Goal: Transaction & Acquisition: Purchase product/service

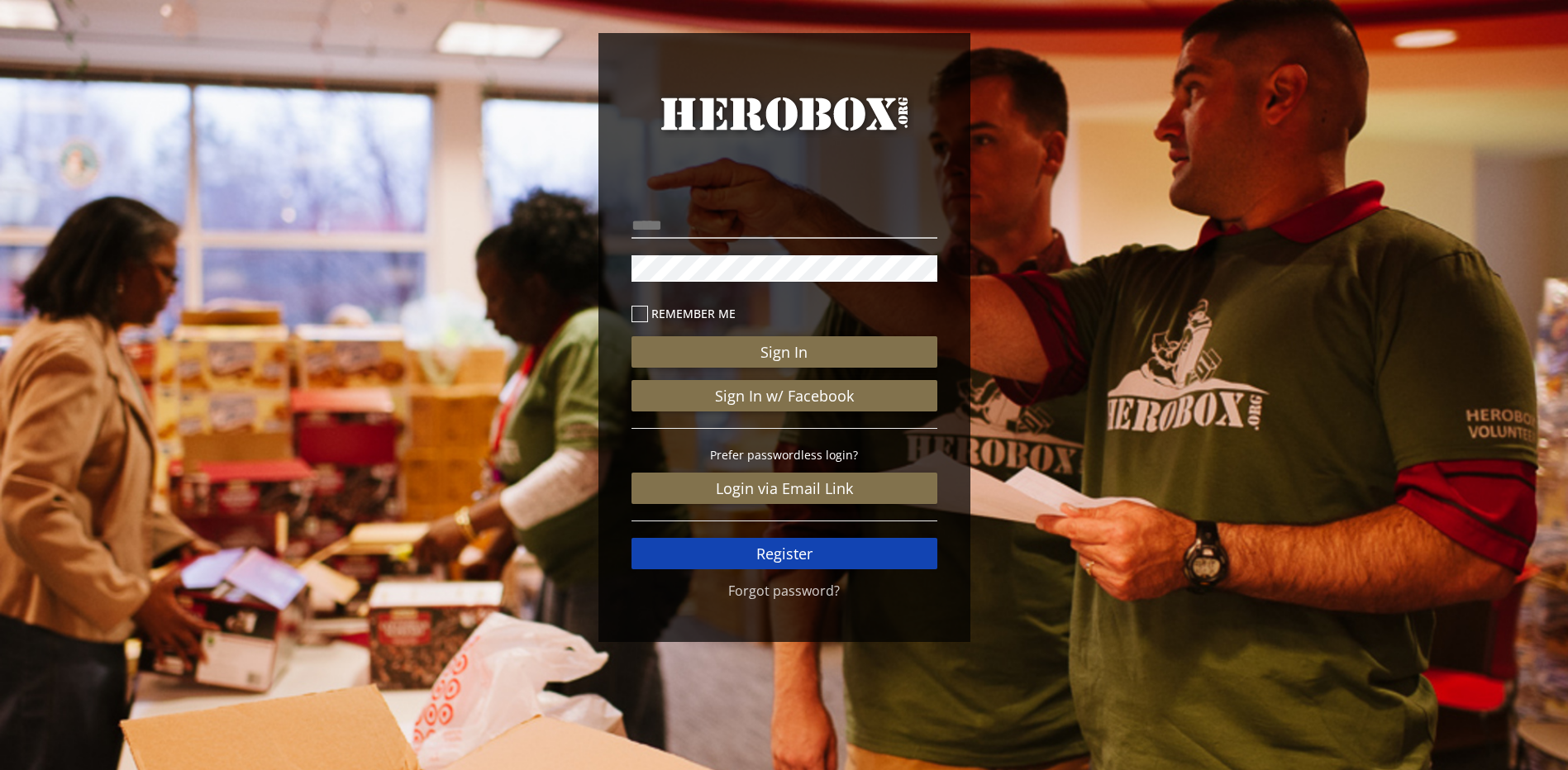
click at [810, 548] on link "Register" at bounding box center [784, 554] width 306 height 31
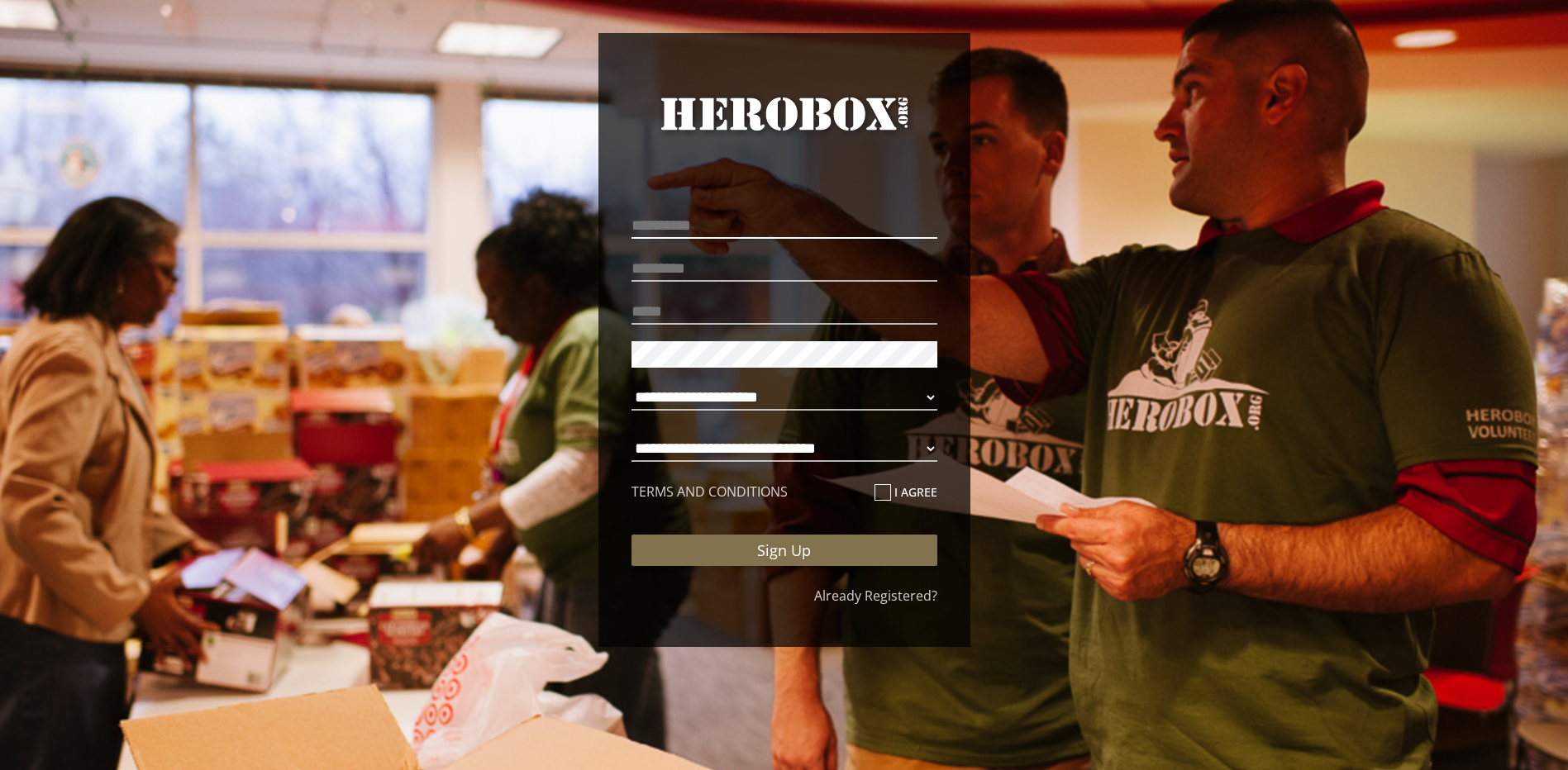
click at [737, 217] on input "text" at bounding box center [784, 225] width 306 height 27
type input "*****"
drag, startPoint x: 850, startPoint y: 322, endPoint x: 669, endPoint y: 325, distance: 181.0
click at [669, 325] on p "**********" at bounding box center [784, 312] width 306 height 35
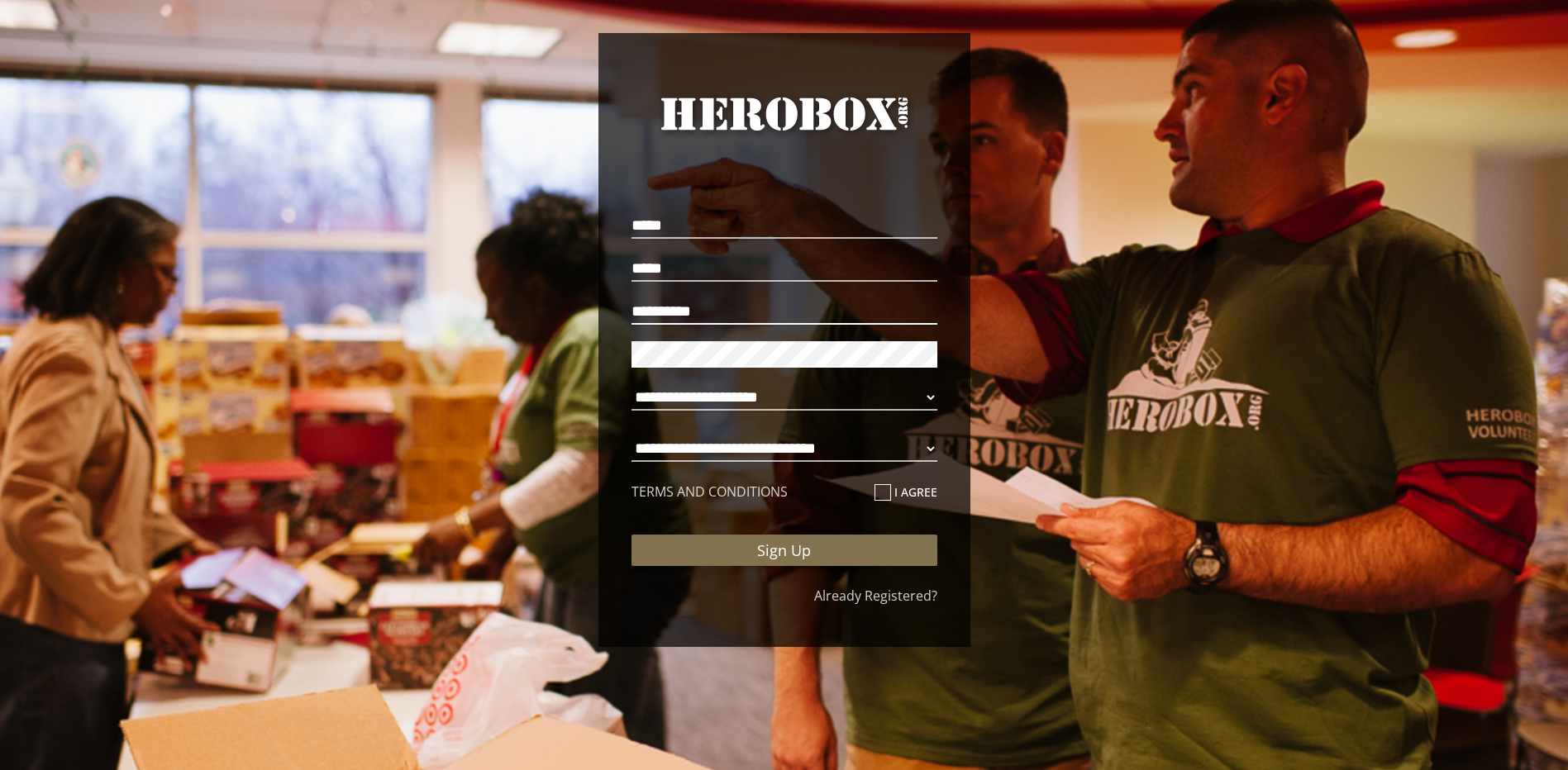
type input "**********"
click at [888, 403] on select "**********" at bounding box center [784, 397] width 306 height 27
select select "**********"
click at [632, 384] on select "**********" at bounding box center [784, 397] width 306 height 27
click at [868, 448] on select "**********" at bounding box center [784, 449] width 306 height 27
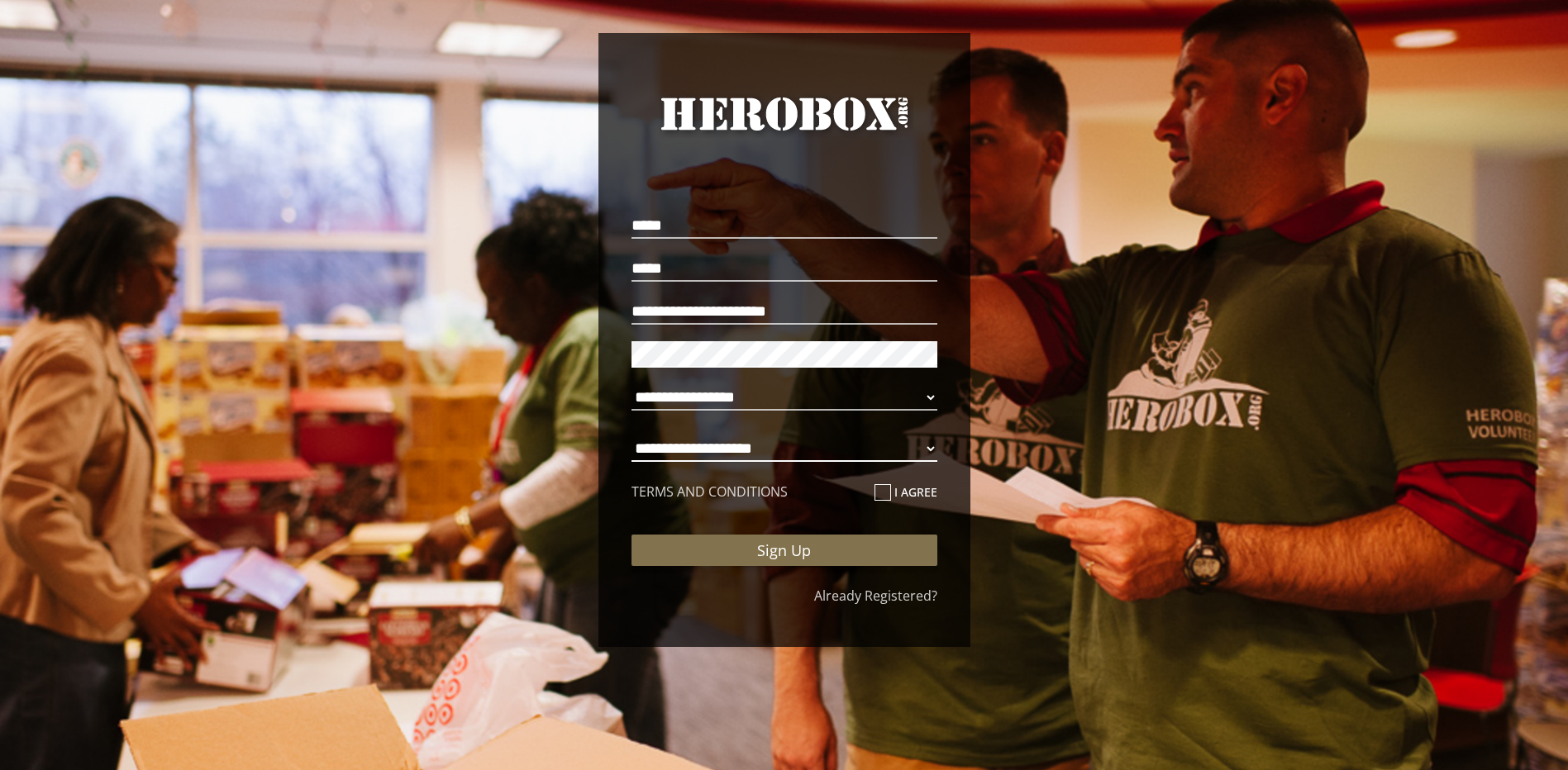
click at [632, 436] on select "**********" at bounding box center [784, 449] width 306 height 27
select select "**********"
click at [887, 501] on p "I agree" at bounding box center [906, 494] width 63 height 23
click at [887, 492] on icon at bounding box center [883, 493] width 17 height 17
click at [886, 492] on input "I agree" at bounding box center [880, 499] width 11 height 27
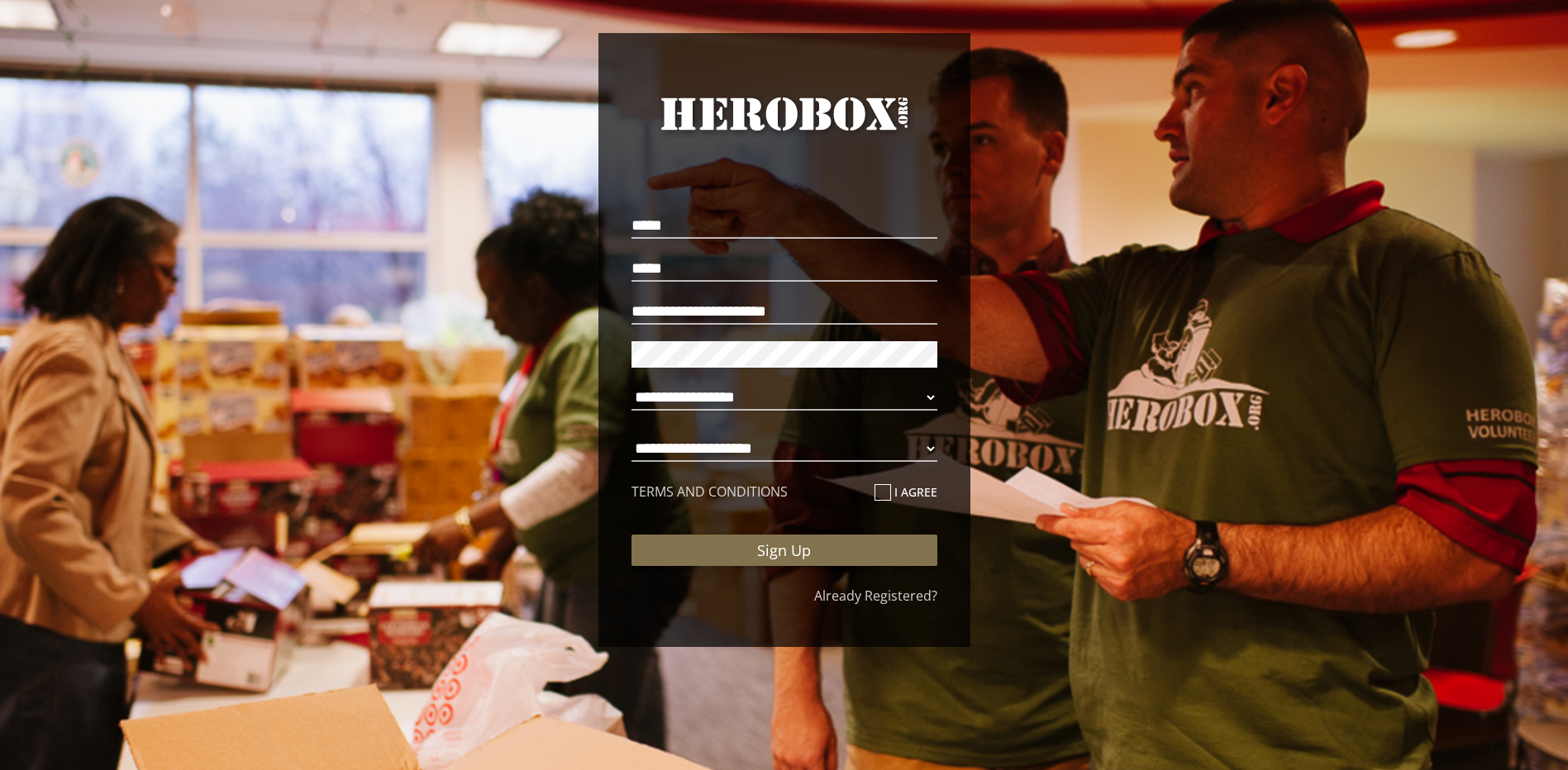
checkbox input "****"
click at [861, 559] on button "Sign Up" at bounding box center [784, 550] width 306 height 31
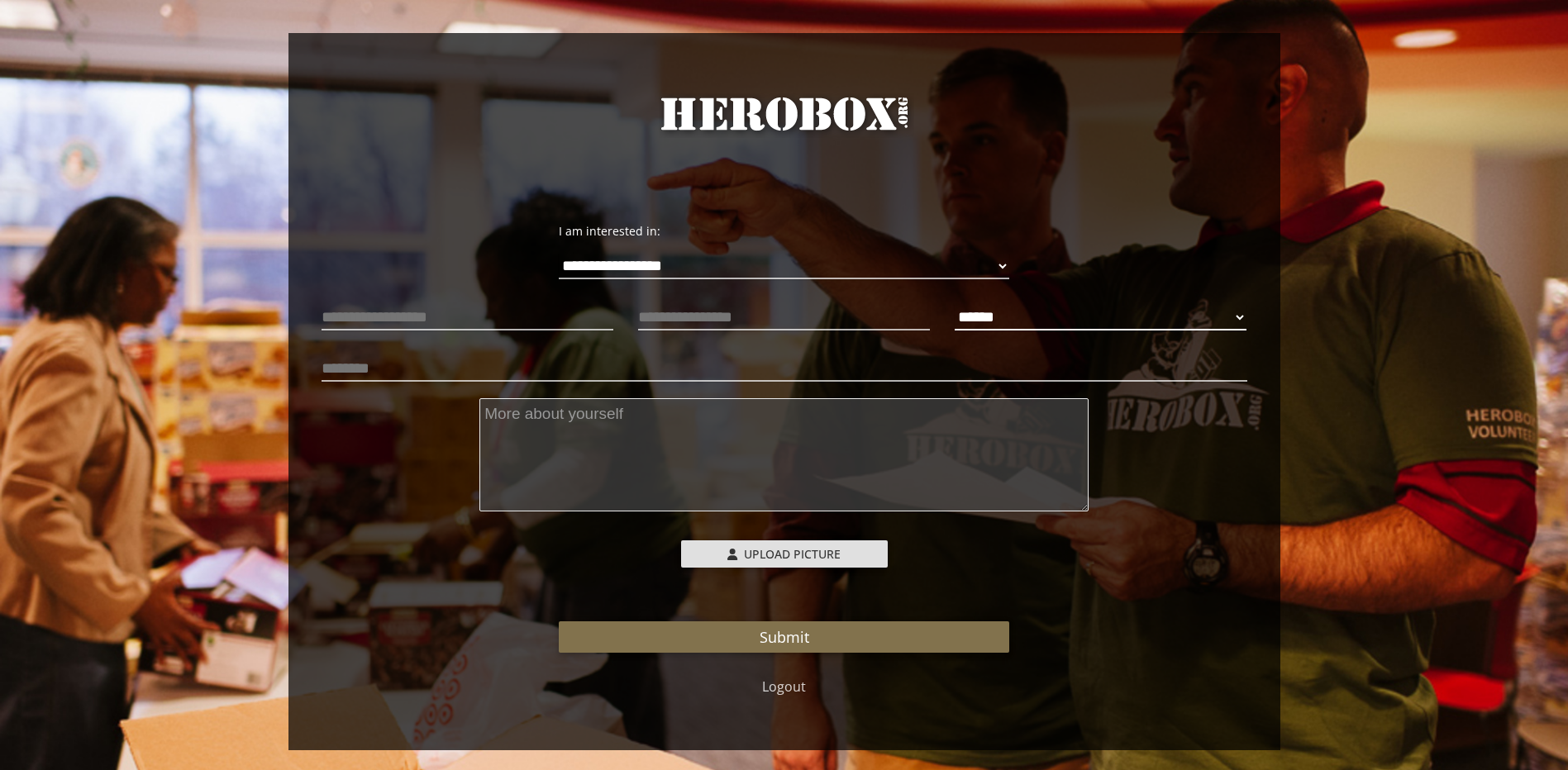
click at [1120, 319] on select "****** **** ******" at bounding box center [1101, 317] width 292 height 27
click at [955, 304] on select "****** **** ******" at bounding box center [1101, 317] width 292 height 27
select select "**********"
click at [436, 317] on input "text" at bounding box center [467, 317] width 292 height 27
type input "**********"
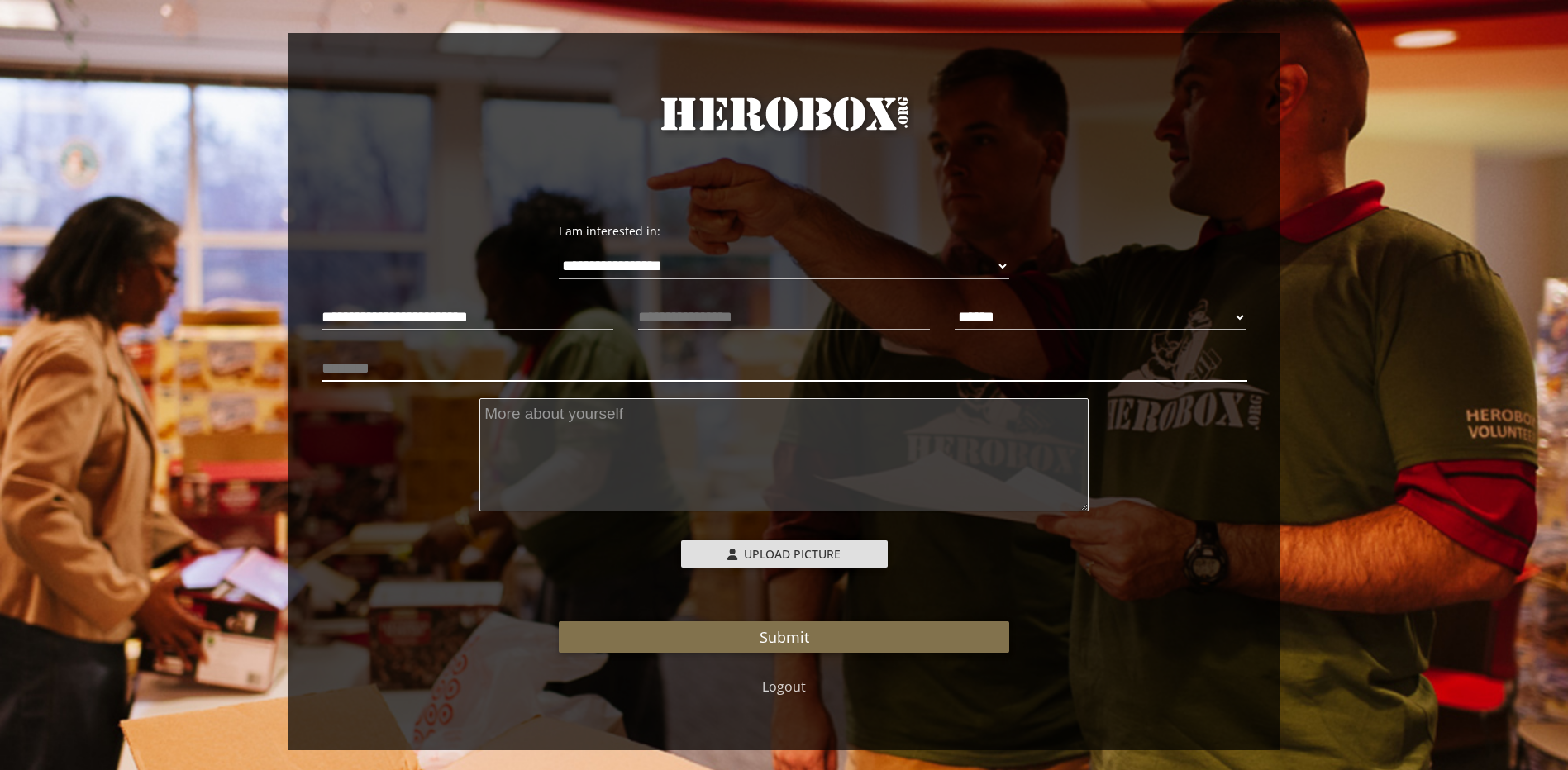
click at [625, 367] on input "text" at bounding box center [784, 368] width 926 height 27
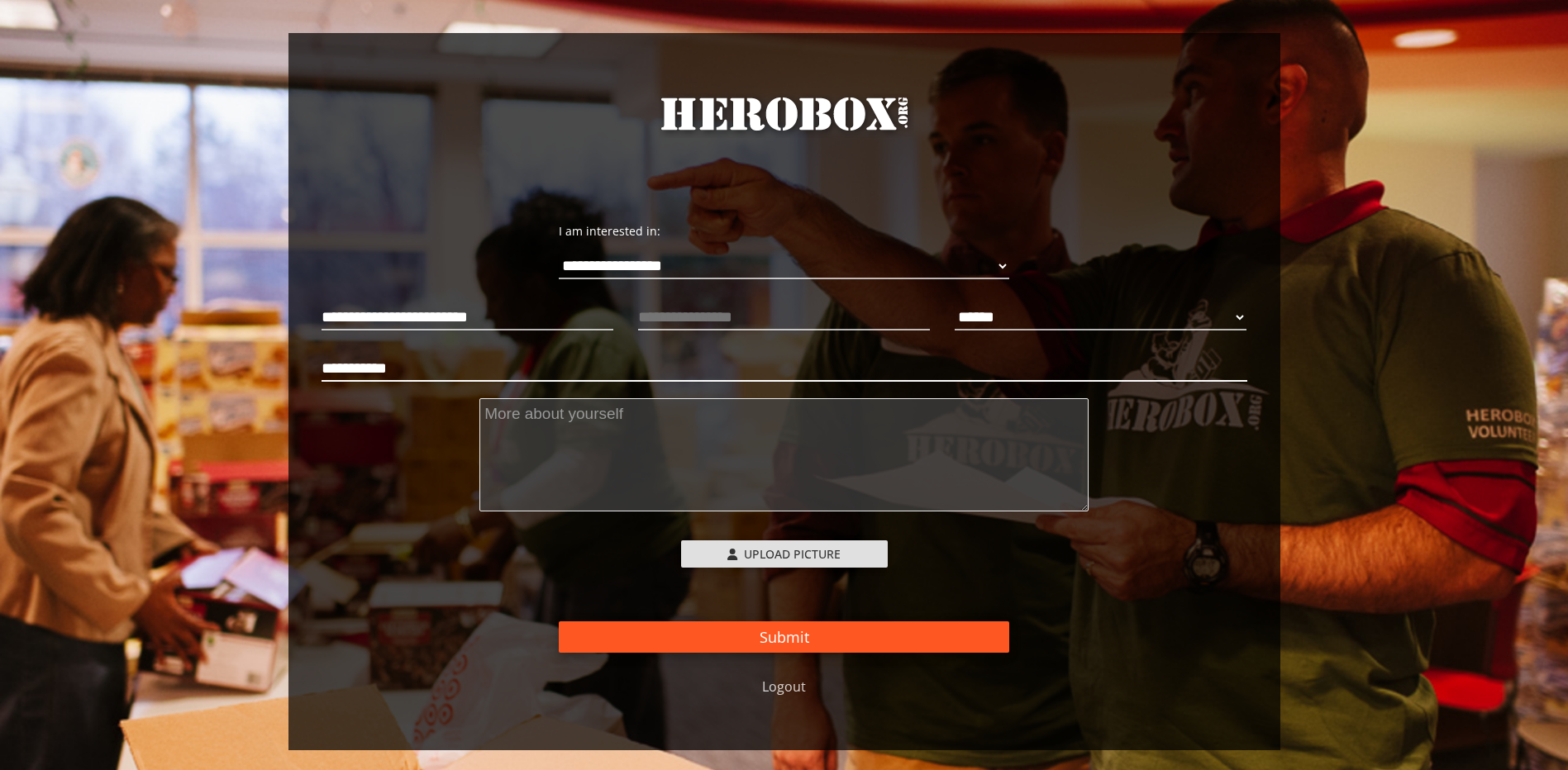
type input "**********"
click at [850, 640] on button "Submit" at bounding box center [784, 637] width 451 height 31
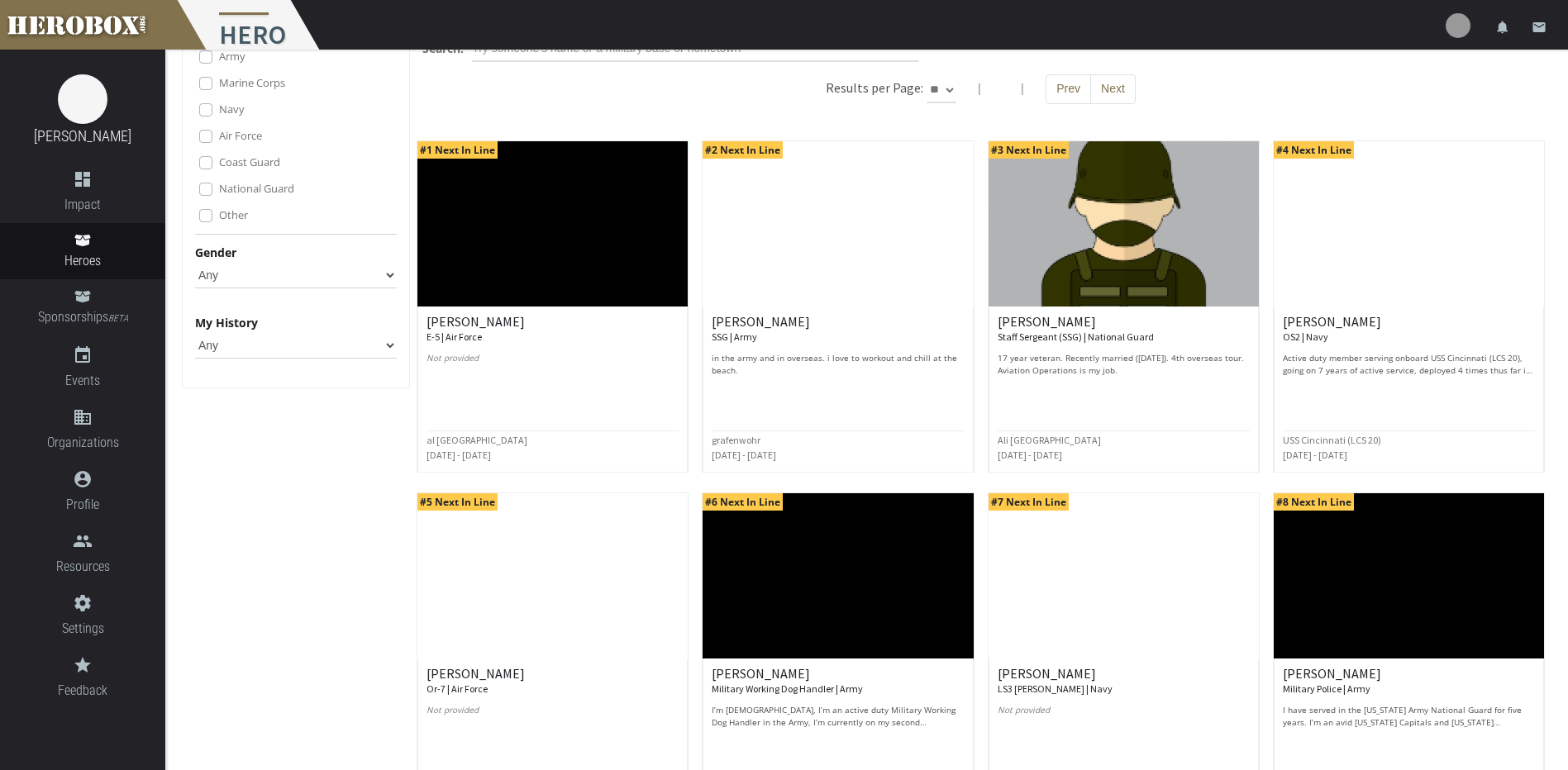
scroll to position [67, 0]
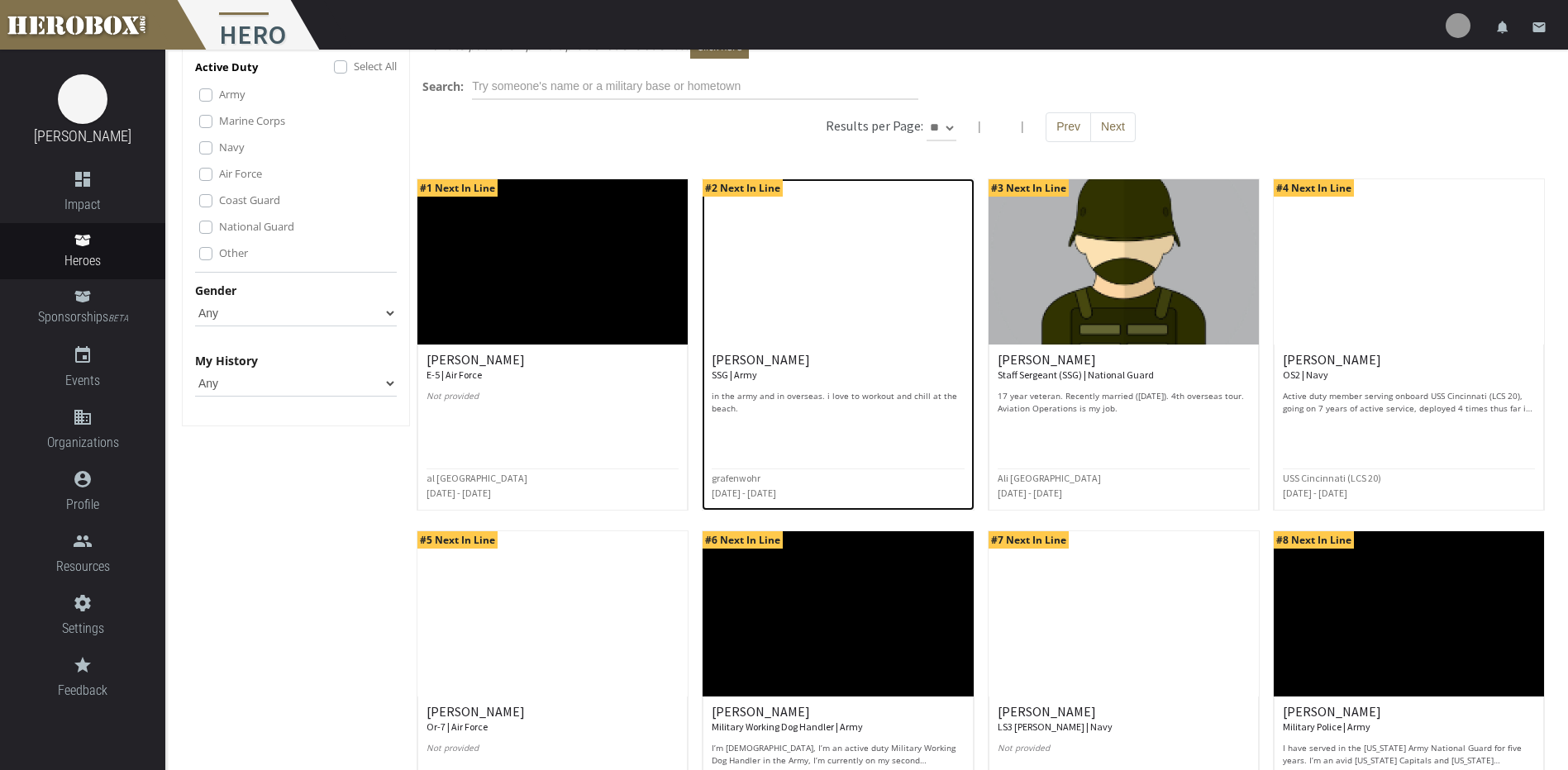
click at [871, 380] on h6 "Jonathan Z. SSG | Army" at bounding box center [838, 367] width 252 height 29
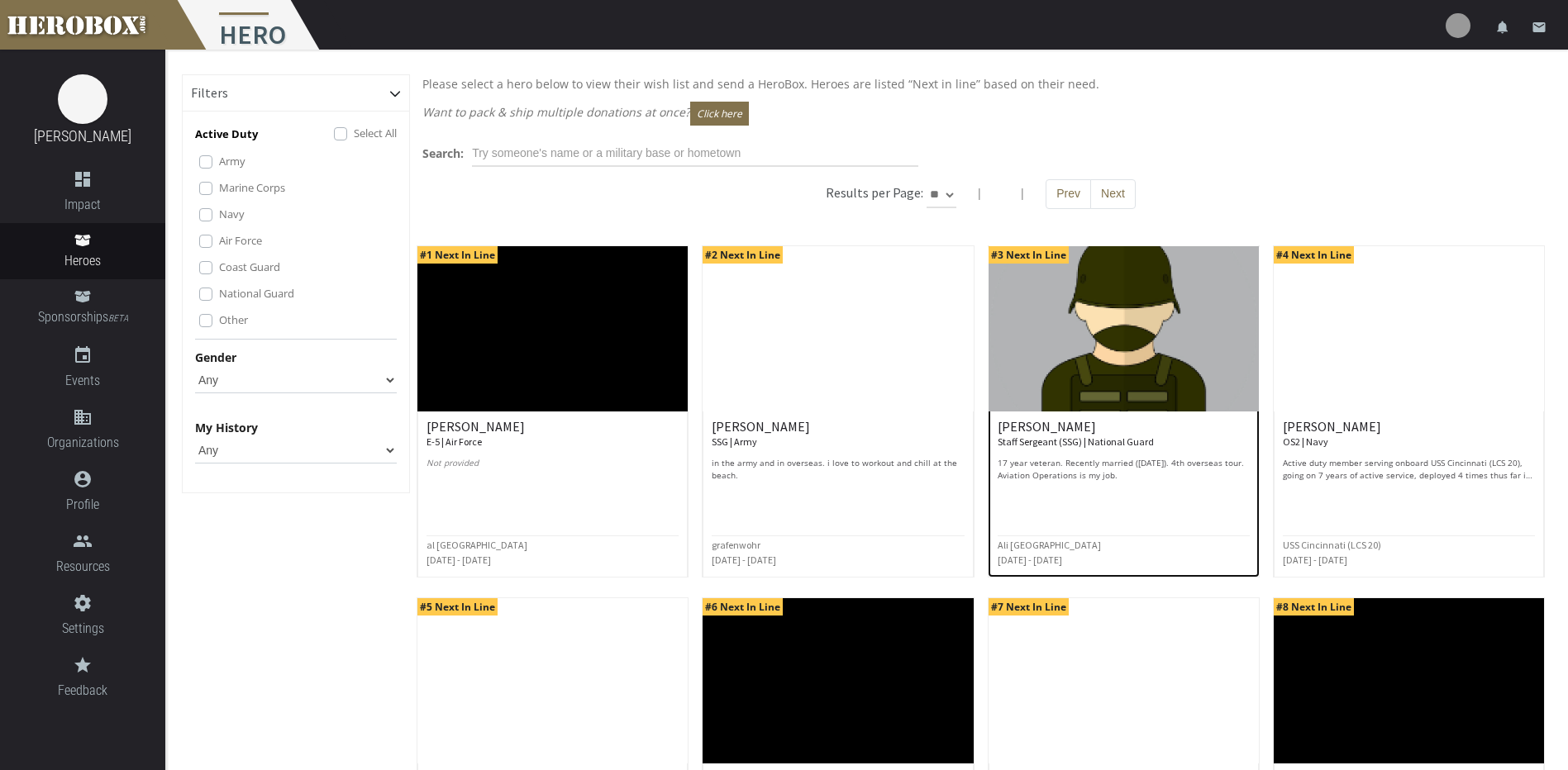
click at [1200, 420] on h6 "MONIQUE B. Staff Sergeant (SSG) | National Guard" at bounding box center [1123, 434] width 252 height 29
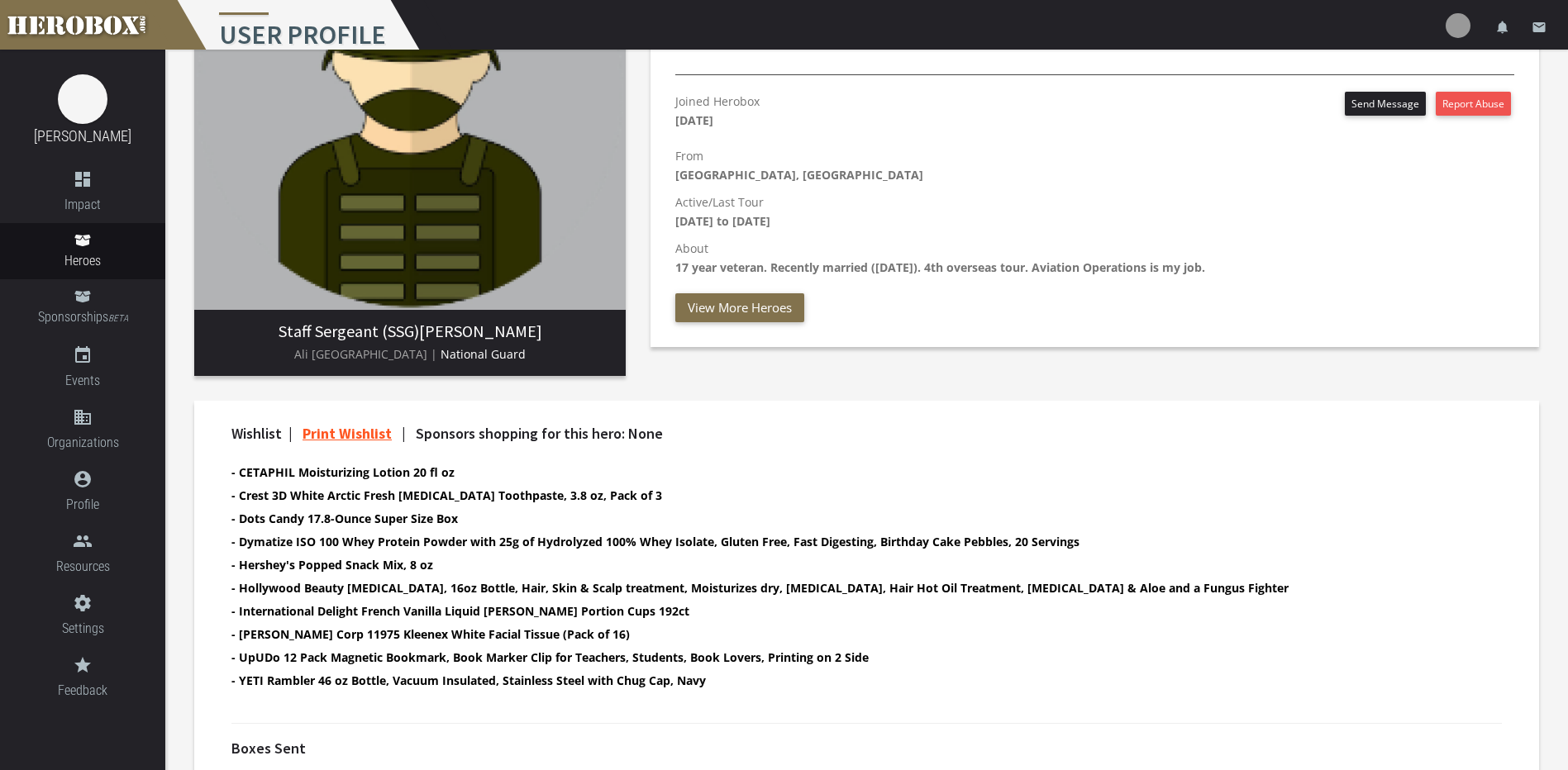
scroll to position [259, 0]
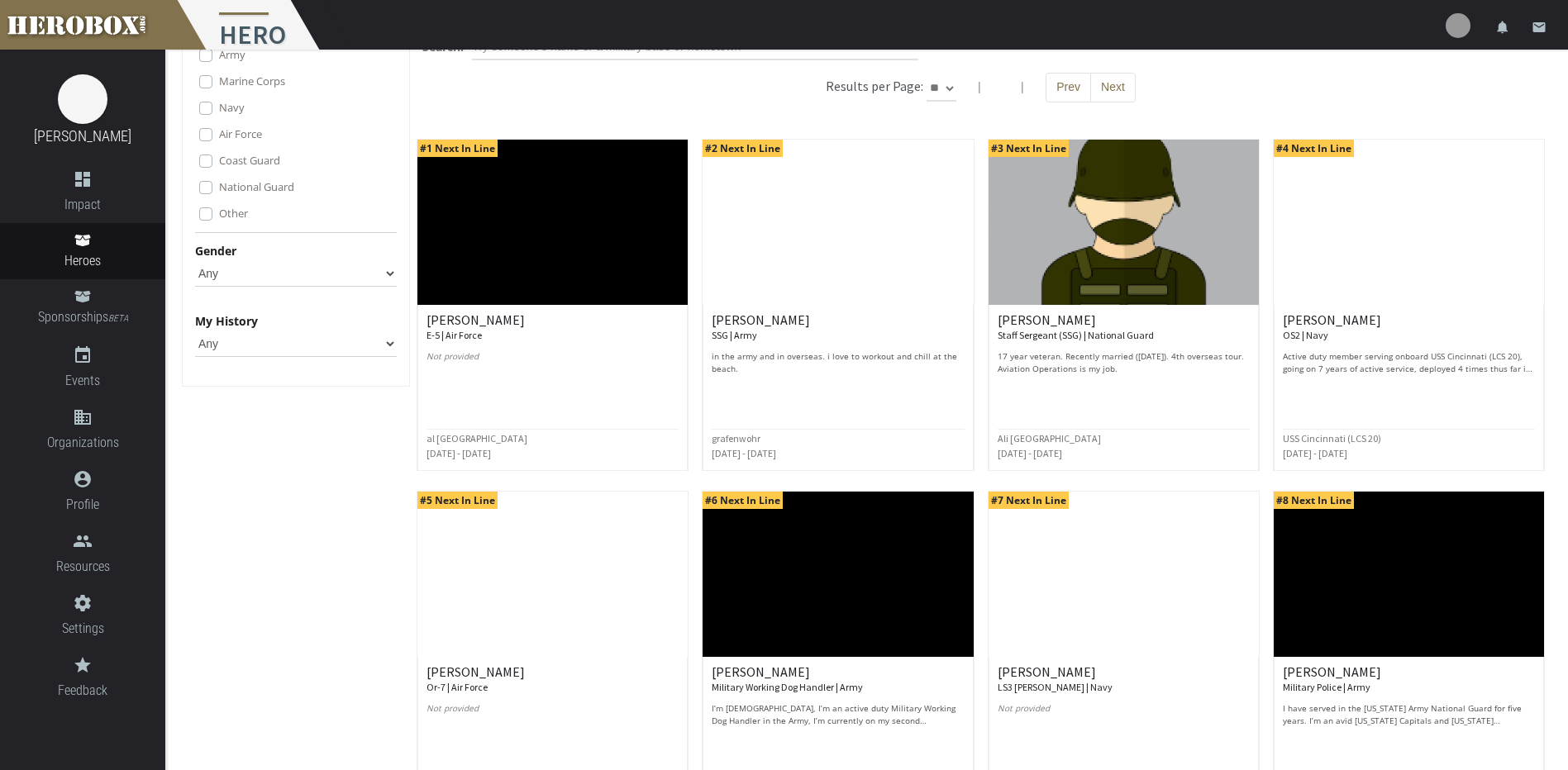
scroll to position [138, 0]
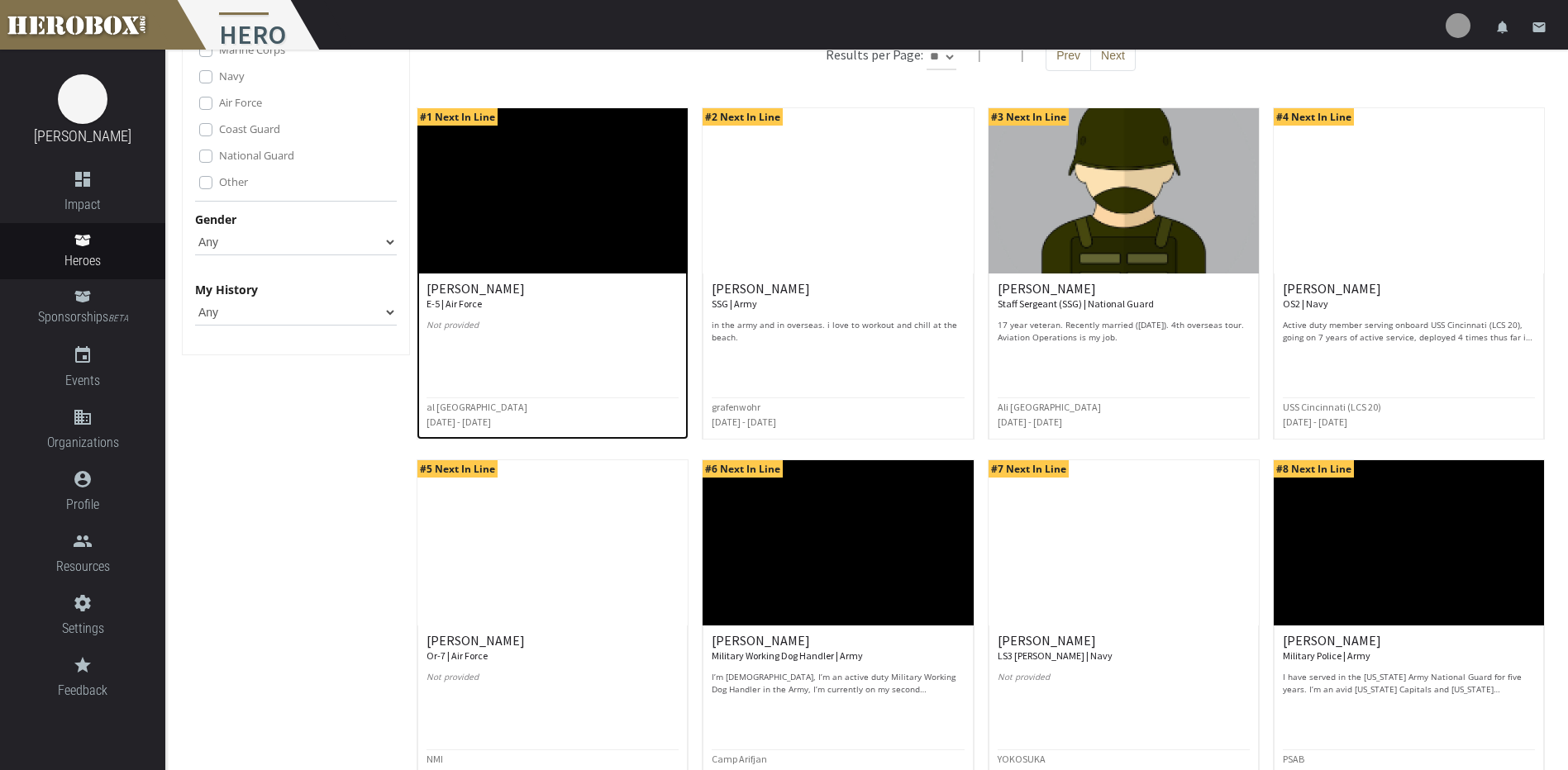
click at [625, 322] on p "Not provided" at bounding box center [552, 331] width 252 height 25
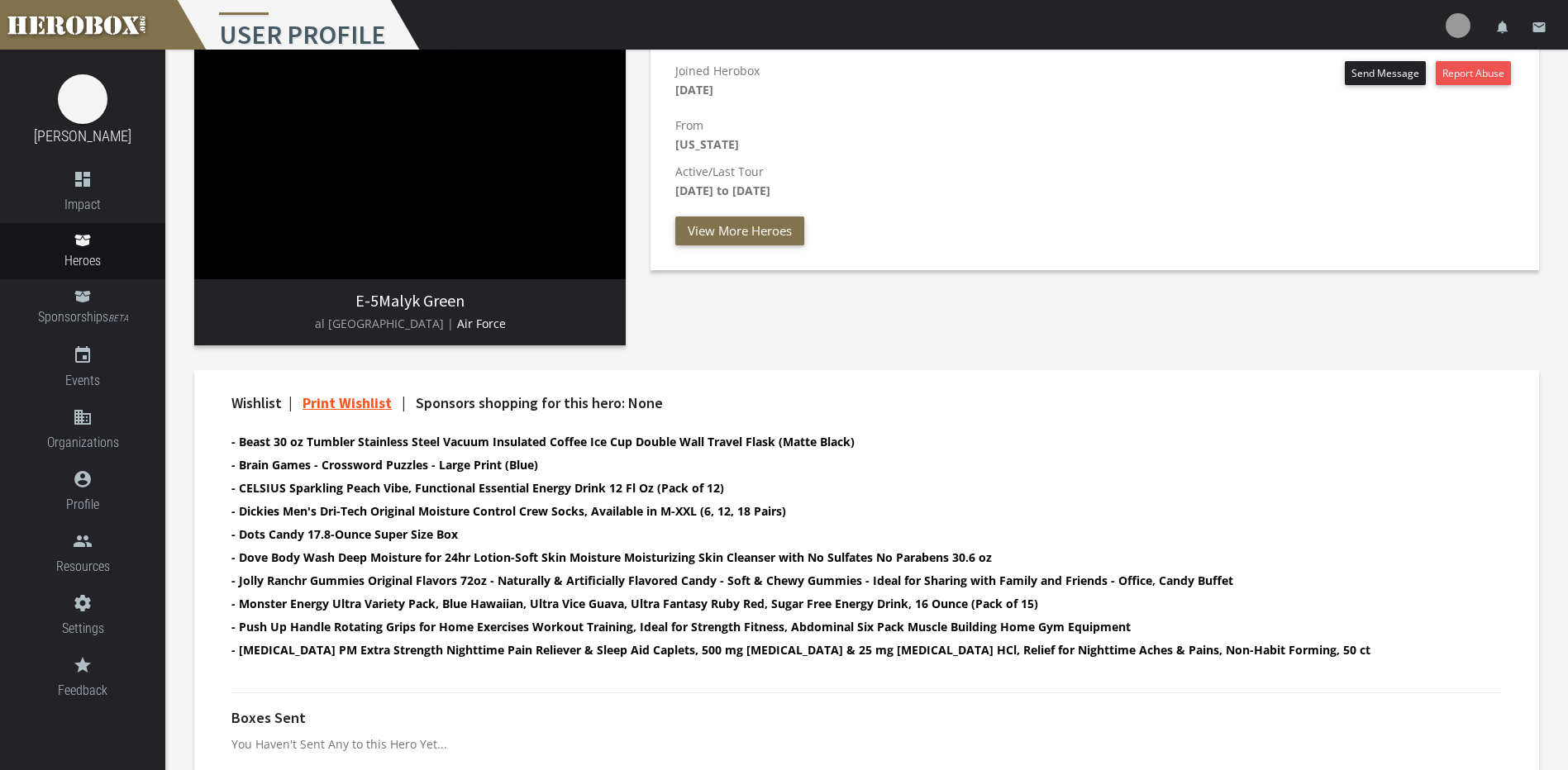
scroll to position [122, 0]
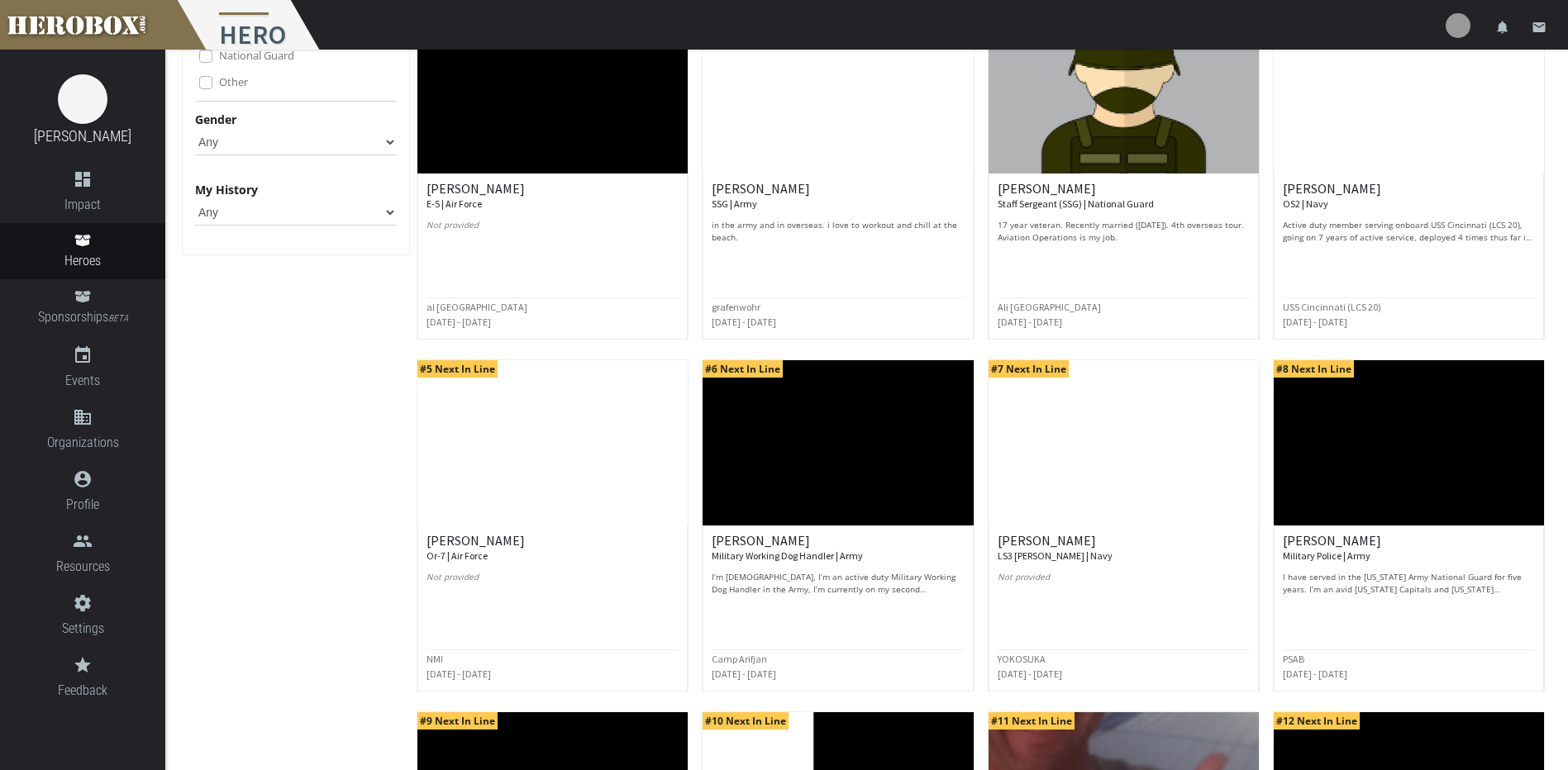
scroll to position [275, 0]
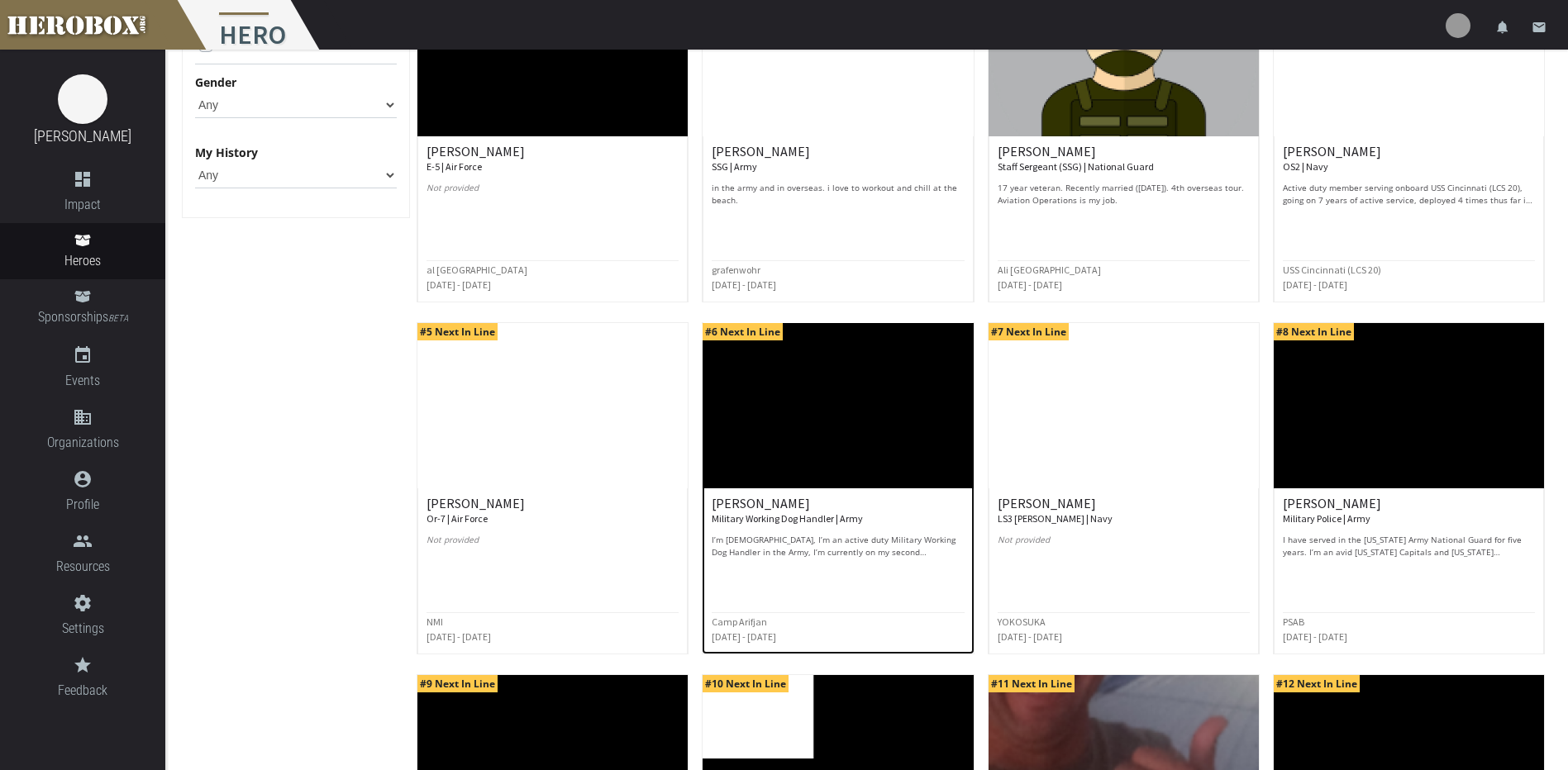
click at [874, 485] on img at bounding box center [838, 405] width 271 height 165
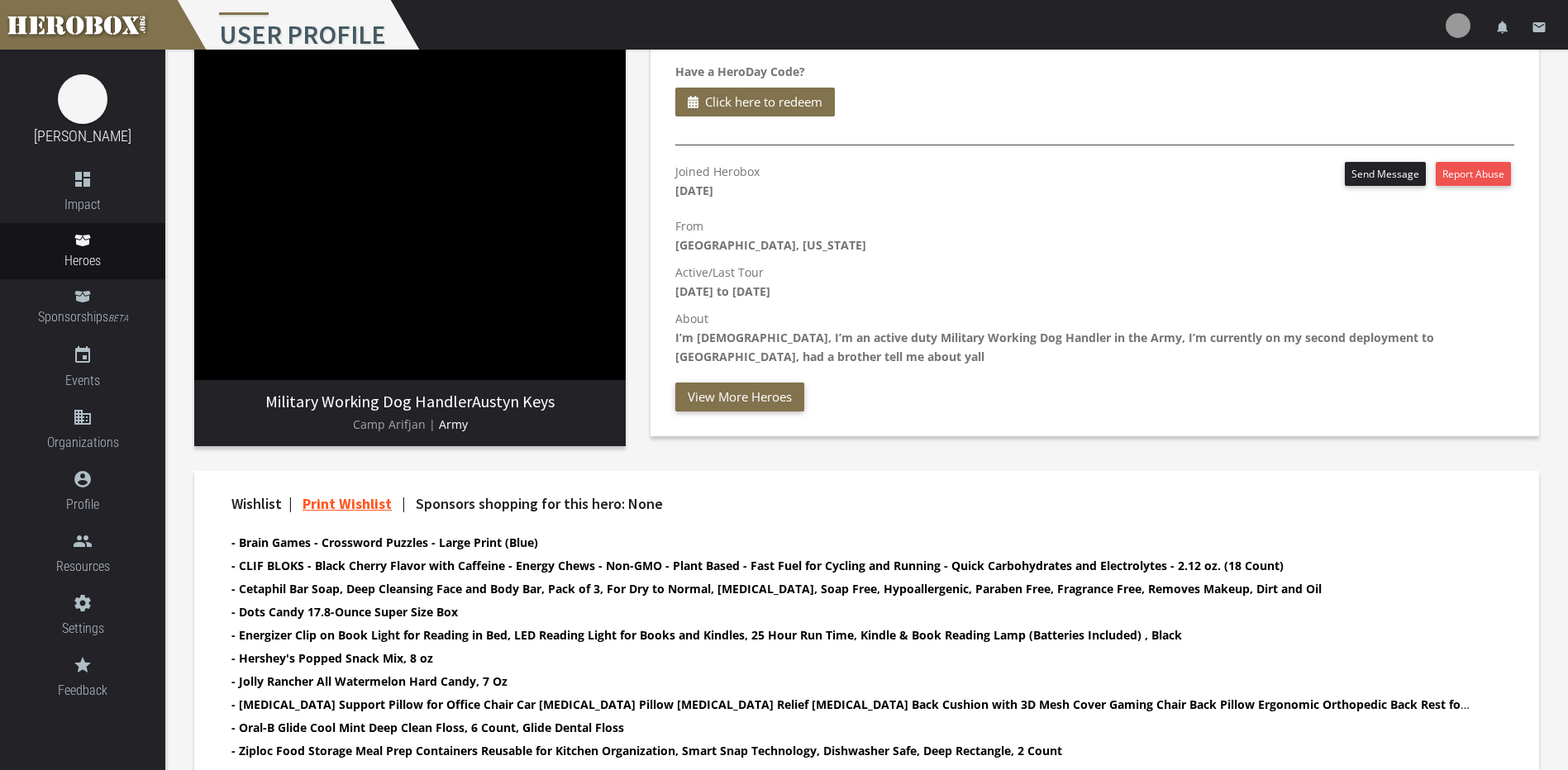
scroll to position [259, 0]
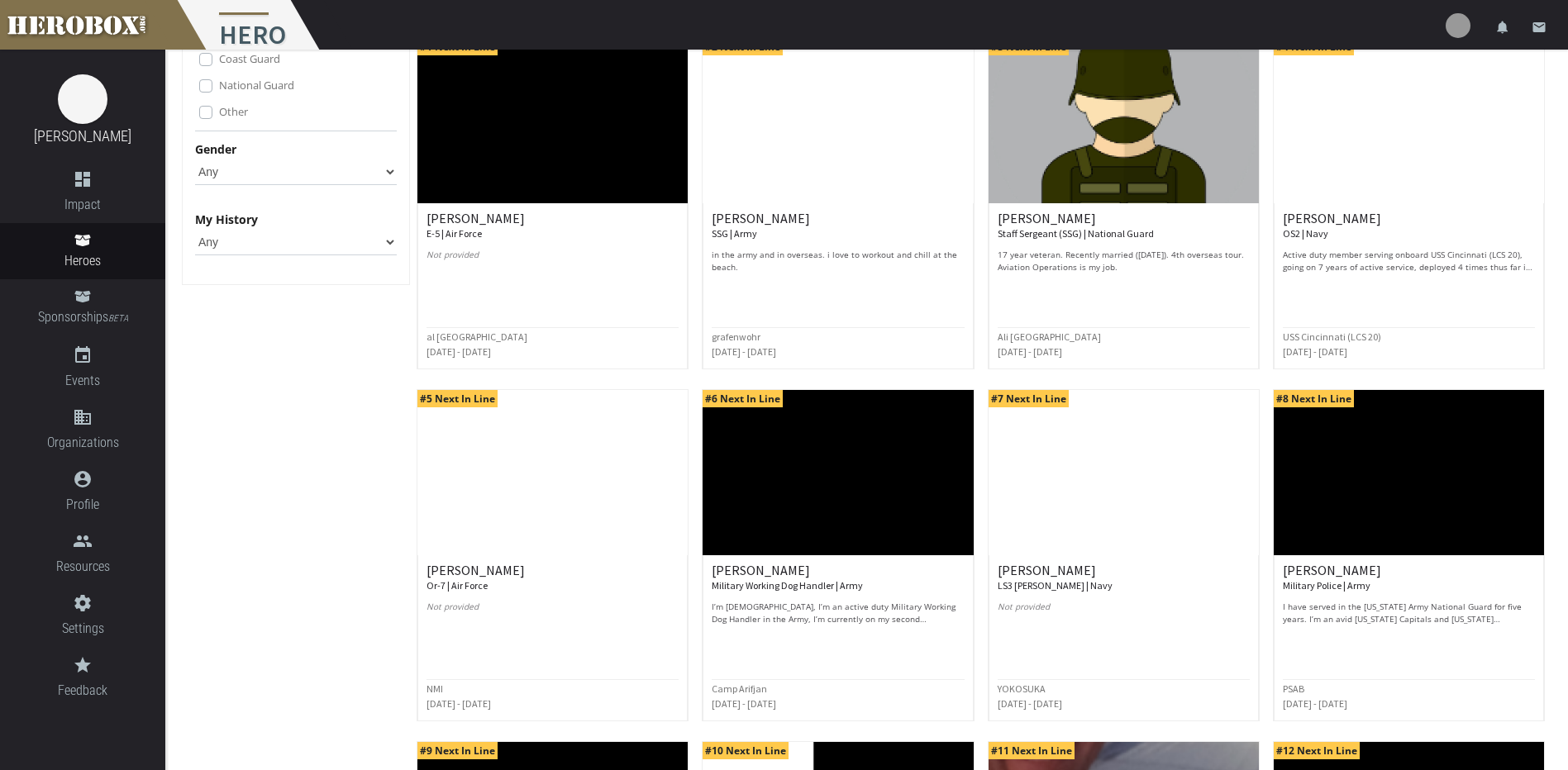
scroll to position [414, 0]
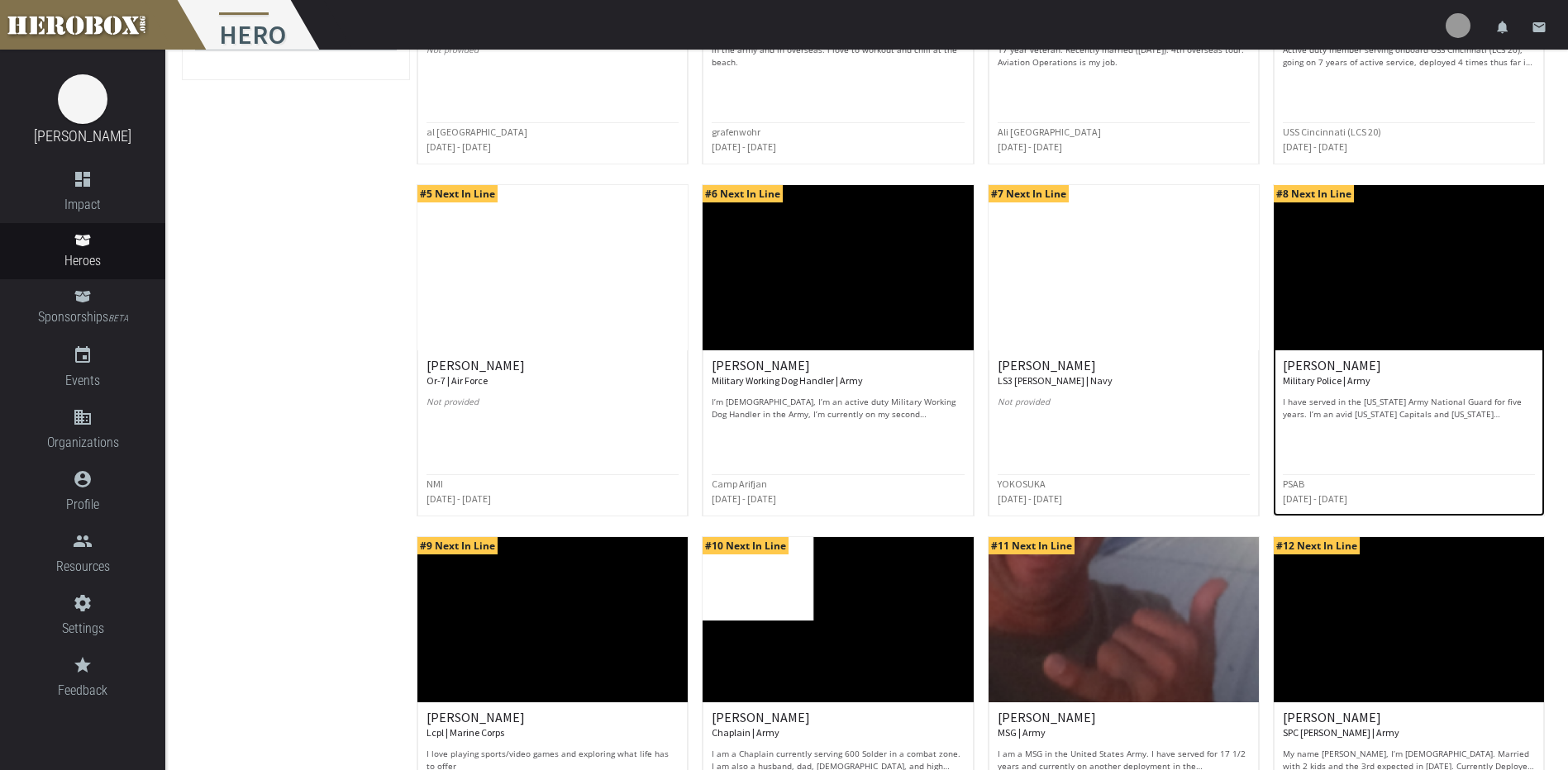
click at [1496, 413] on p "I have served in the [US_STATE] Army National Guard for five years. I’m an avid…" at bounding box center [1408, 408] width 252 height 25
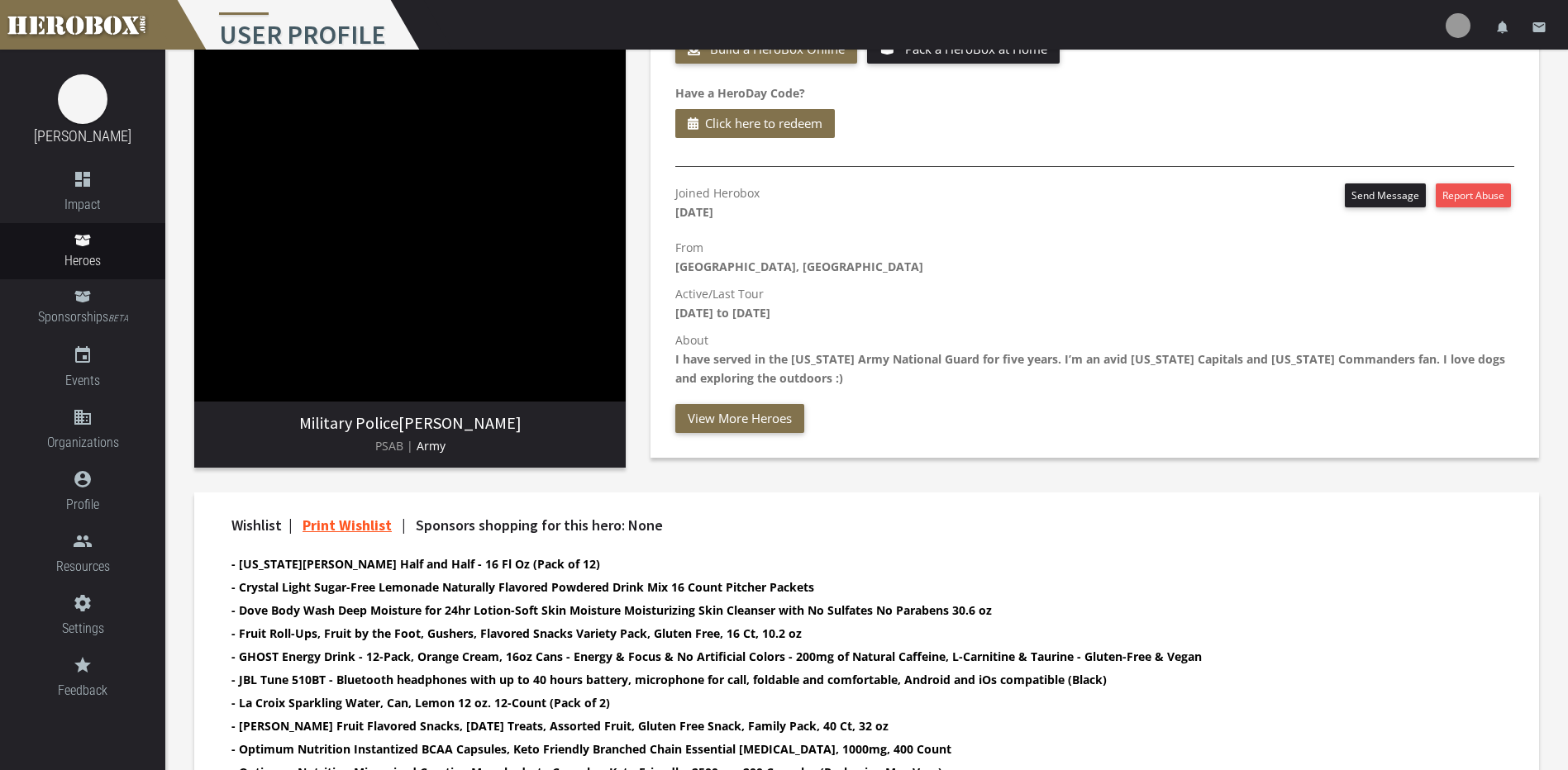
scroll to position [275, 0]
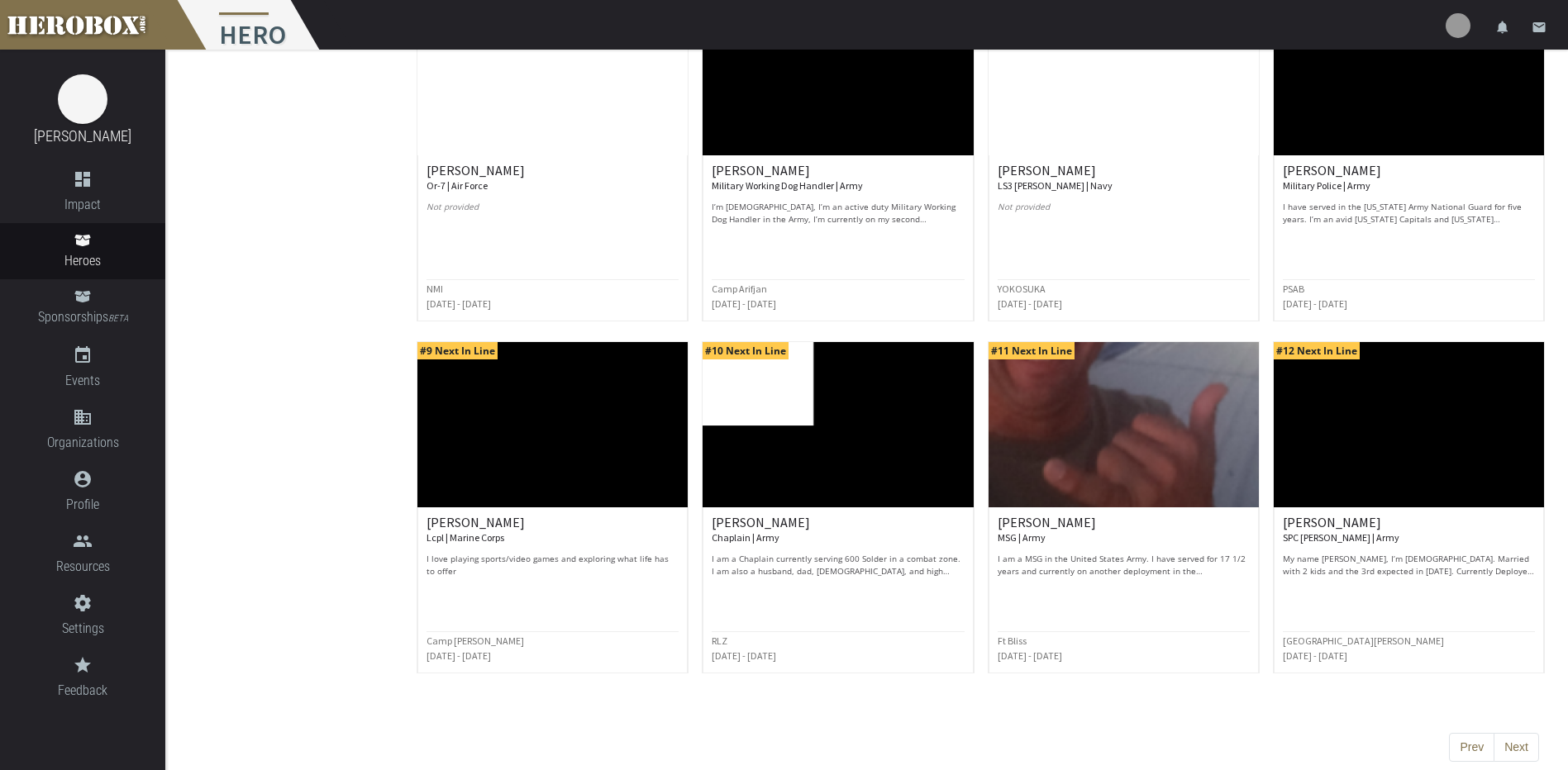
scroll to position [619, 0]
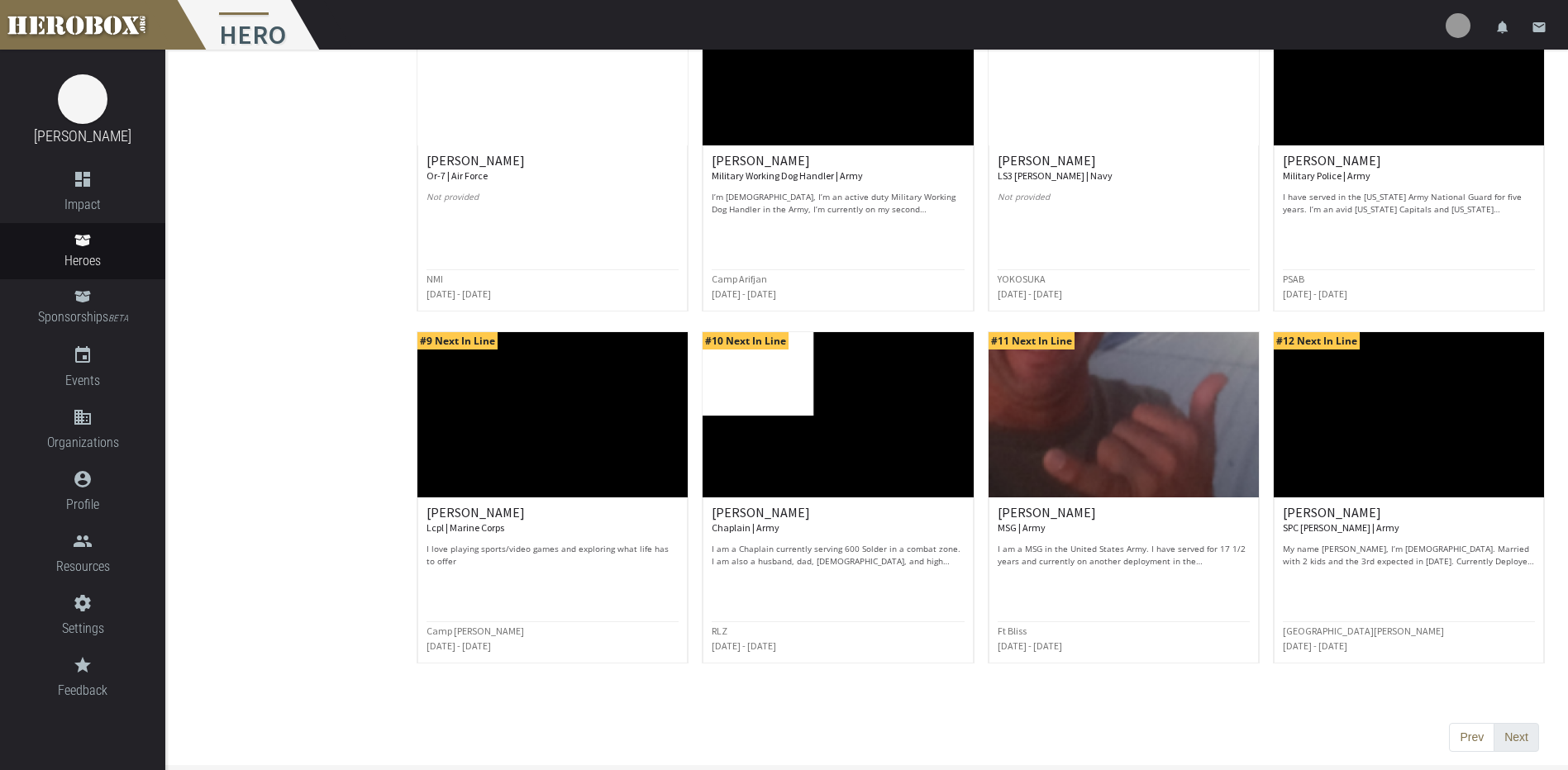
click at [1521, 737] on button "Next" at bounding box center [1516, 738] width 45 height 30
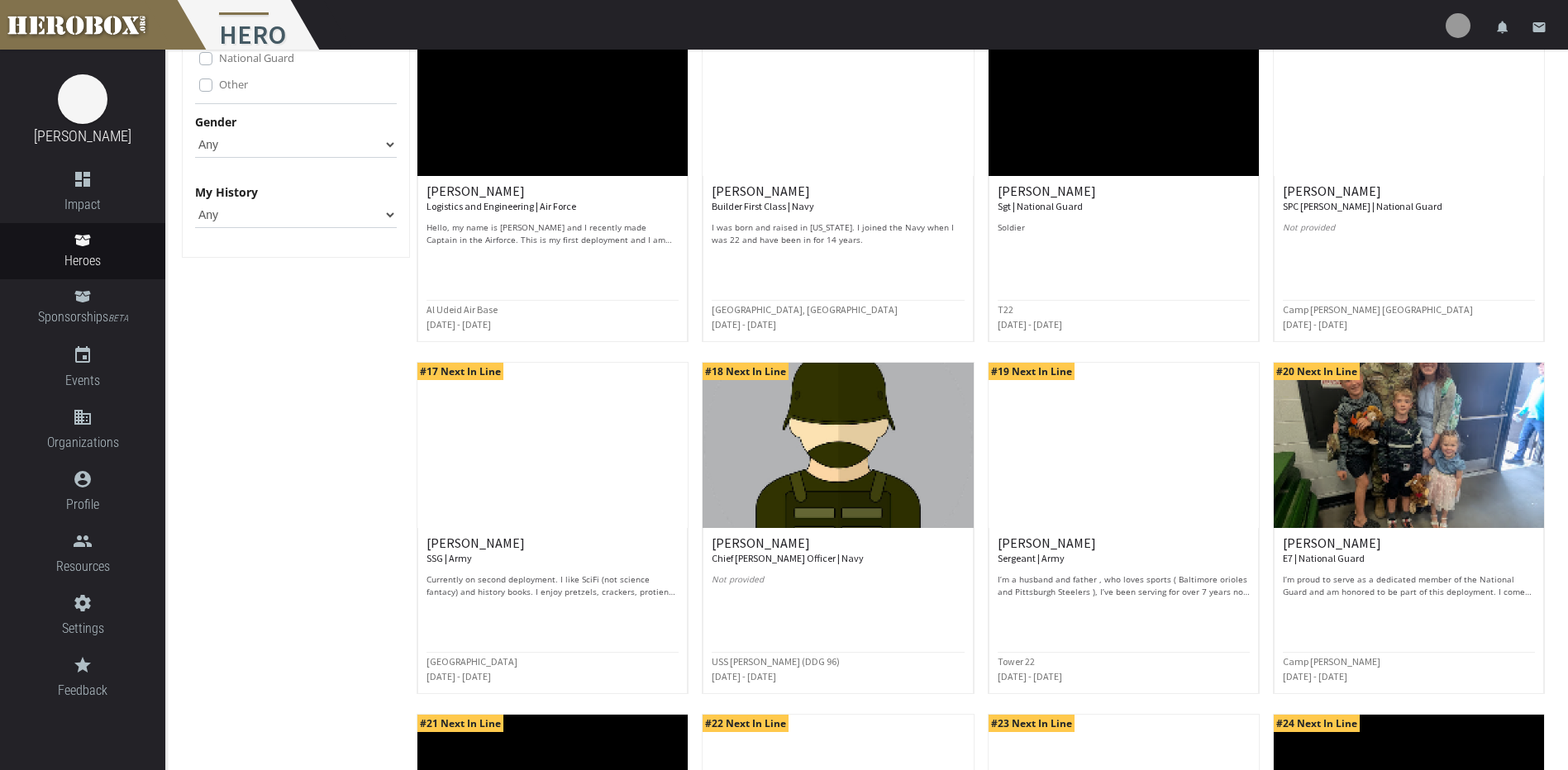
scroll to position [275, 0]
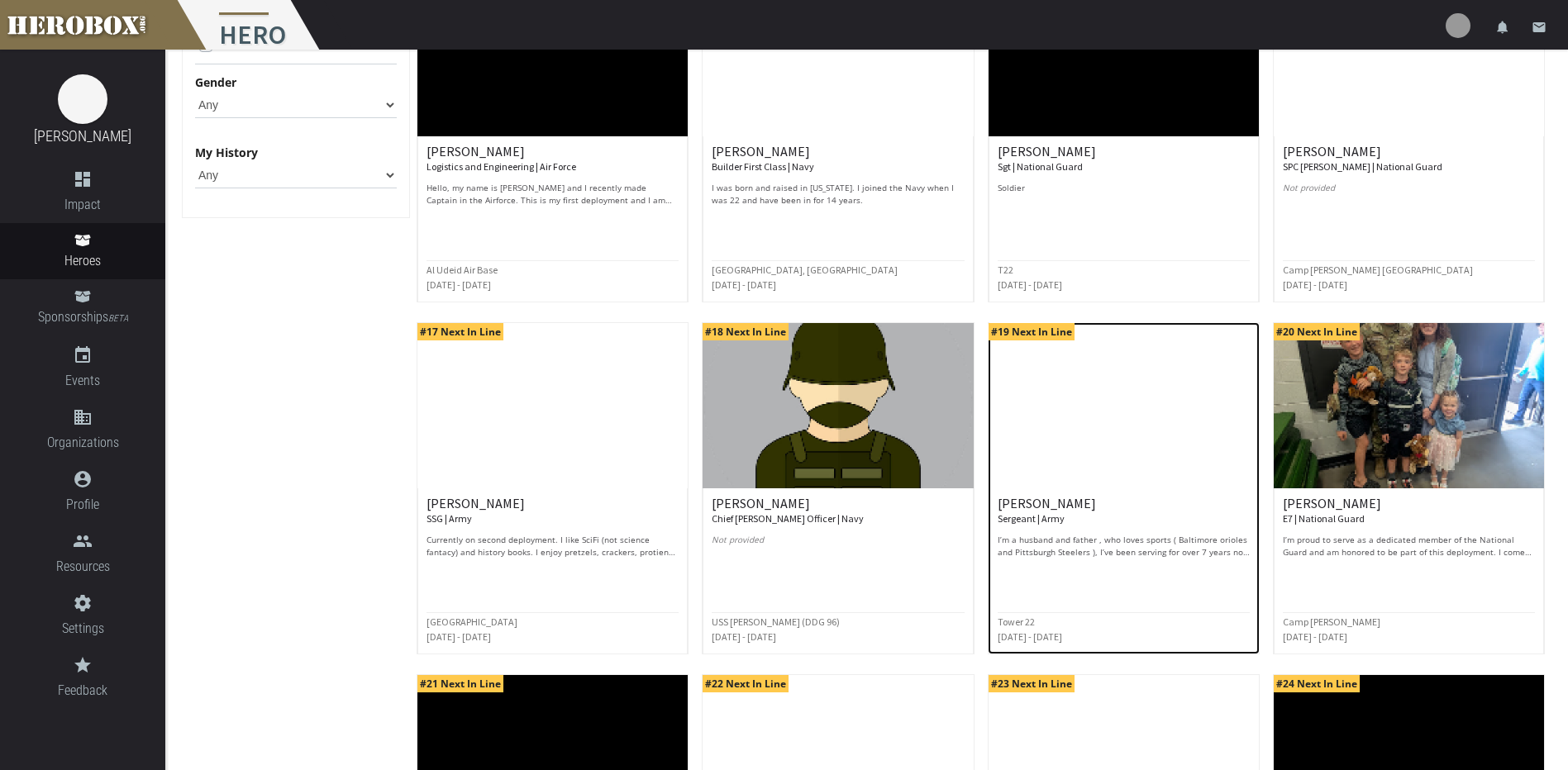
click at [1032, 329] on span "#19 Next In Line" at bounding box center [1031, 331] width 86 height 18
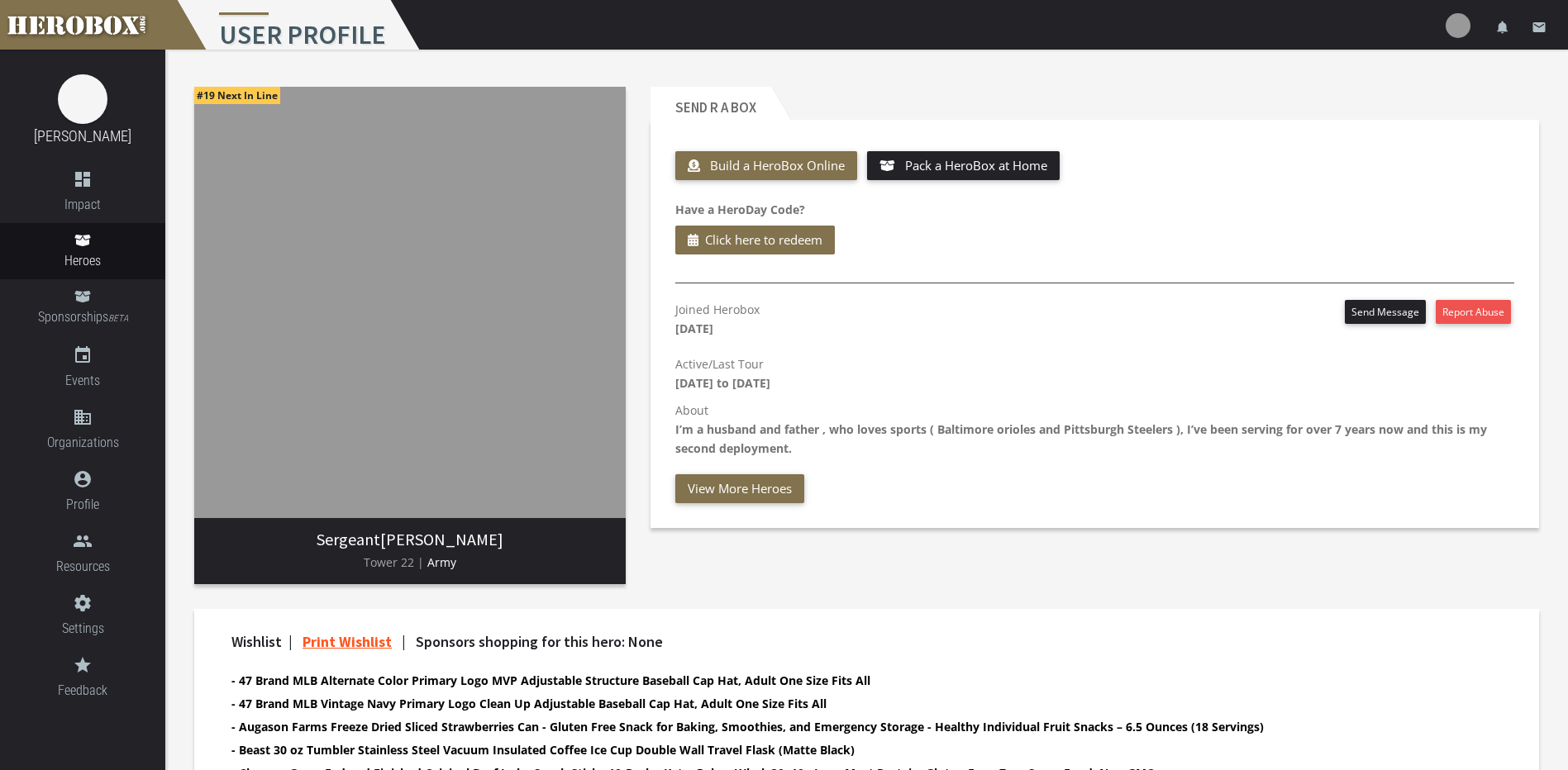
click at [251, 93] on span "#19 Next In Line" at bounding box center [236, 95] width 86 height 18
click at [86, 549] on icon "people" at bounding box center [82, 541] width 165 height 19
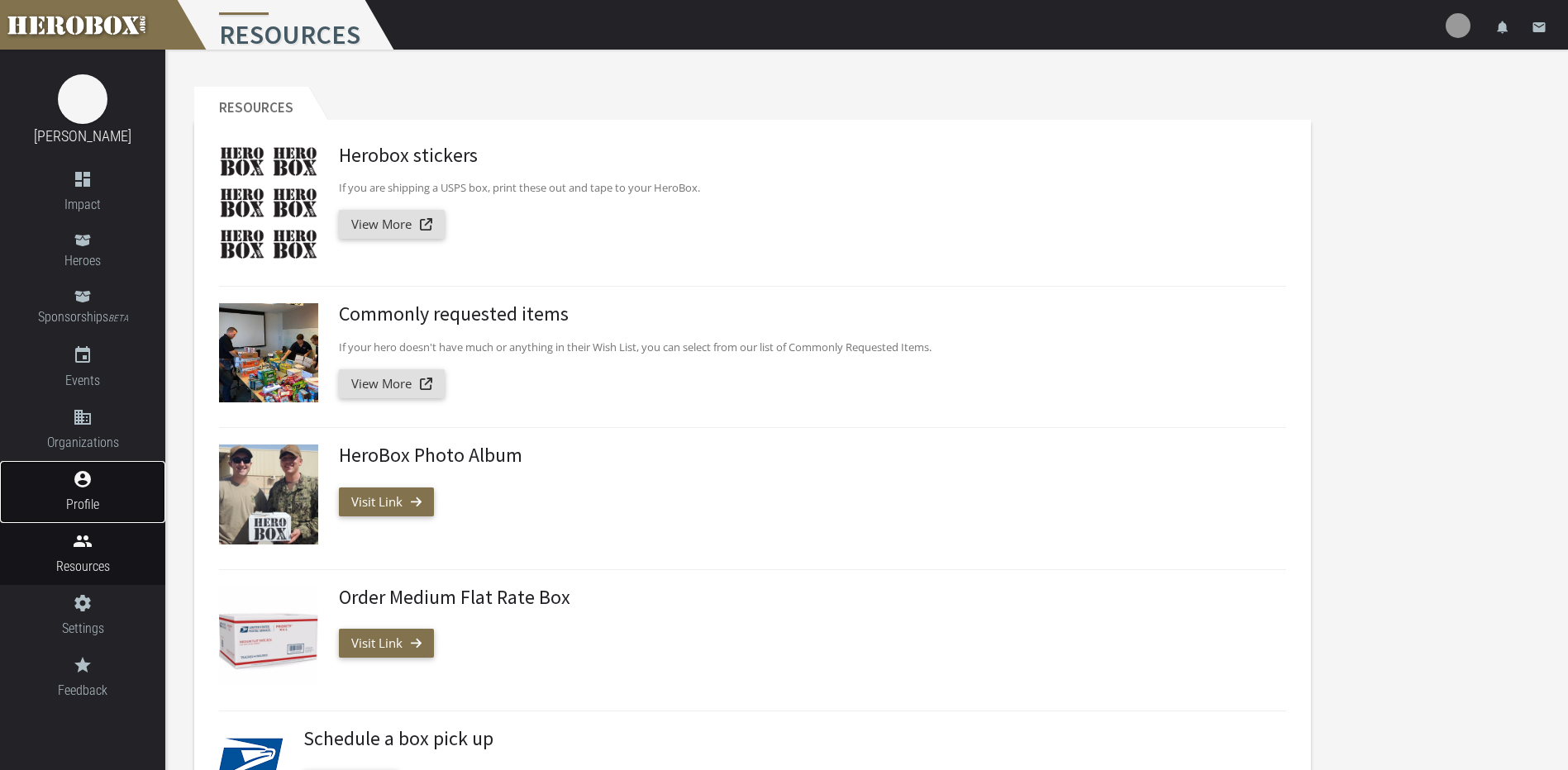
click at [81, 503] on span "Profile" at bounding box center [82, 504] width 165 height 20
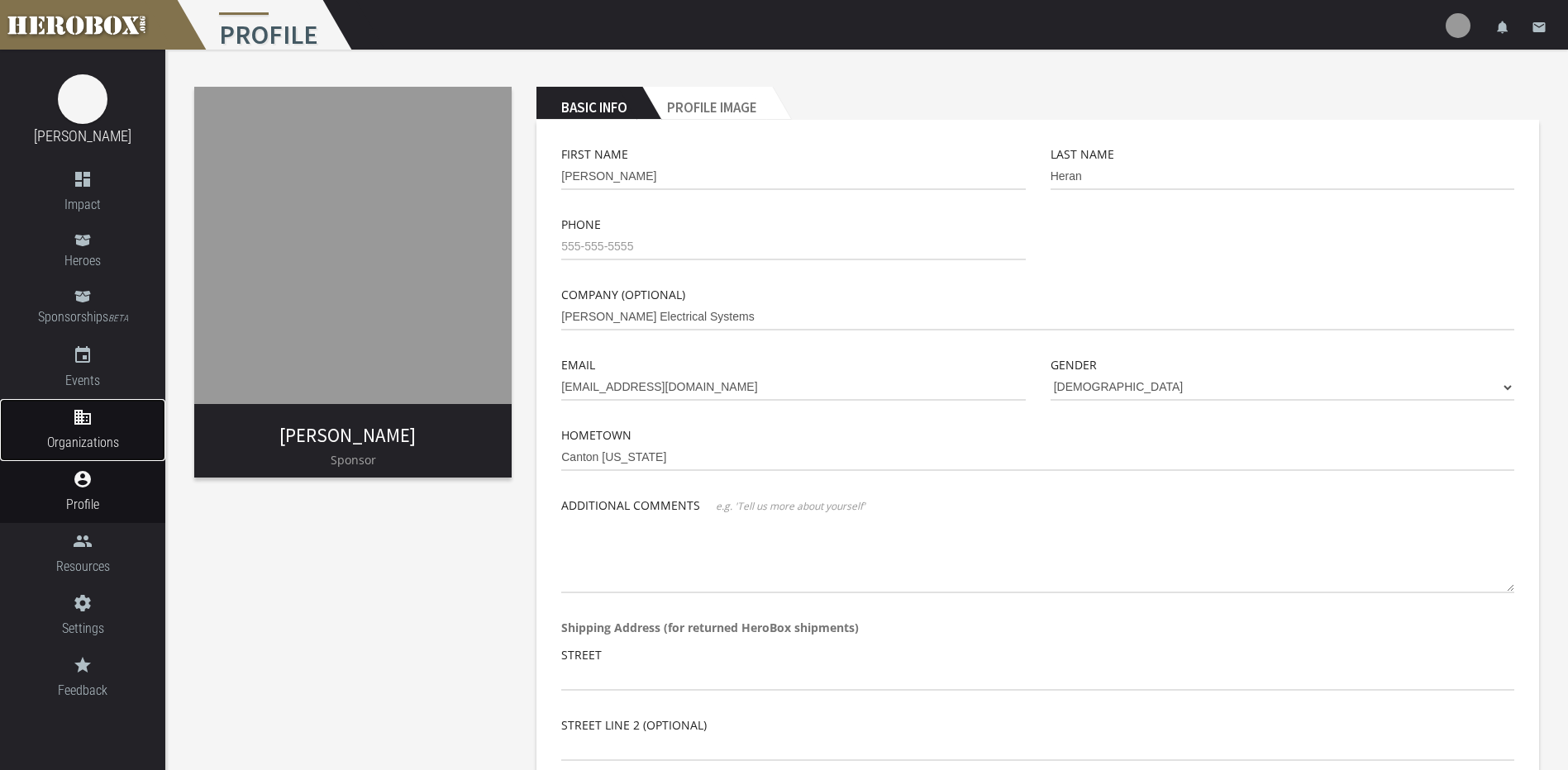
click at [89, 419] on icon "domain" at bounding box center [82, 416] width 165 height 19
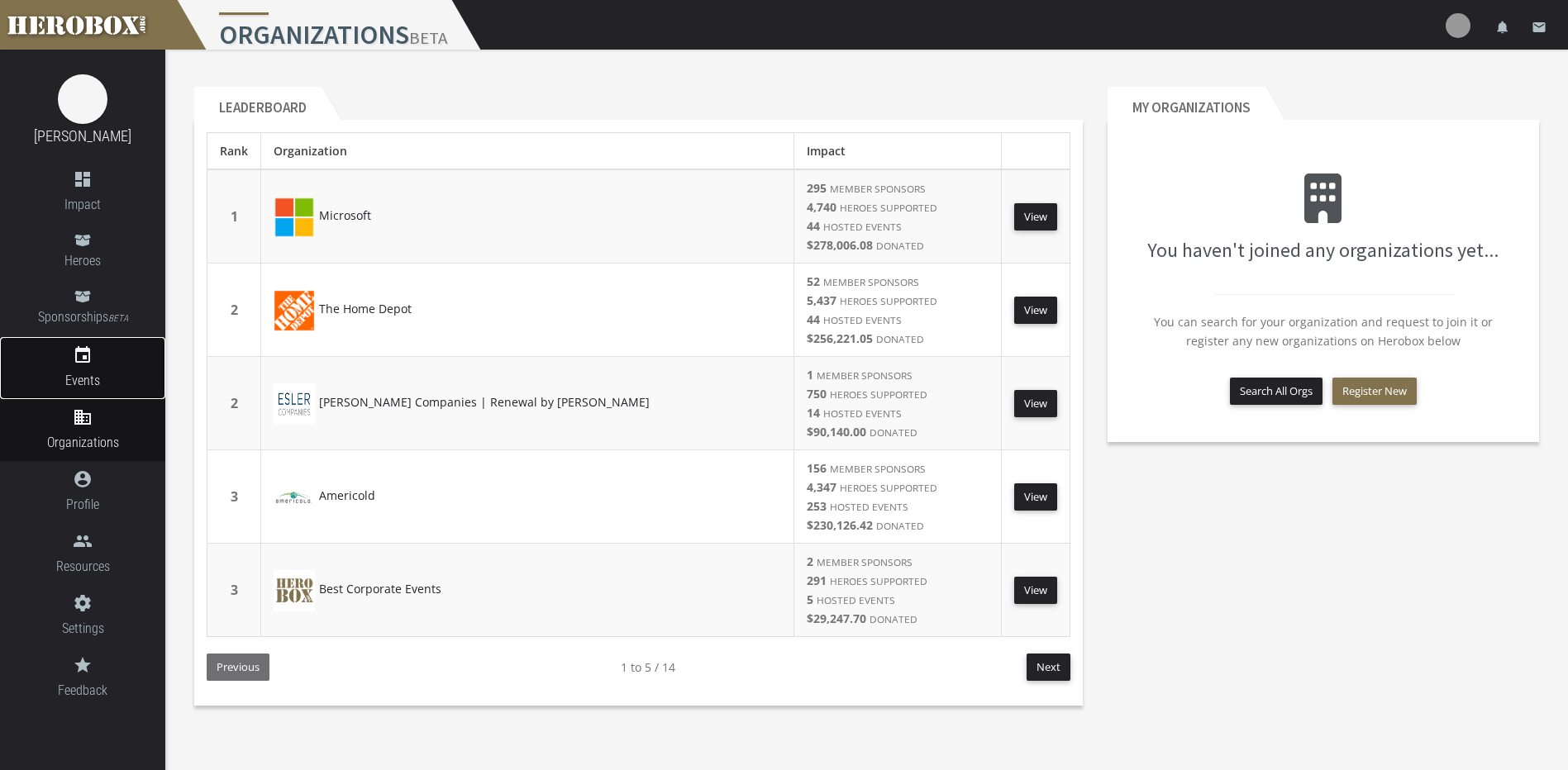
click at [134, 366] on link "event Events" at bounding box center [82, 367] width 165 height 62
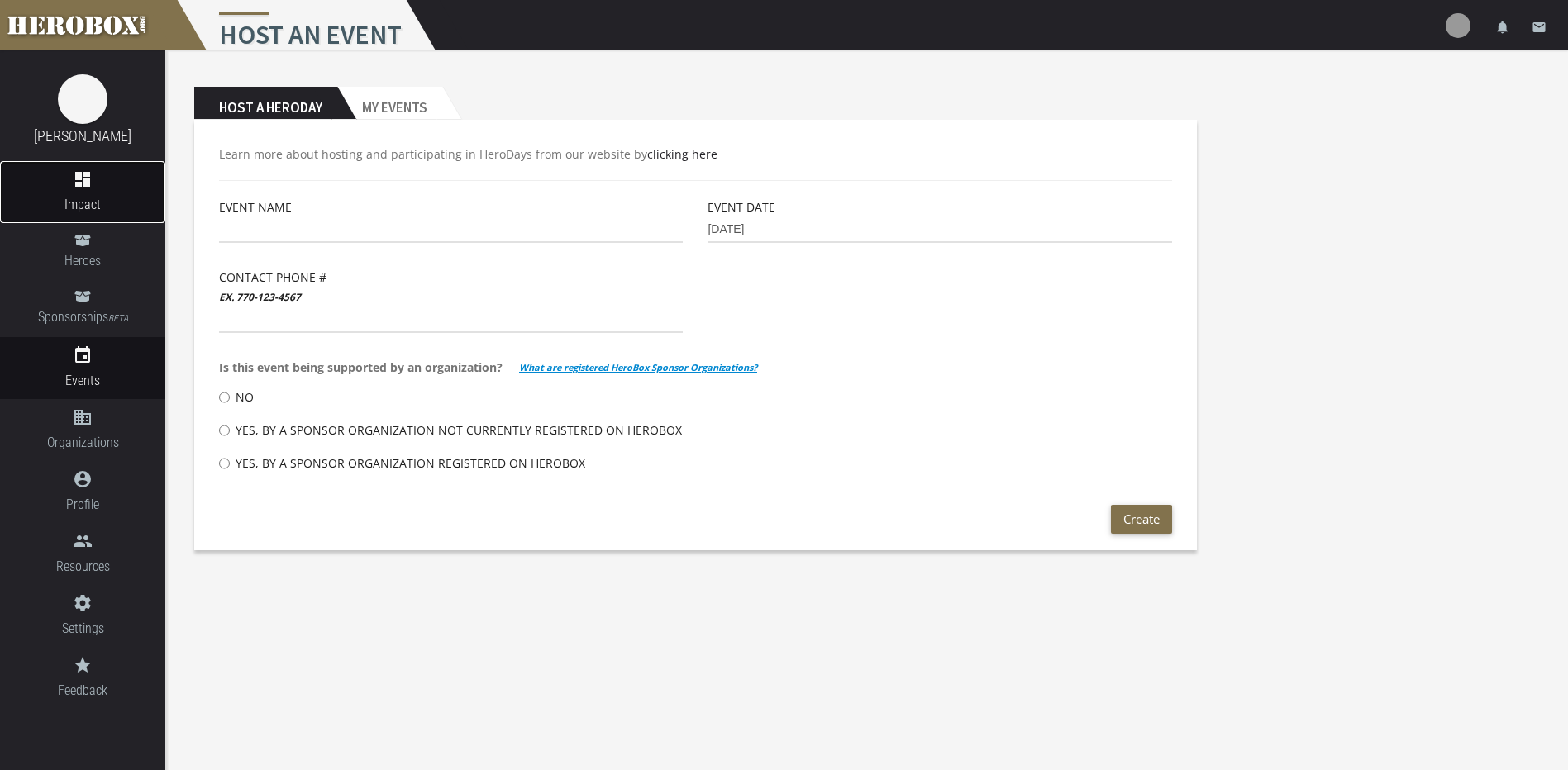
click at [78, 184] on icon "dashboard" at bounding box center [82, 179] width 165 height 19
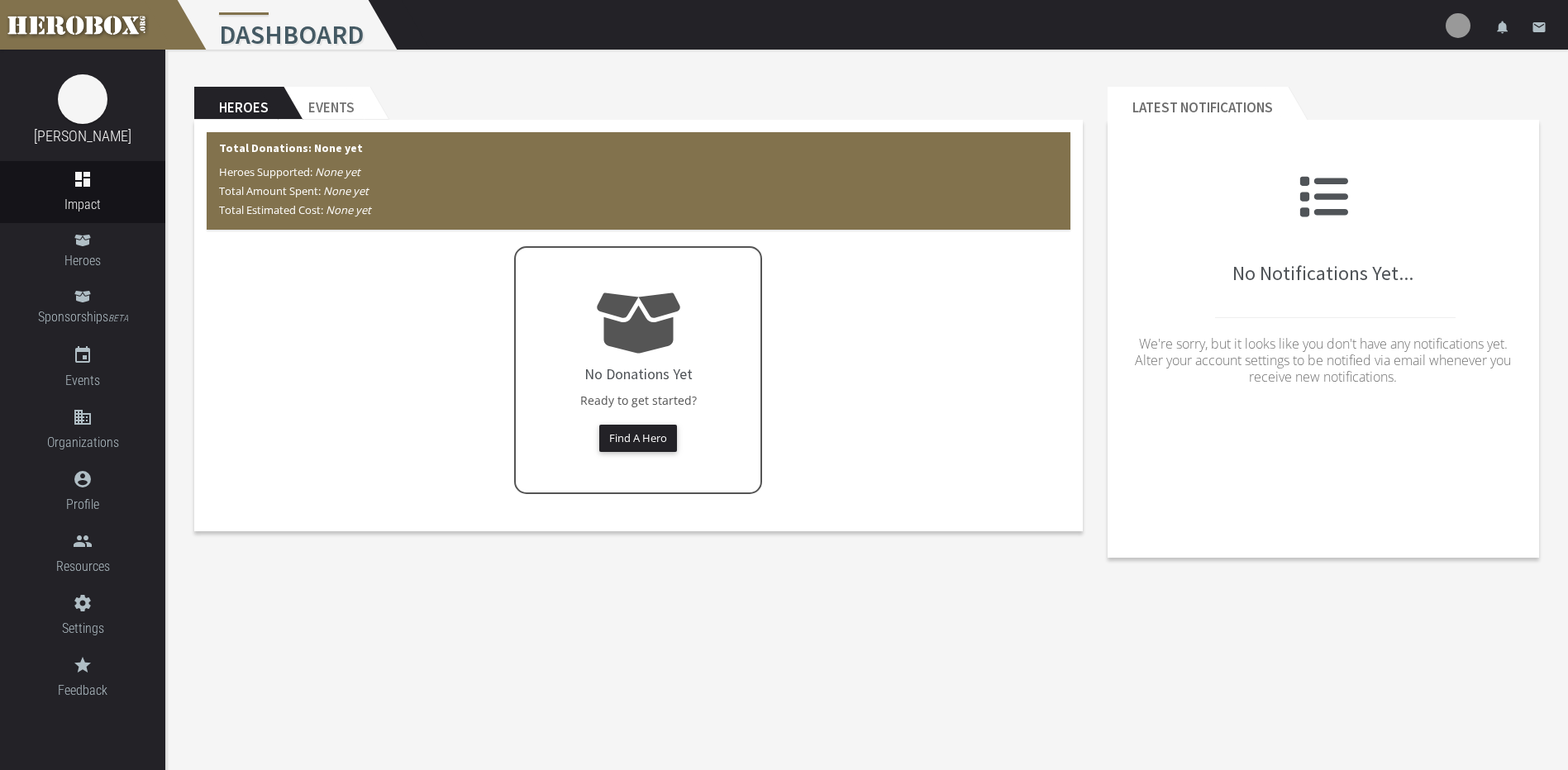
click at [1469, 24] on img at bounding box center [1458, 25] width 25 height 25
click at [95, 134] on link "[PERSON_NAME]" at bounding box center [83, 136] width 98 height 18
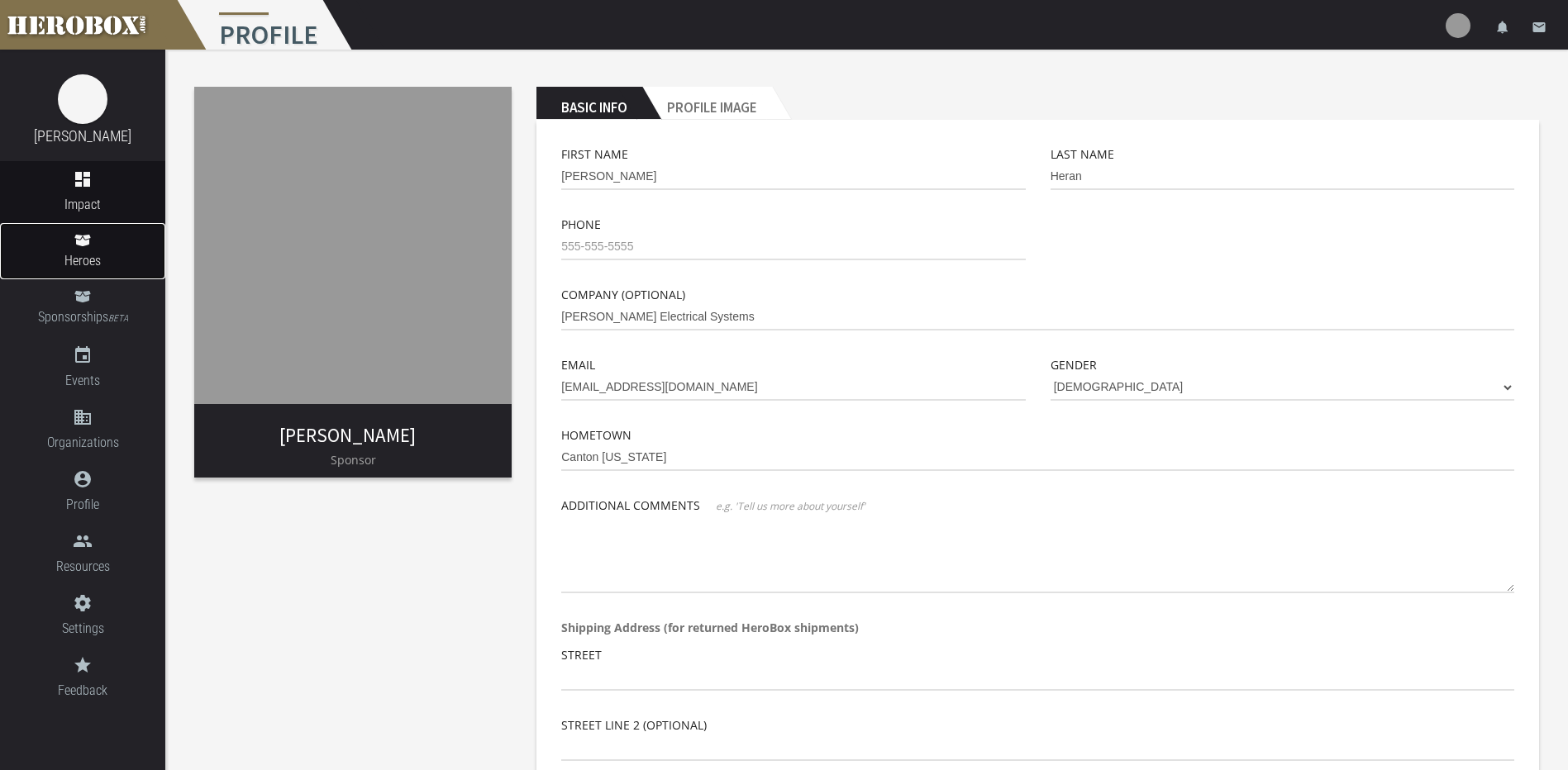
click at [94, 235] on link "Heroes" at bounding box center [82, 251] width 165 height 56
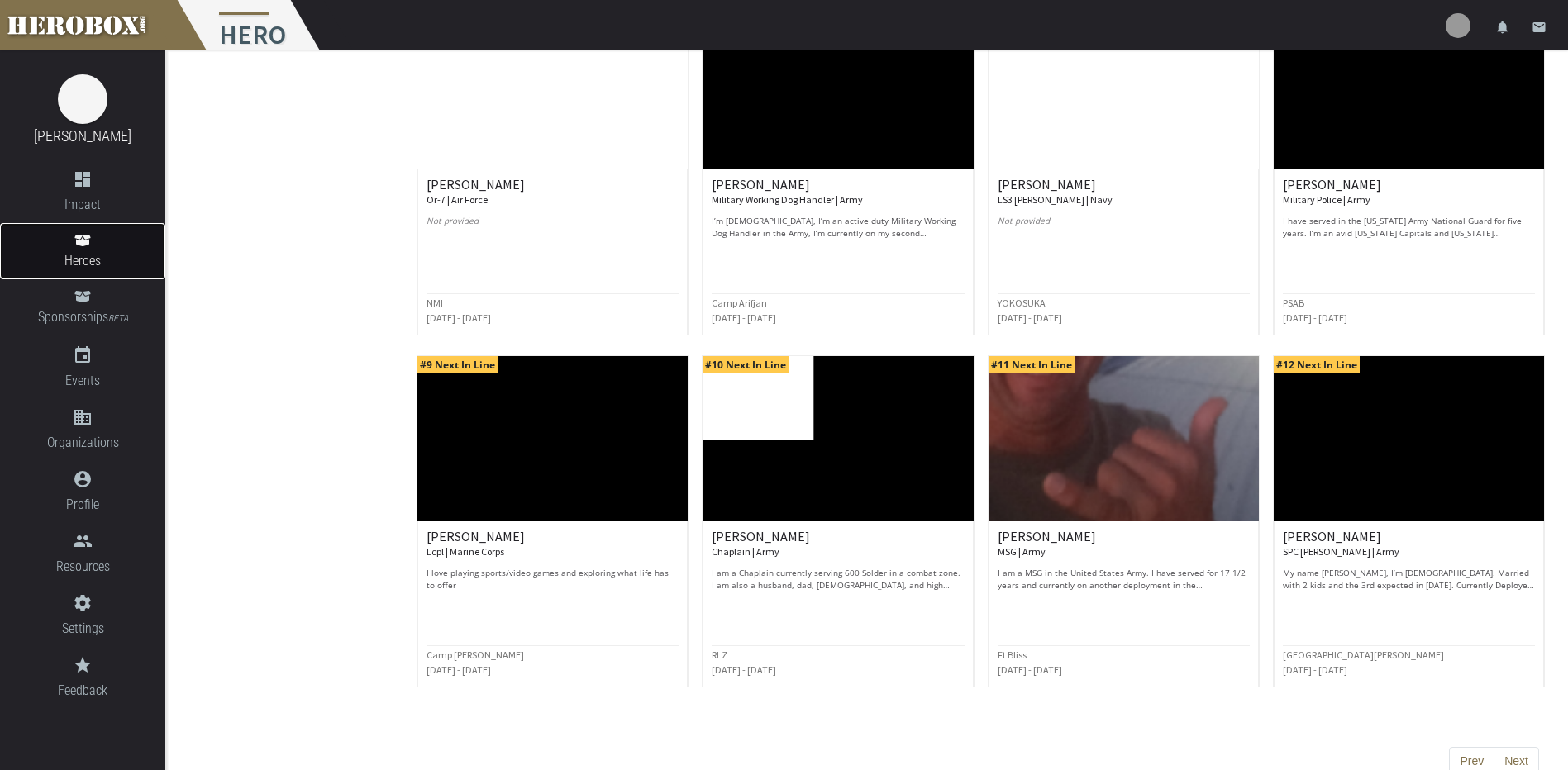
scroll to position [619, 0]
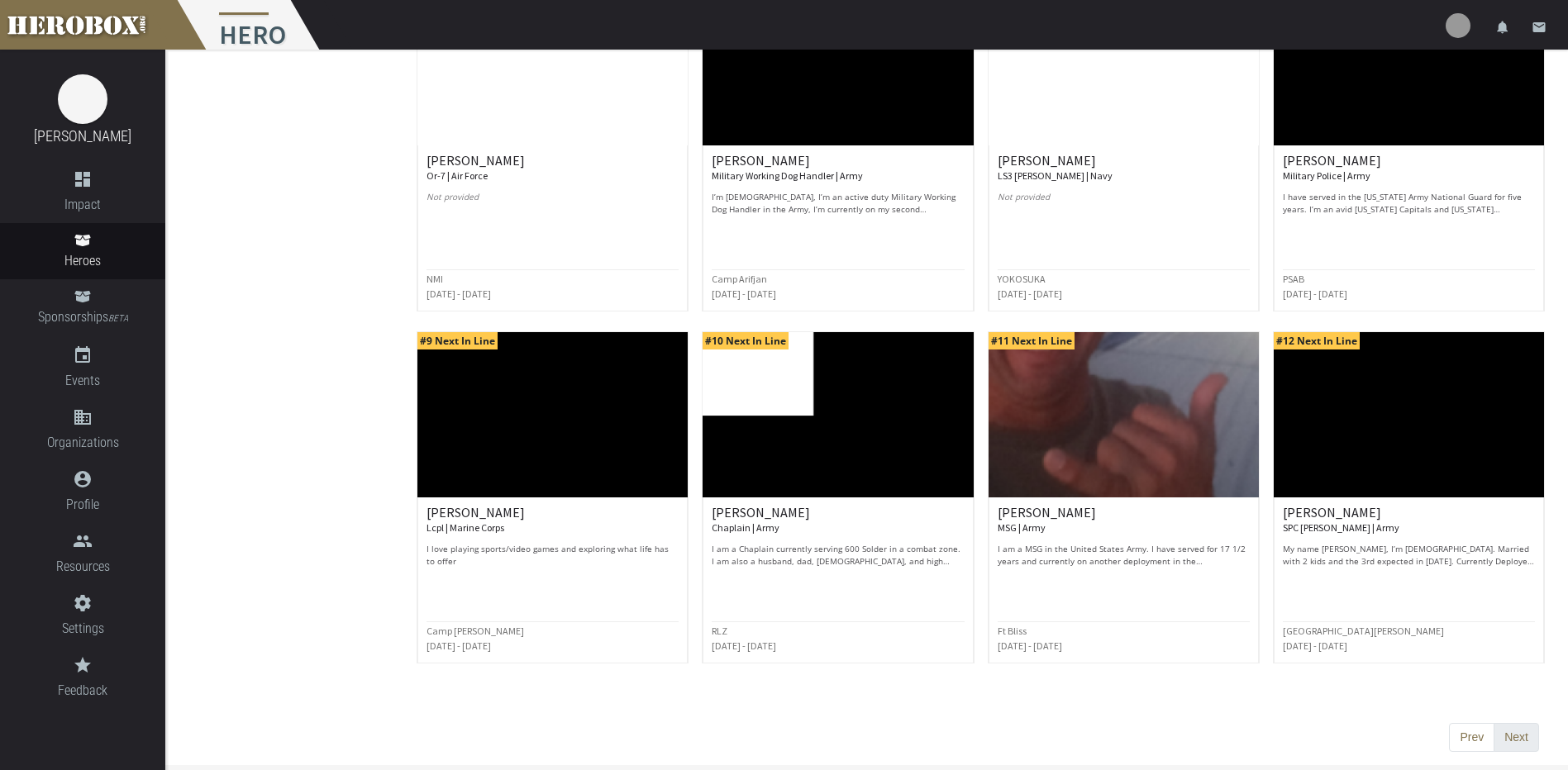
click at [1531, 737] on button "Next" at bounding box center [1516, 738] width 45 height 30
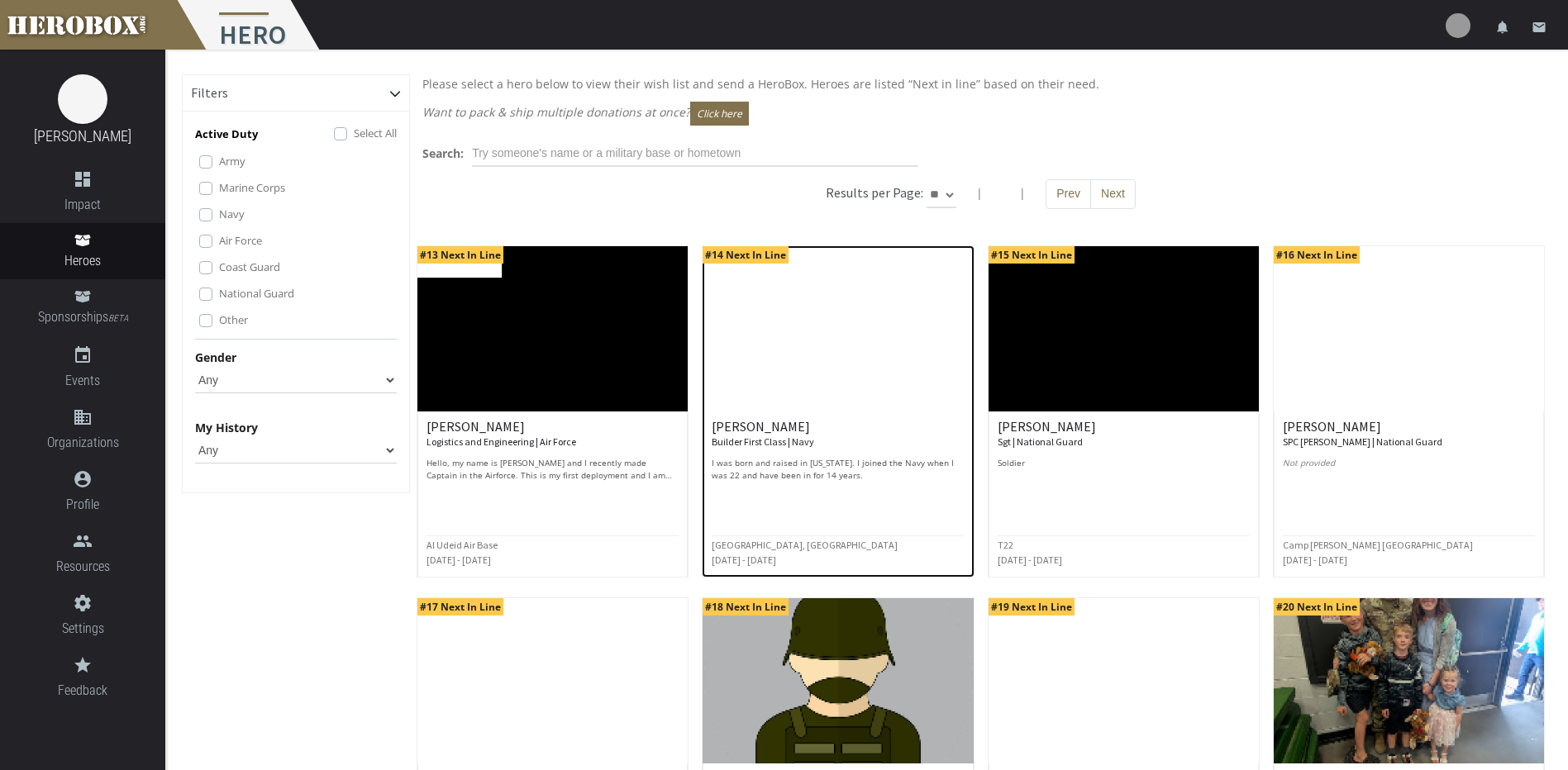
click at [850, 475] on p "I was born and raised in Michigan. I joined the Navy when I was 22 and have bee…" at bounding box center [838, 469] width 252 height 25
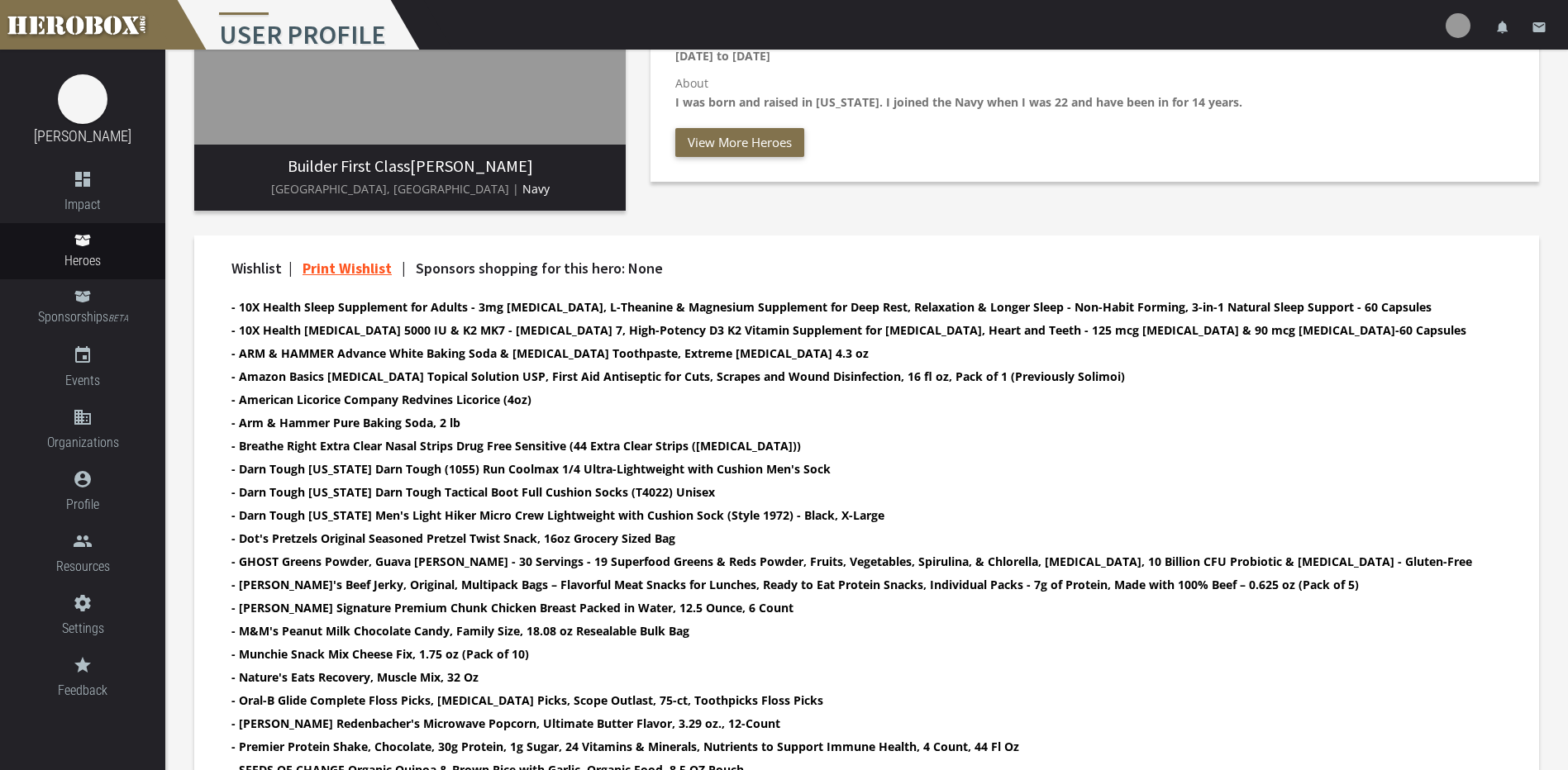
scroll to position [355, 0]
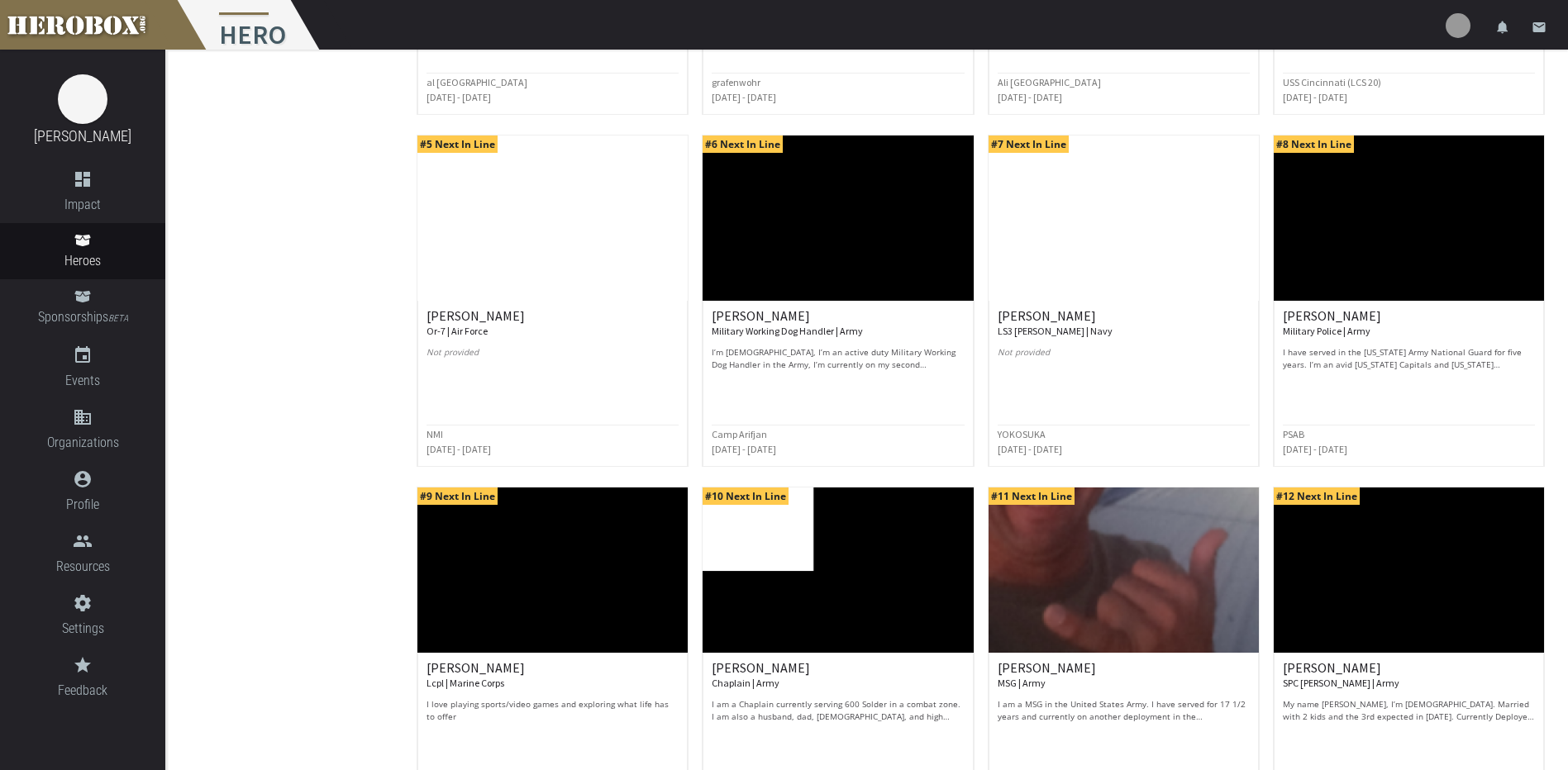
scroll to position [619, 0]
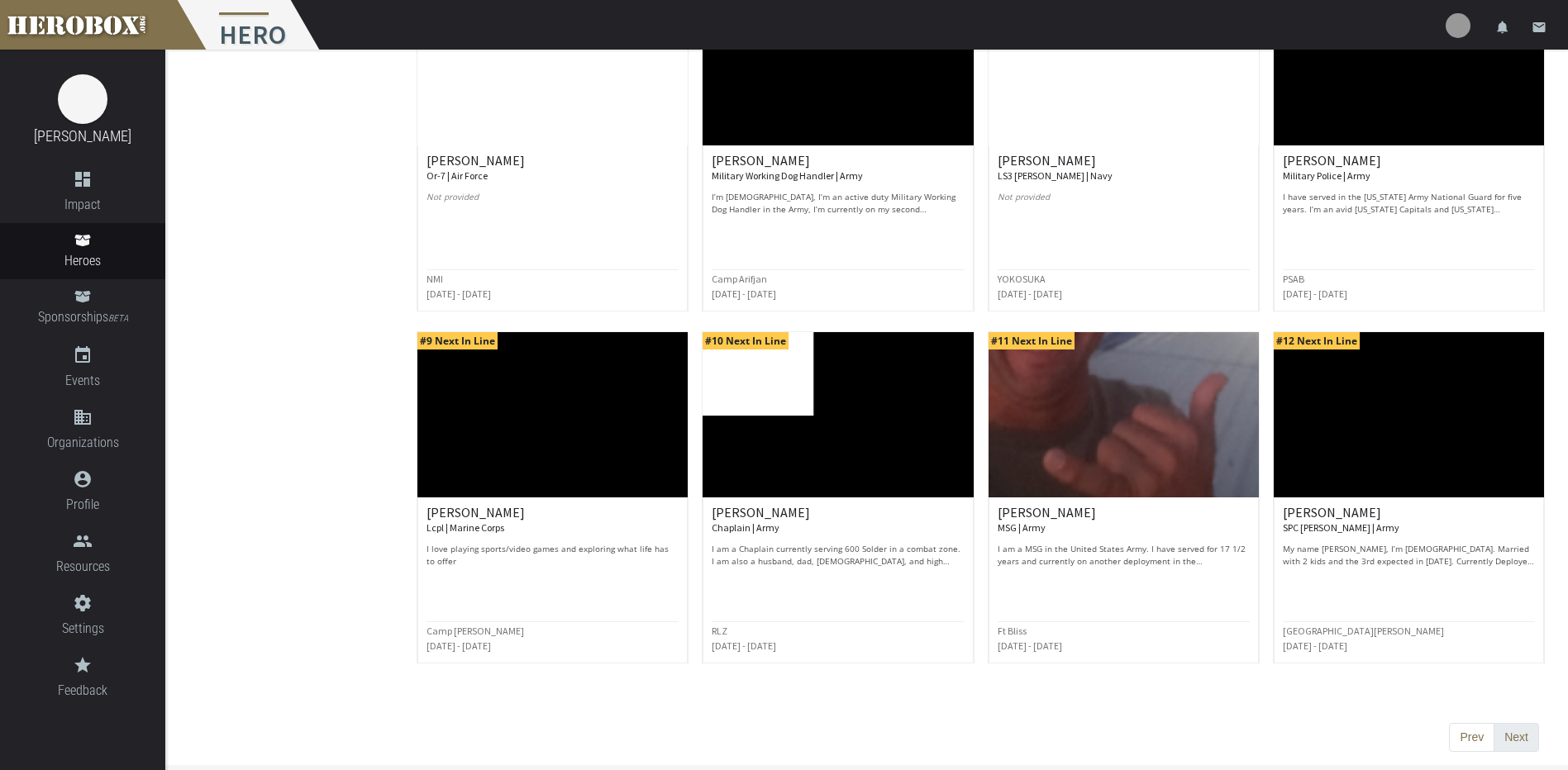
click at [1520, 731] on button "Next" at bounding box center [1516, 738] width 45 height 30
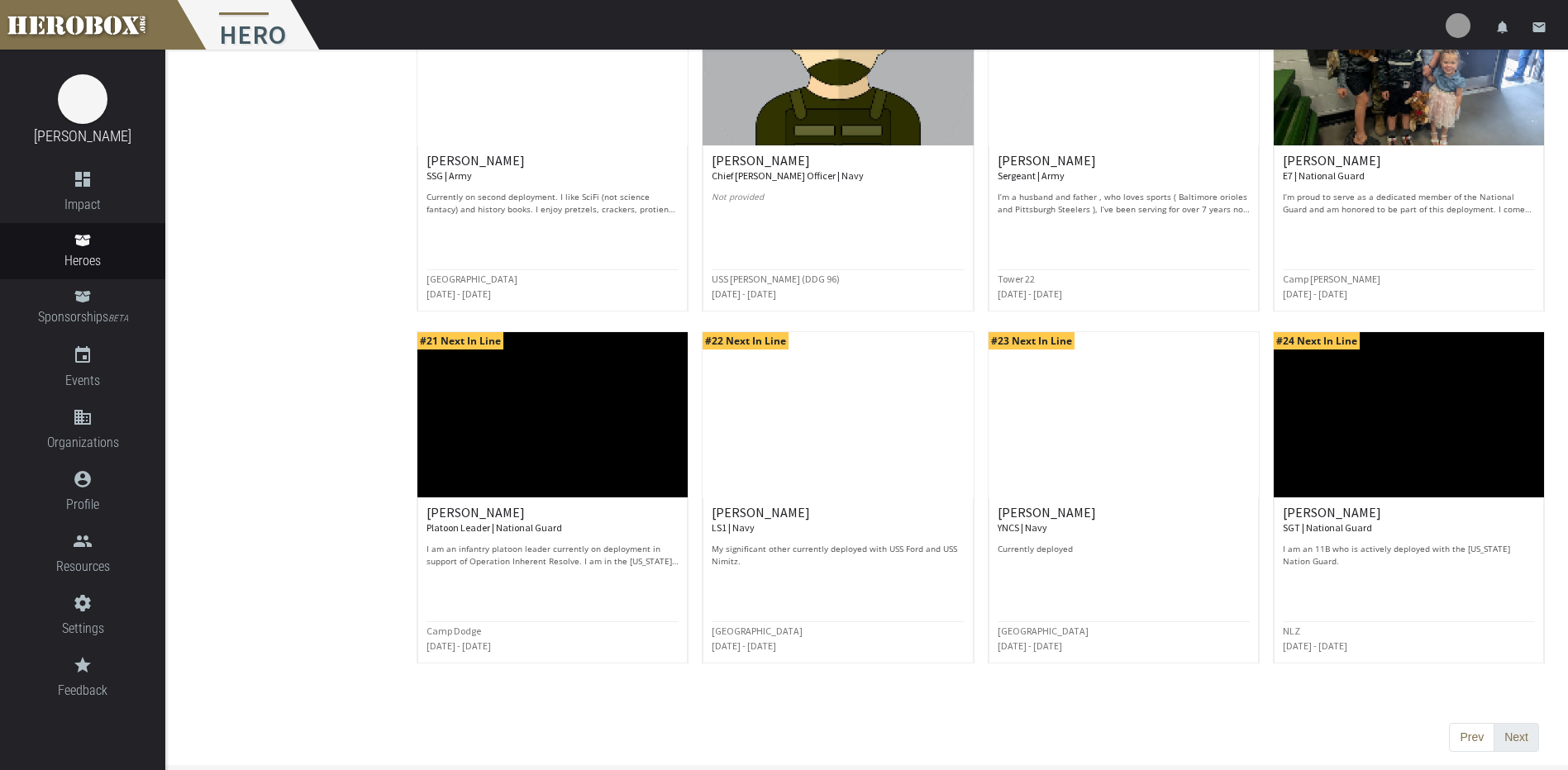
click at [1538, 737] on button "Next" at bounding box center [1516, 738] width 45 height 30
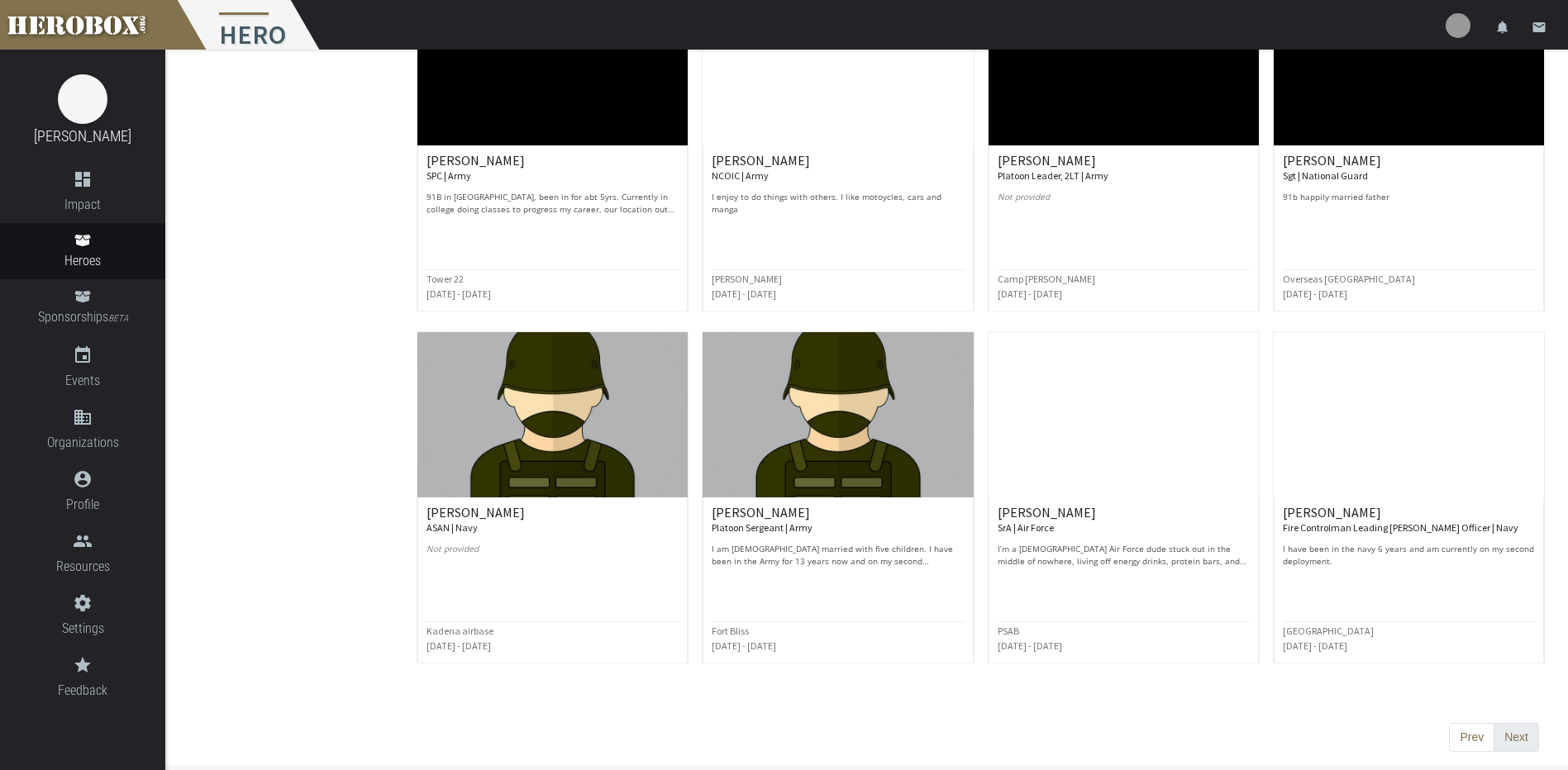
click at [1510, 733] on button "Next" at bounding box center [1516, 738] width 45 height 30
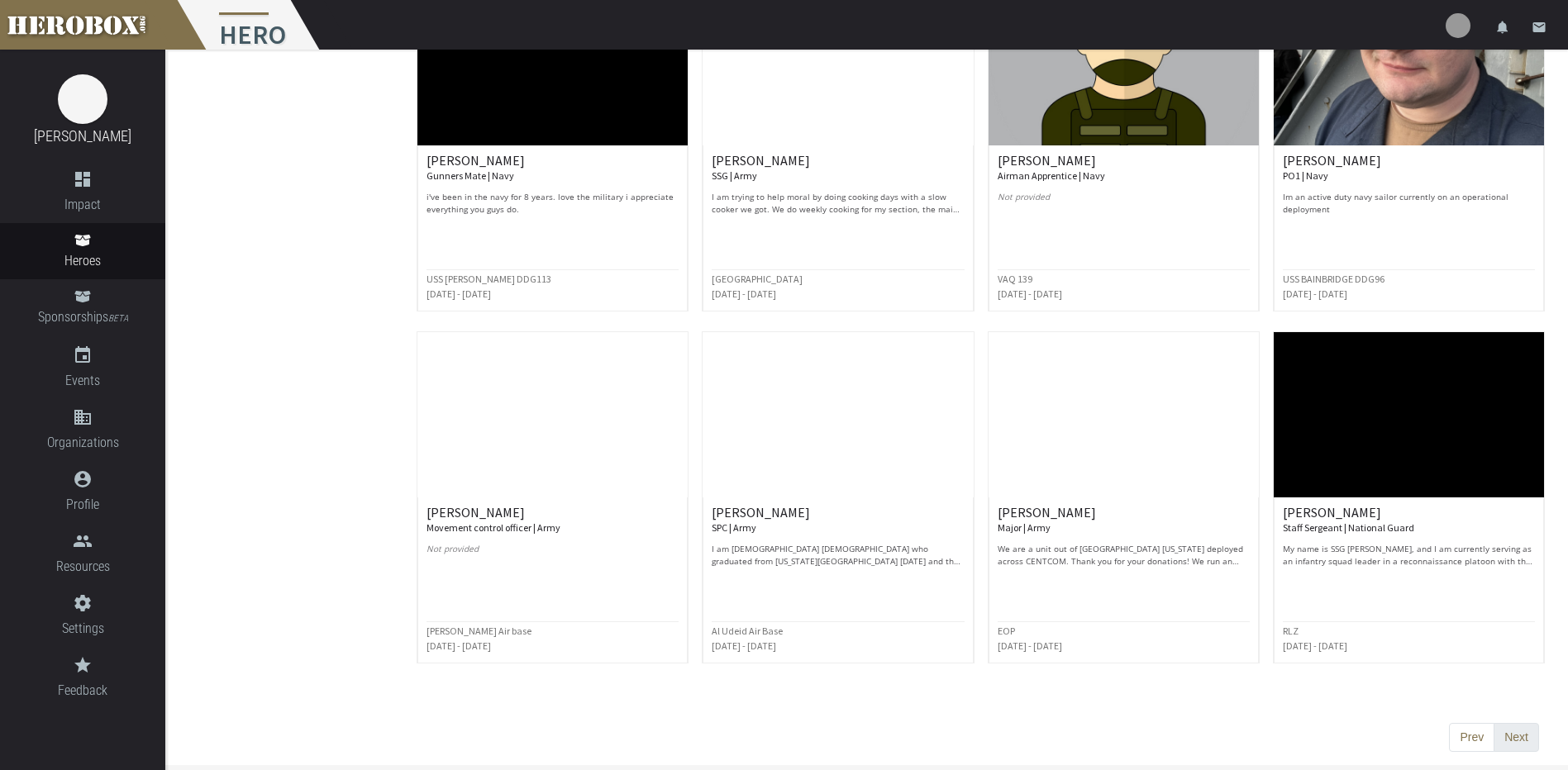
click at [1515, 737] on button "Next" at bounding box center [1516, 738] width 45 height 30
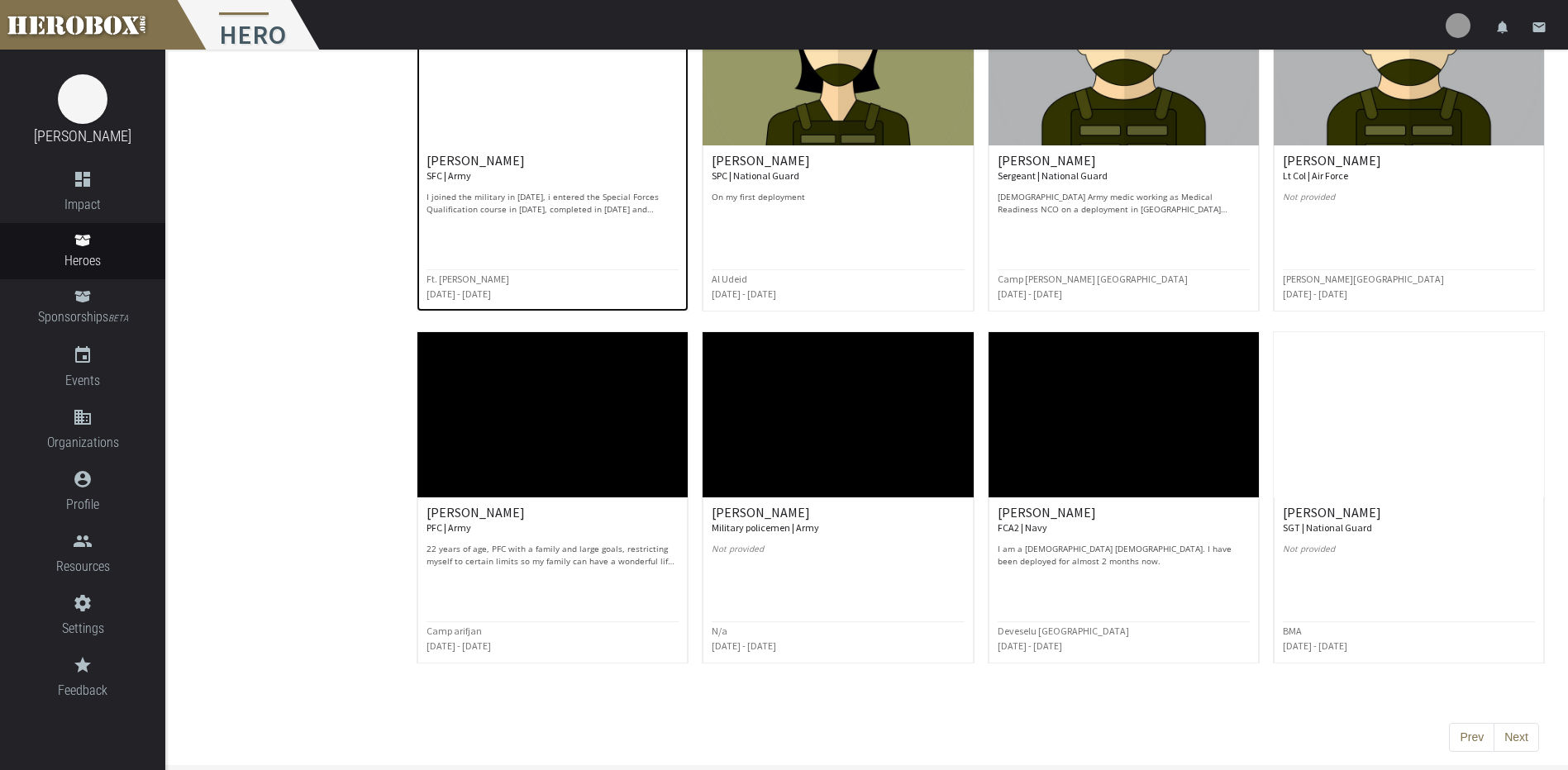
click at [512, 159] on h6 "jake L. SFC | Army" at bounding box center [552, 167] width 252 height 29
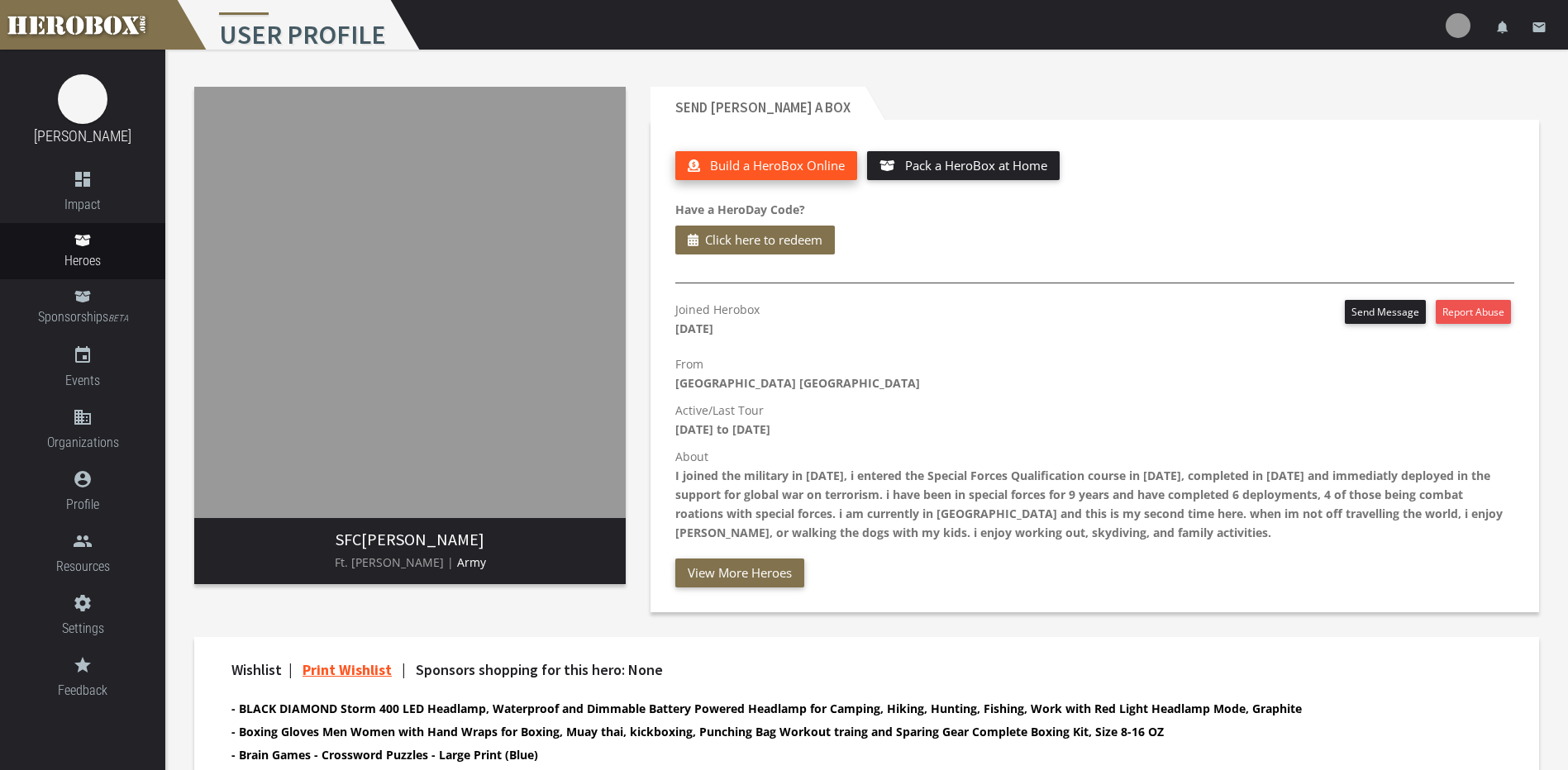
click at [753, 157] on span "Build a HeroBox Online" at bounding box center [778, 165] width 135 height 17
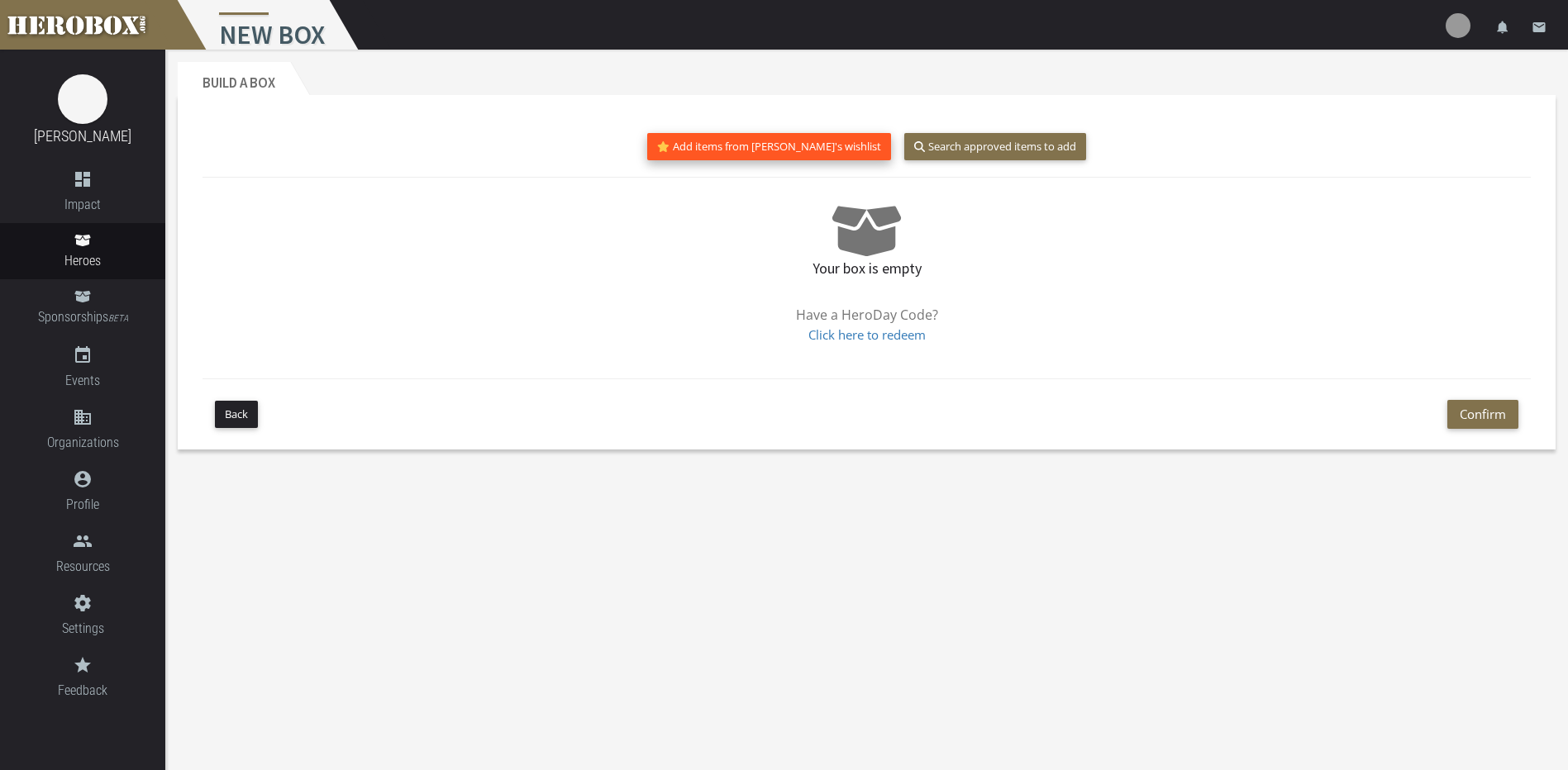
click at [809, 150] on button "Add items from jake's wishlist" at bounding box center [769, 147] width 244 height 28
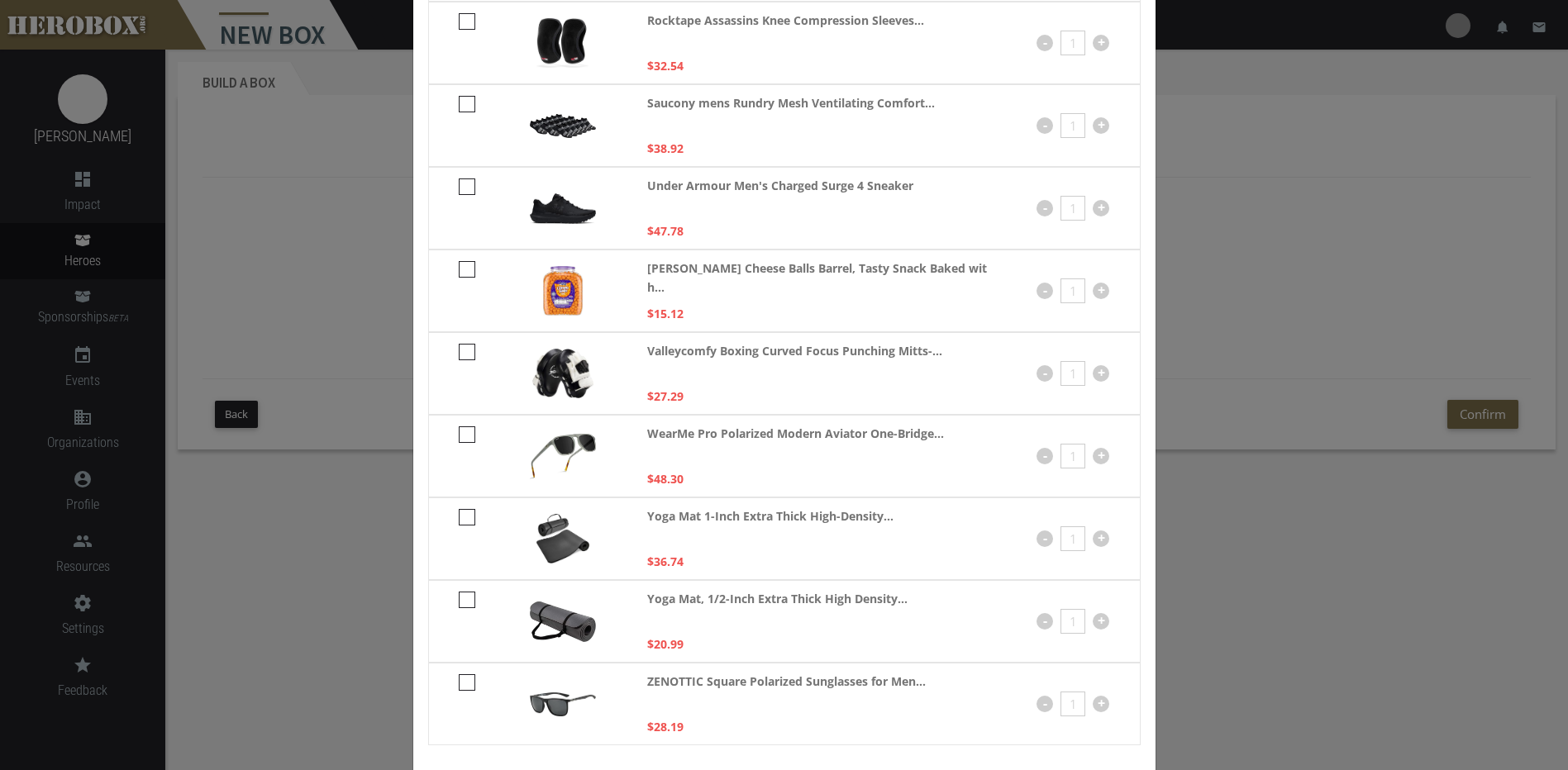
scroll to position [1823, 0]
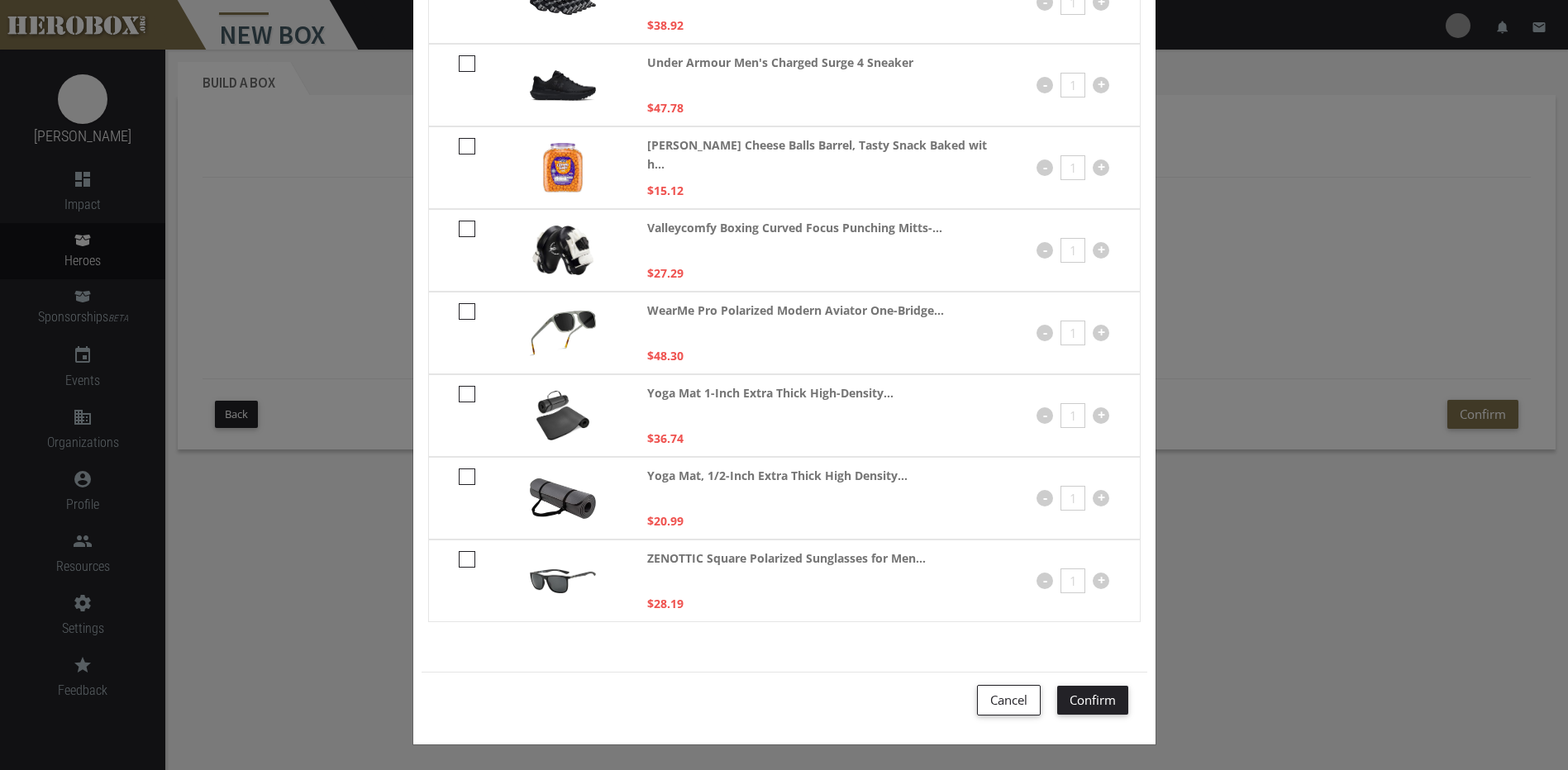
click at [459, 144] on icon at bounding box center [467, 146] width 17 height 17
click at [459, 144] on input "checkbox" at bounding box center [464, 151] width 11 height 27
checkbox input "****"
click at [1114, 705] on button "Confirm" at bounding box center [1092, 700] width 71 height 29
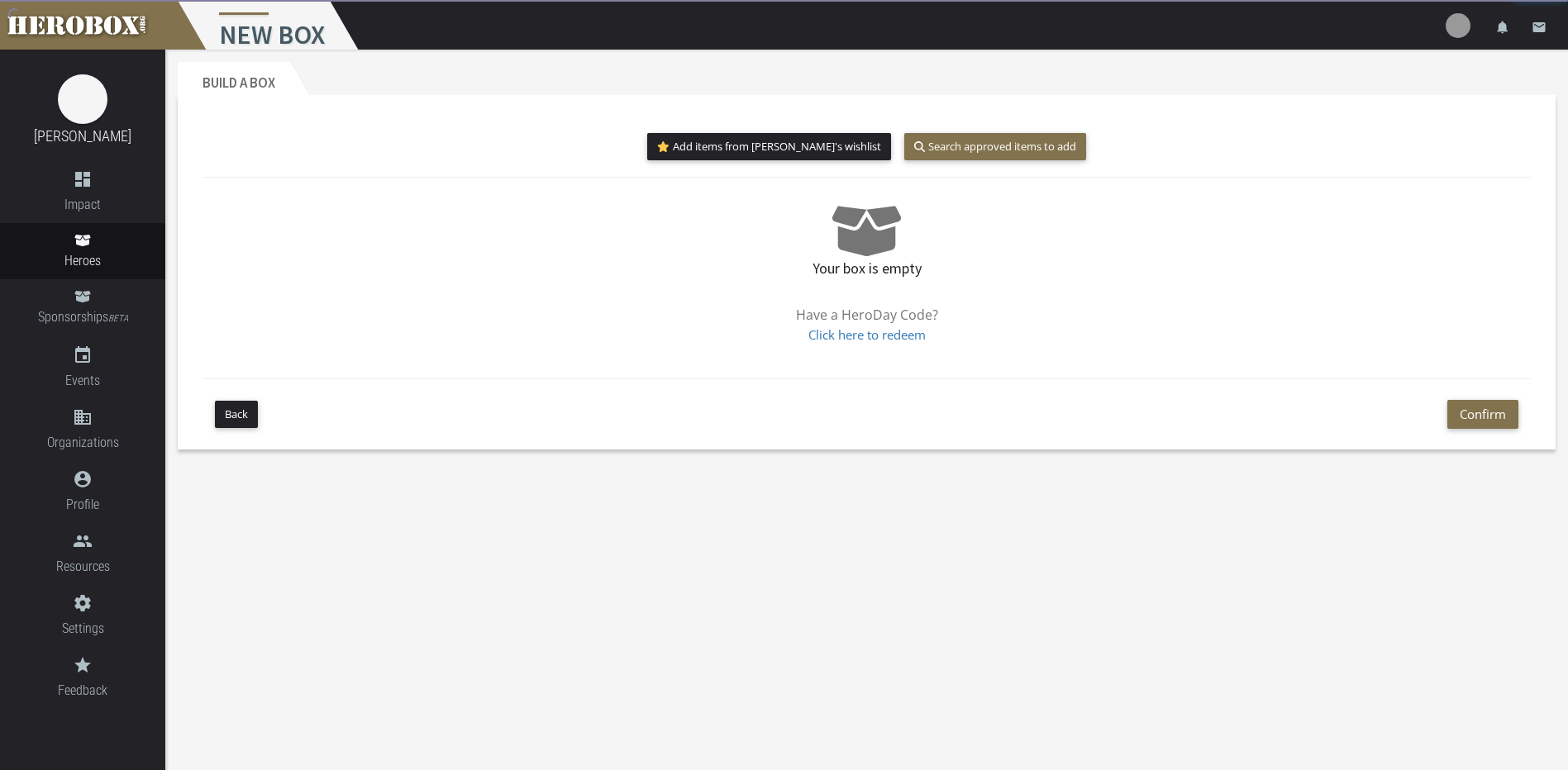
scroll to position [143, 0]
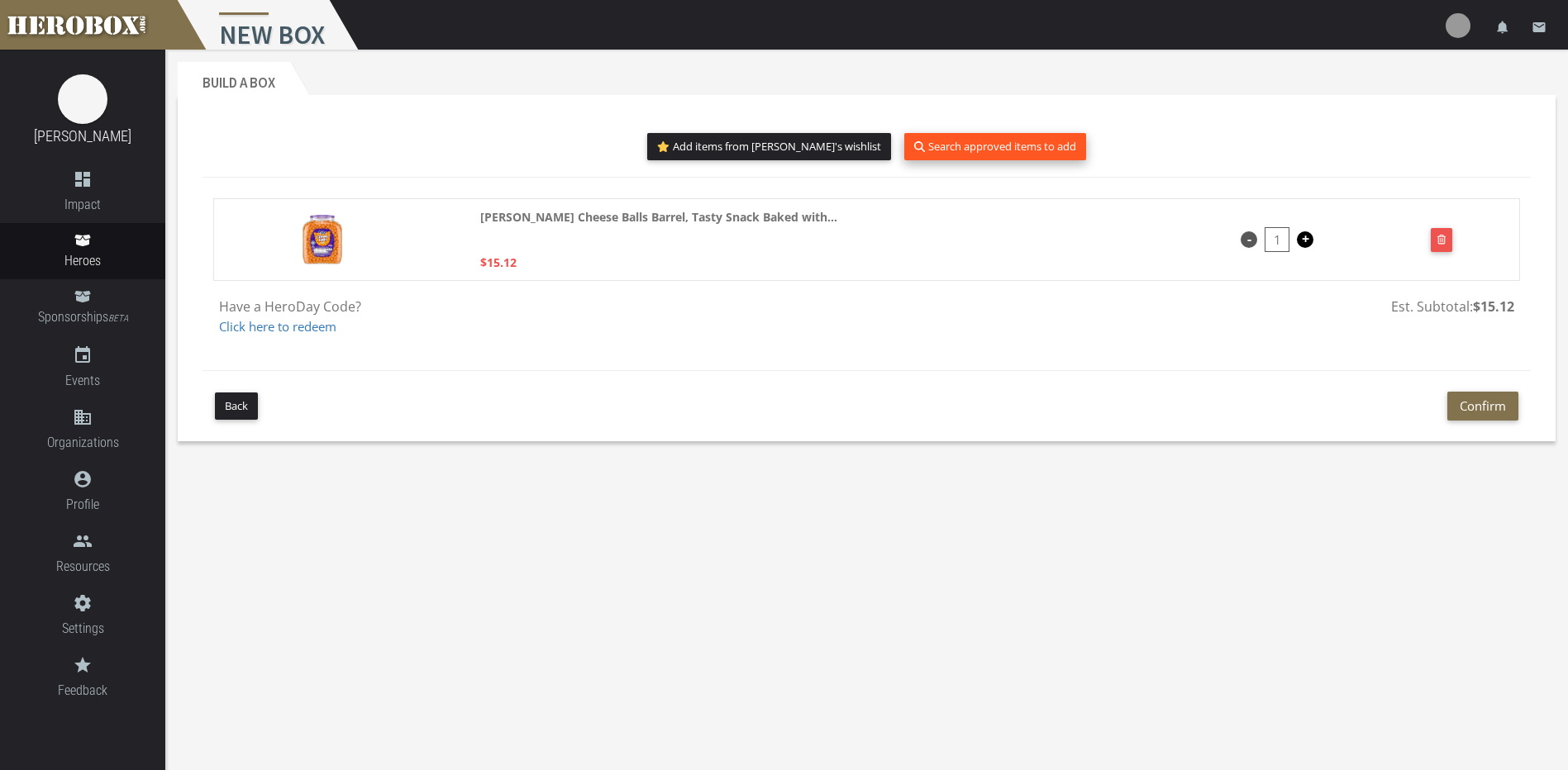
click at [996, 148] on button "Search approved items to add" at bounding box center [995, 147] width 182 height 28
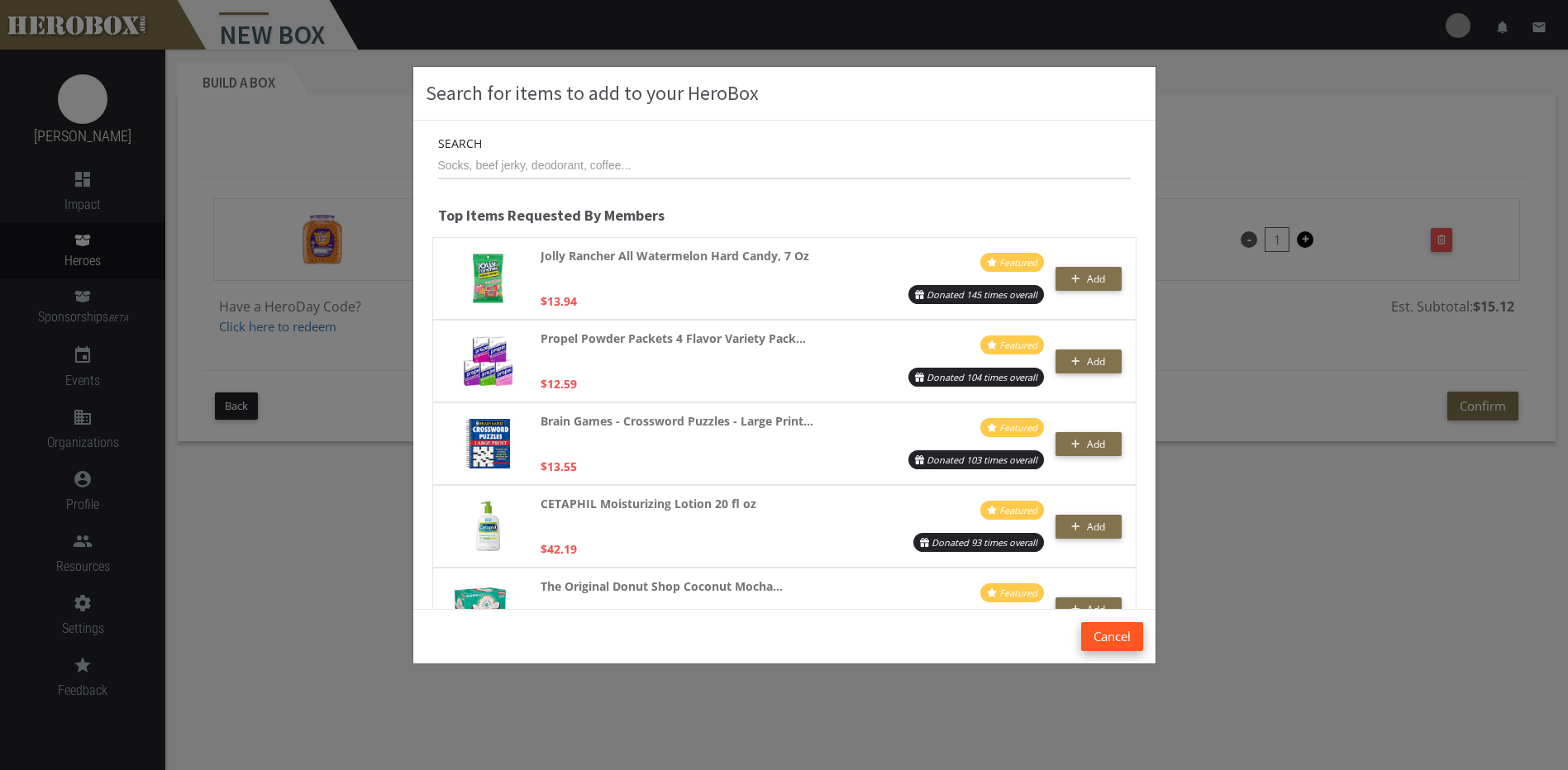
click at [1100, 643] on button "Cancel" at bounding box center [1112, 636] width 62 height 29
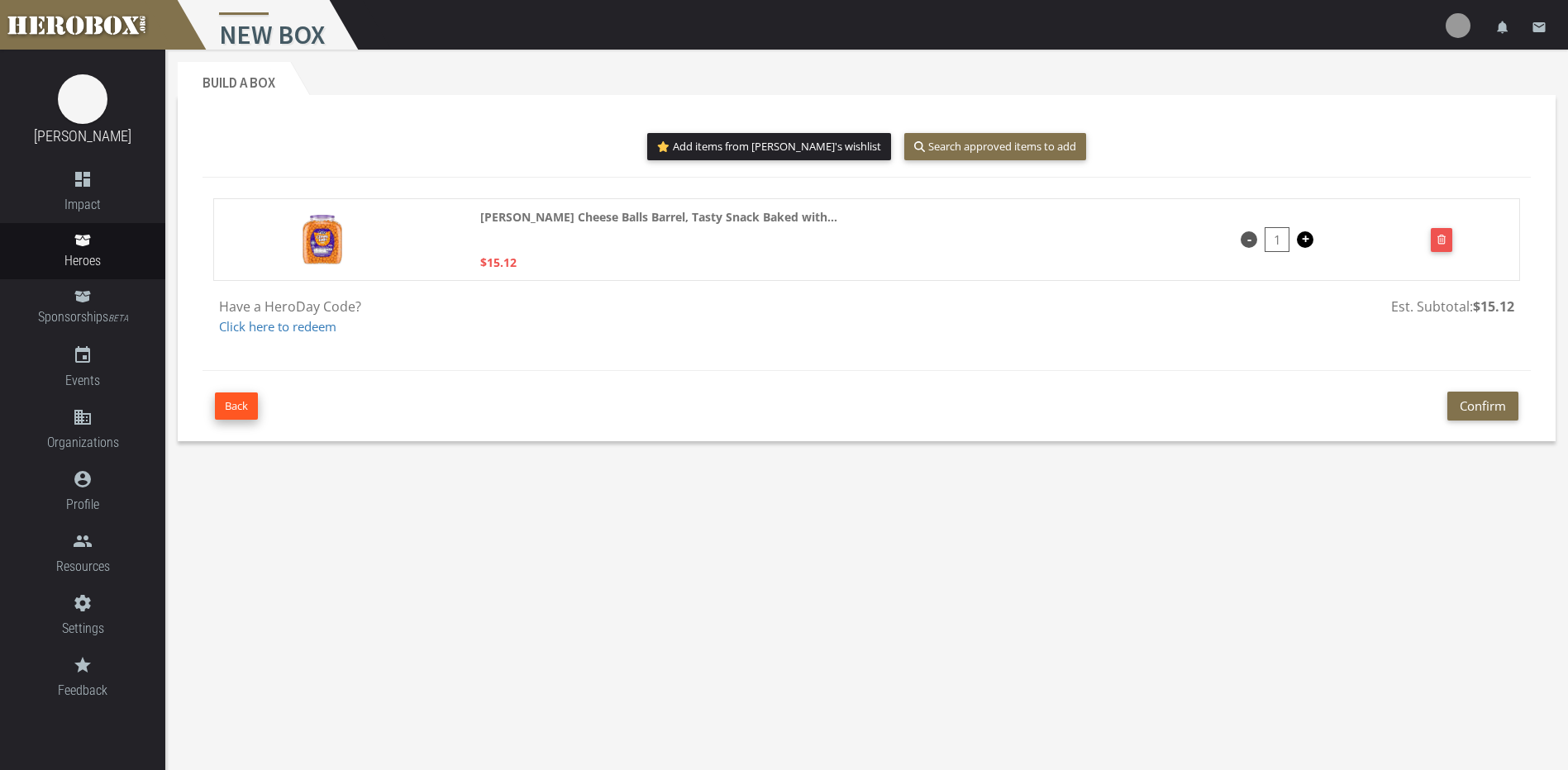
click at [237, 399] on button "Back" at bounding box center [236, 406] width 43 height 28
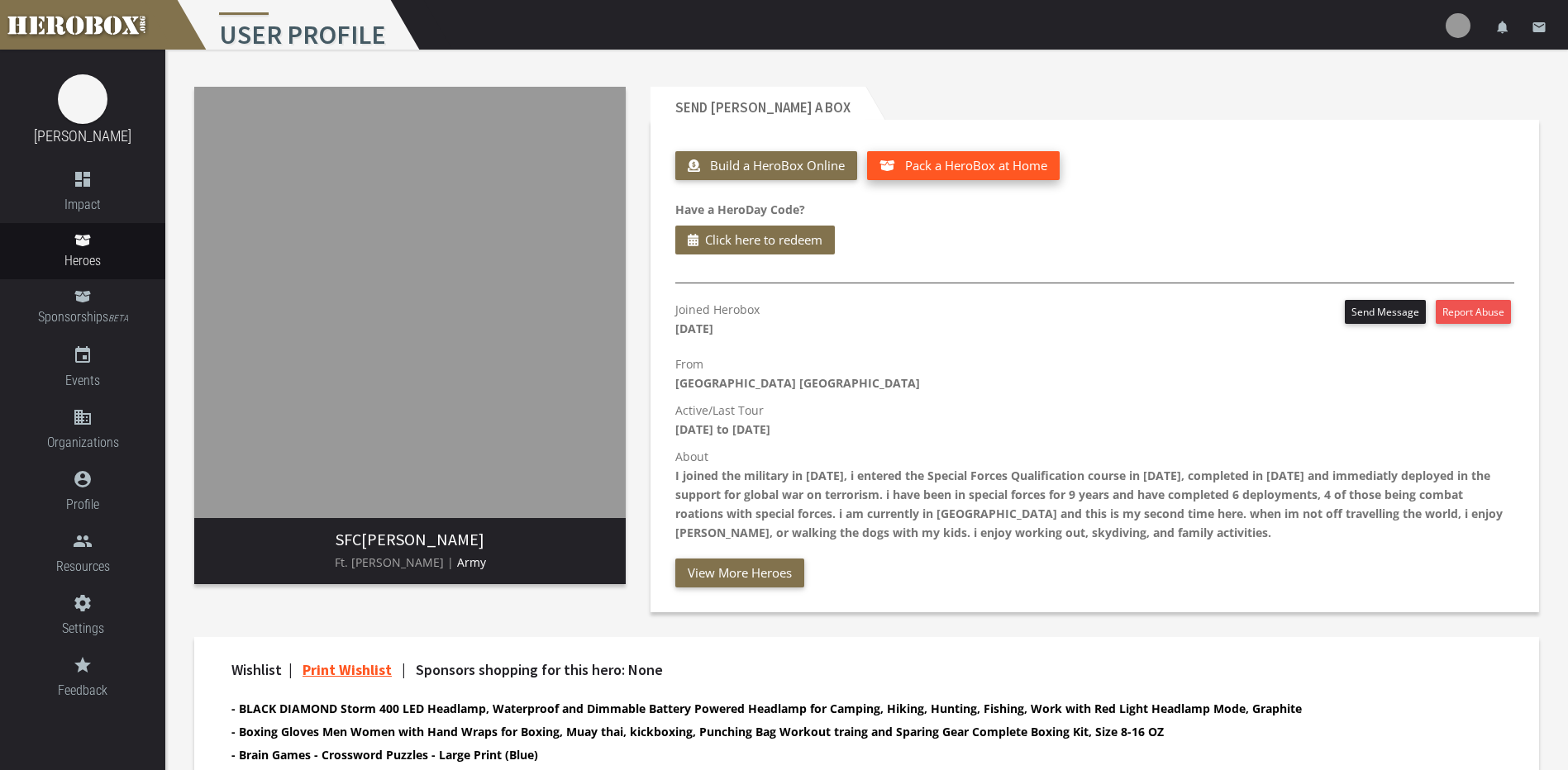
click at [972, 169] on span "Pack a HeroBox at Home" at bounding box center [976, 165] width 142 height 17
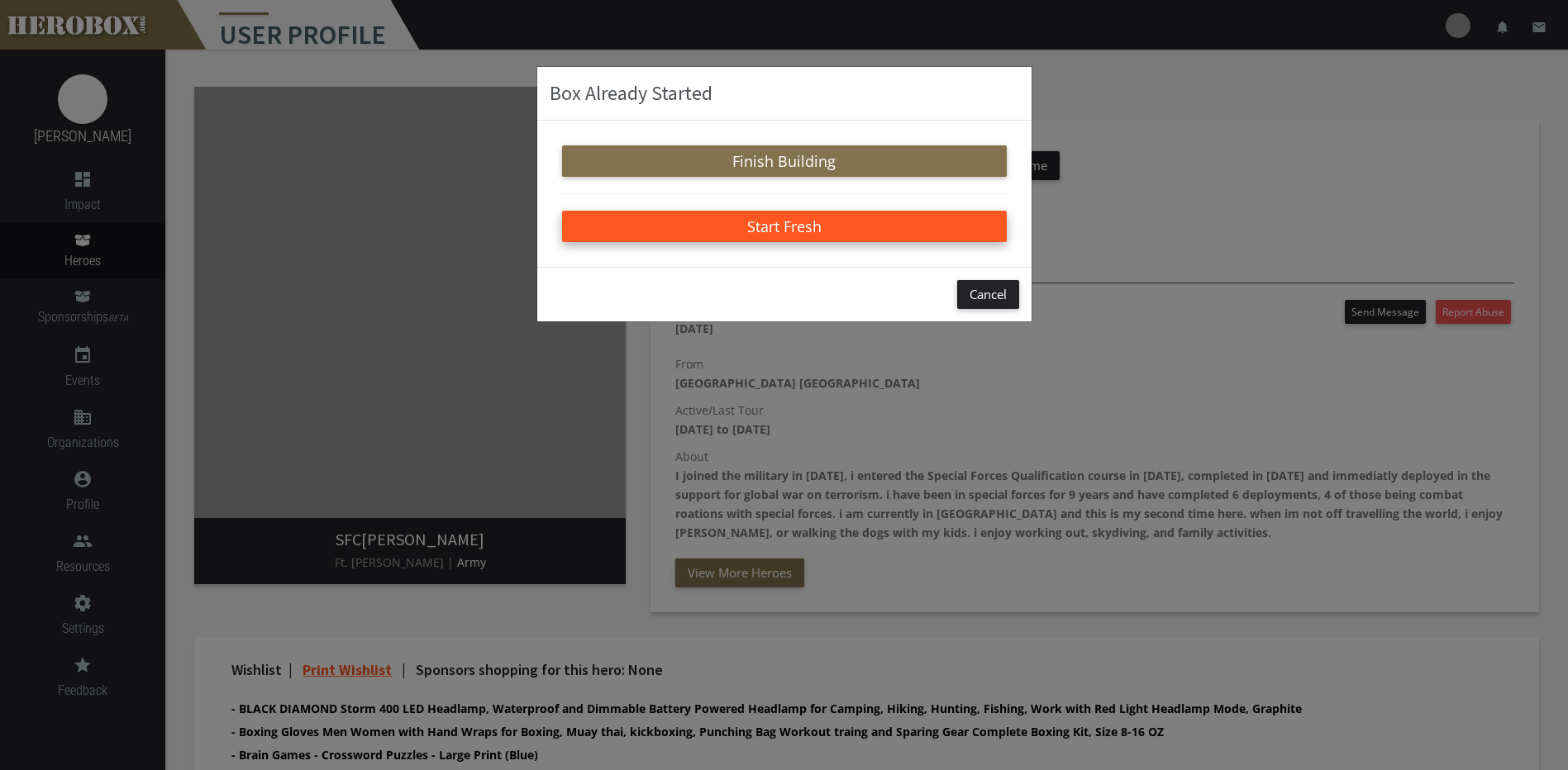
click at [849, 227] on button "Start Fresh" at bounding box center [785, 226] width 445 height 31
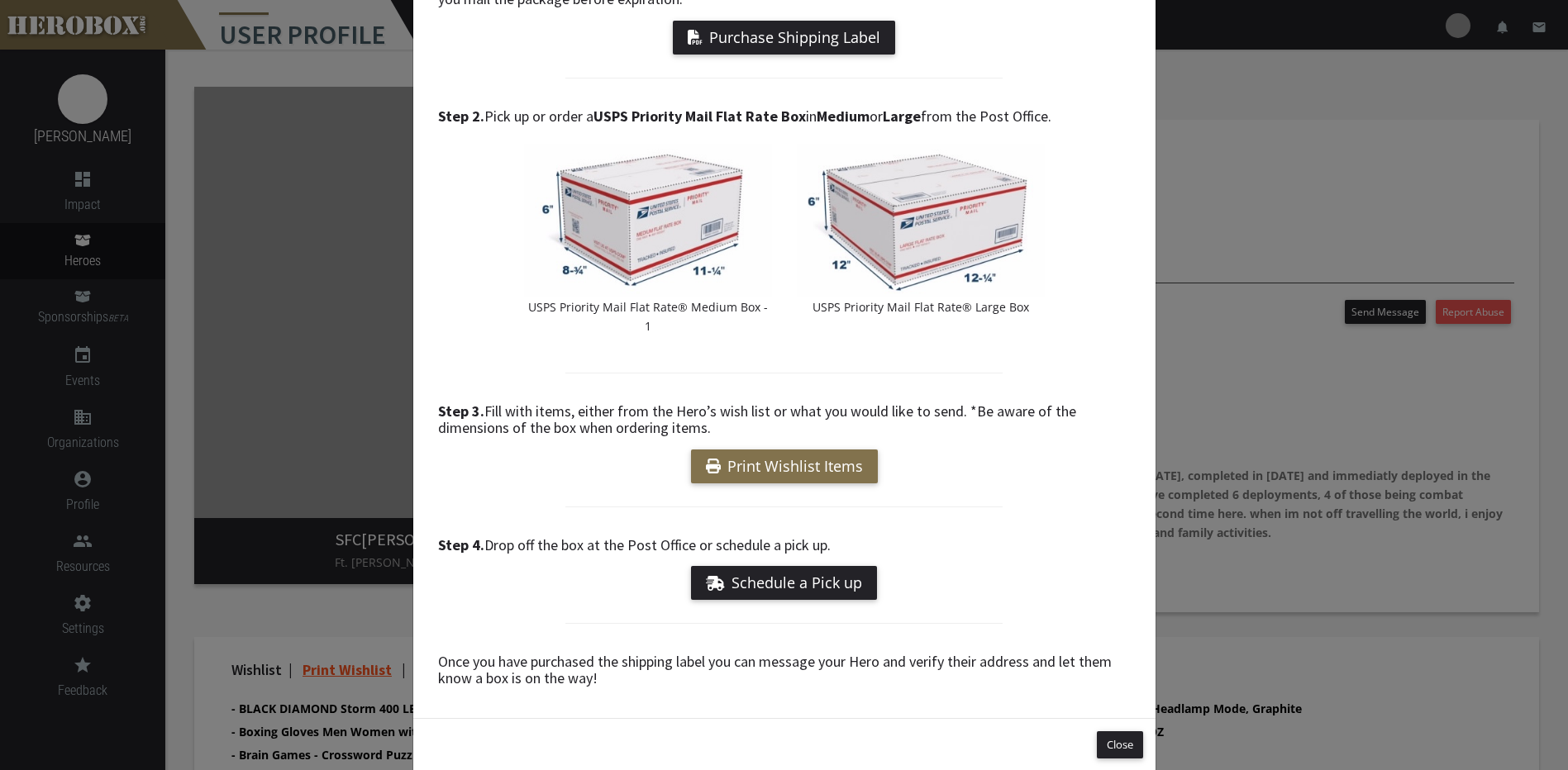
scroll to position [179, 0]
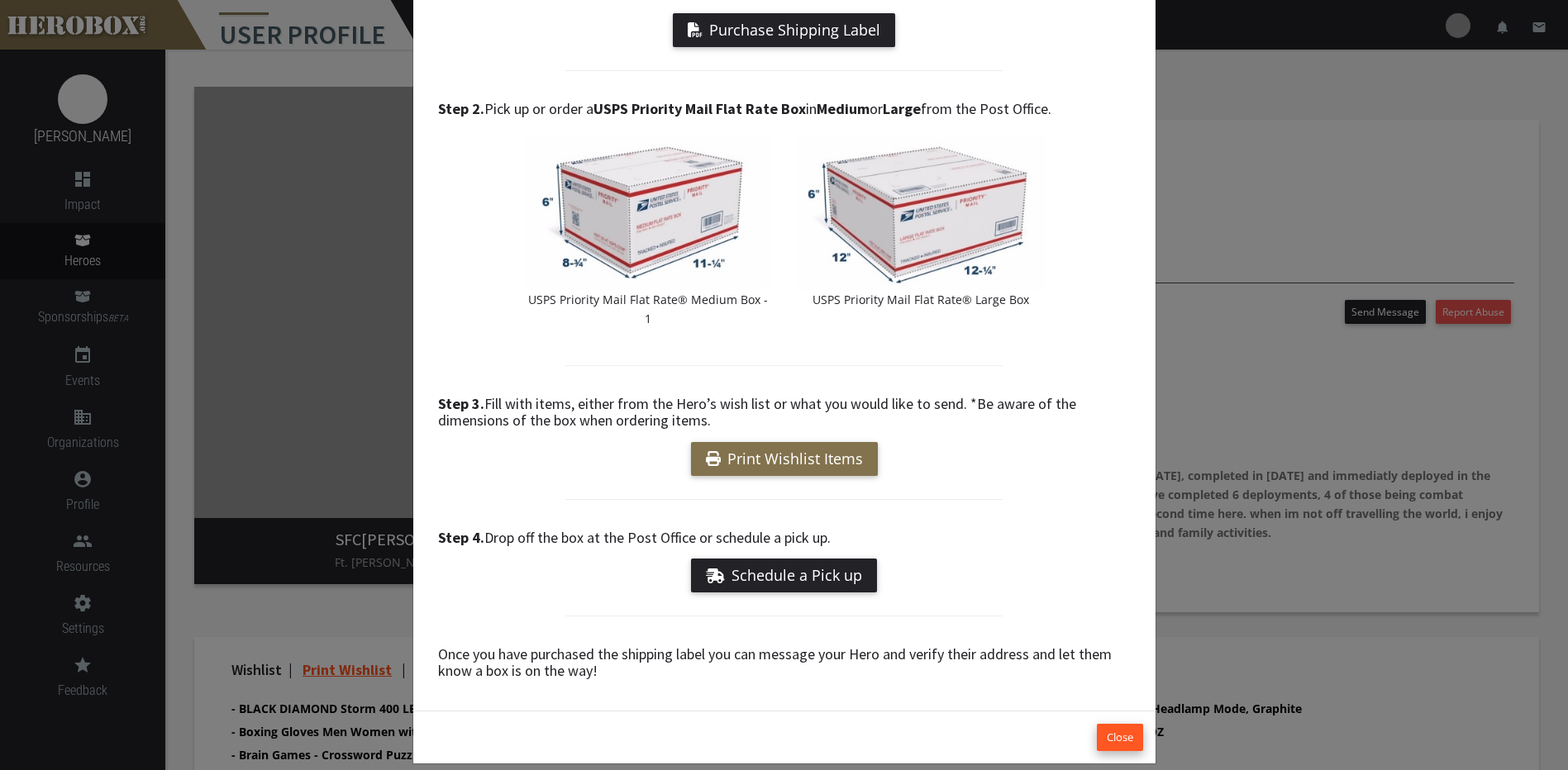
click at [1097, 724] on button "Close" at bounding box center [1120, 738] width 46 height 28
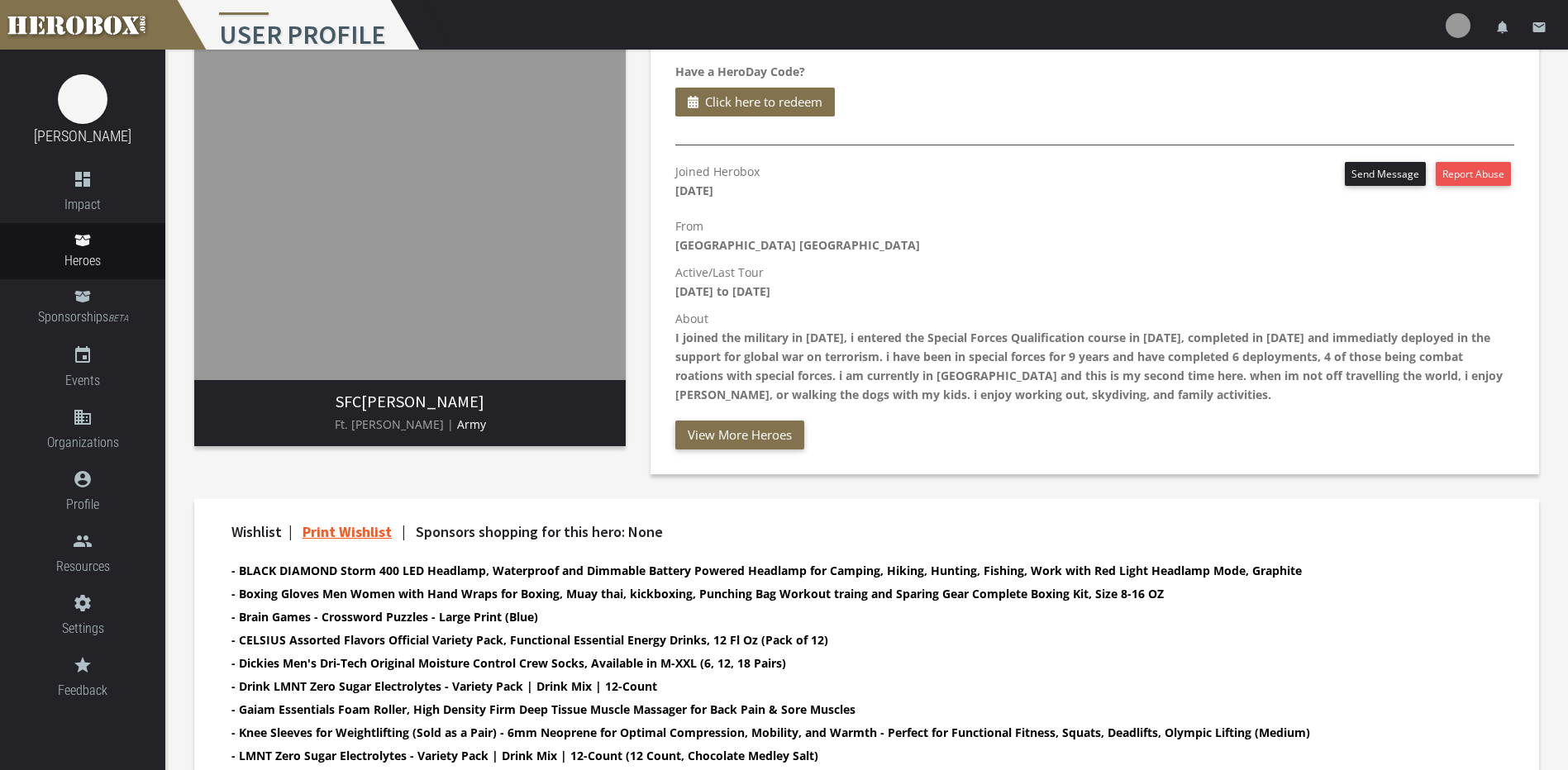
scroll to position [0, 0]
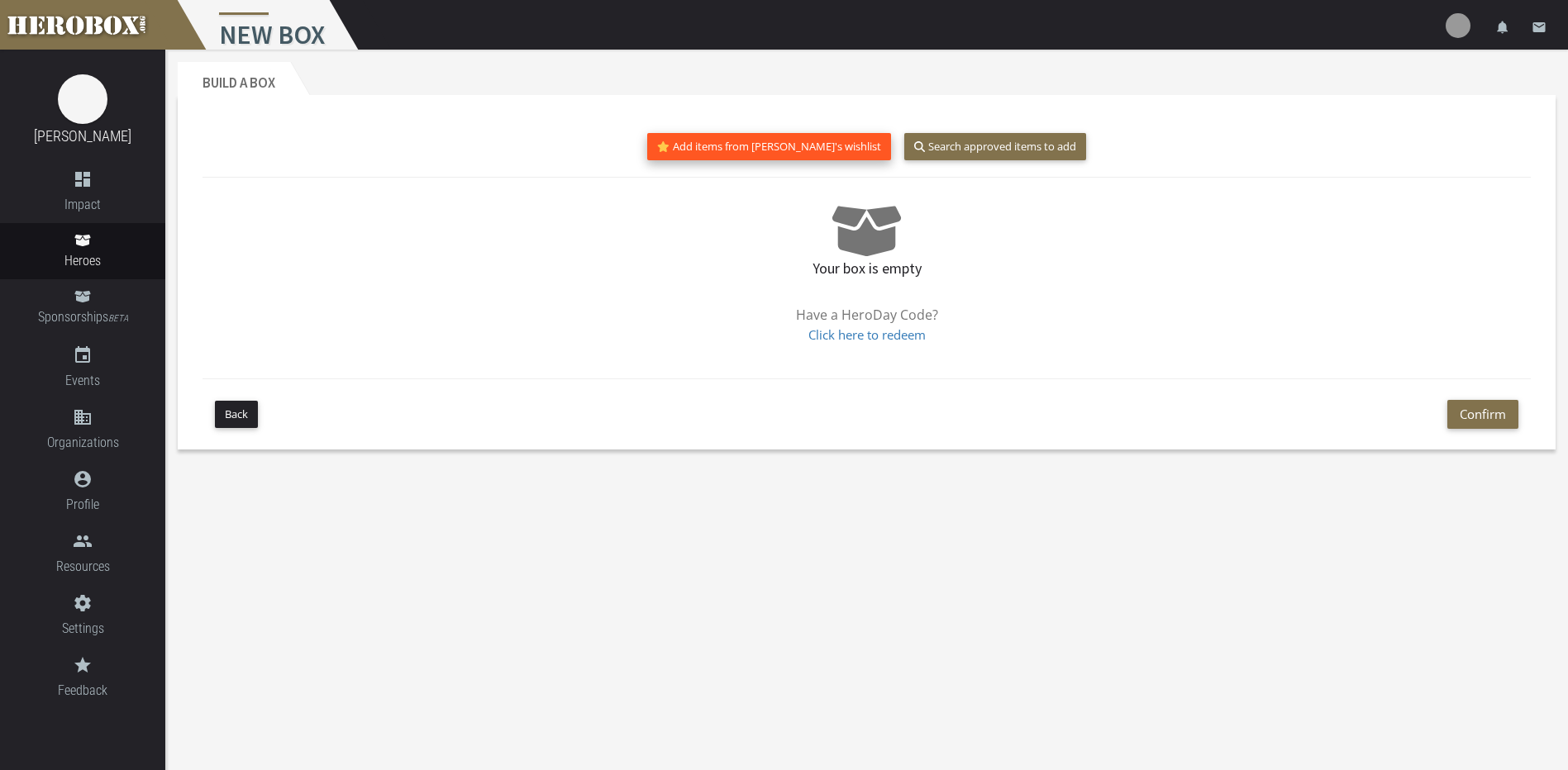
click at [809, 153] on button "Add items from jake's wishlist" at bounding box center [769, 147] width 244 height 28
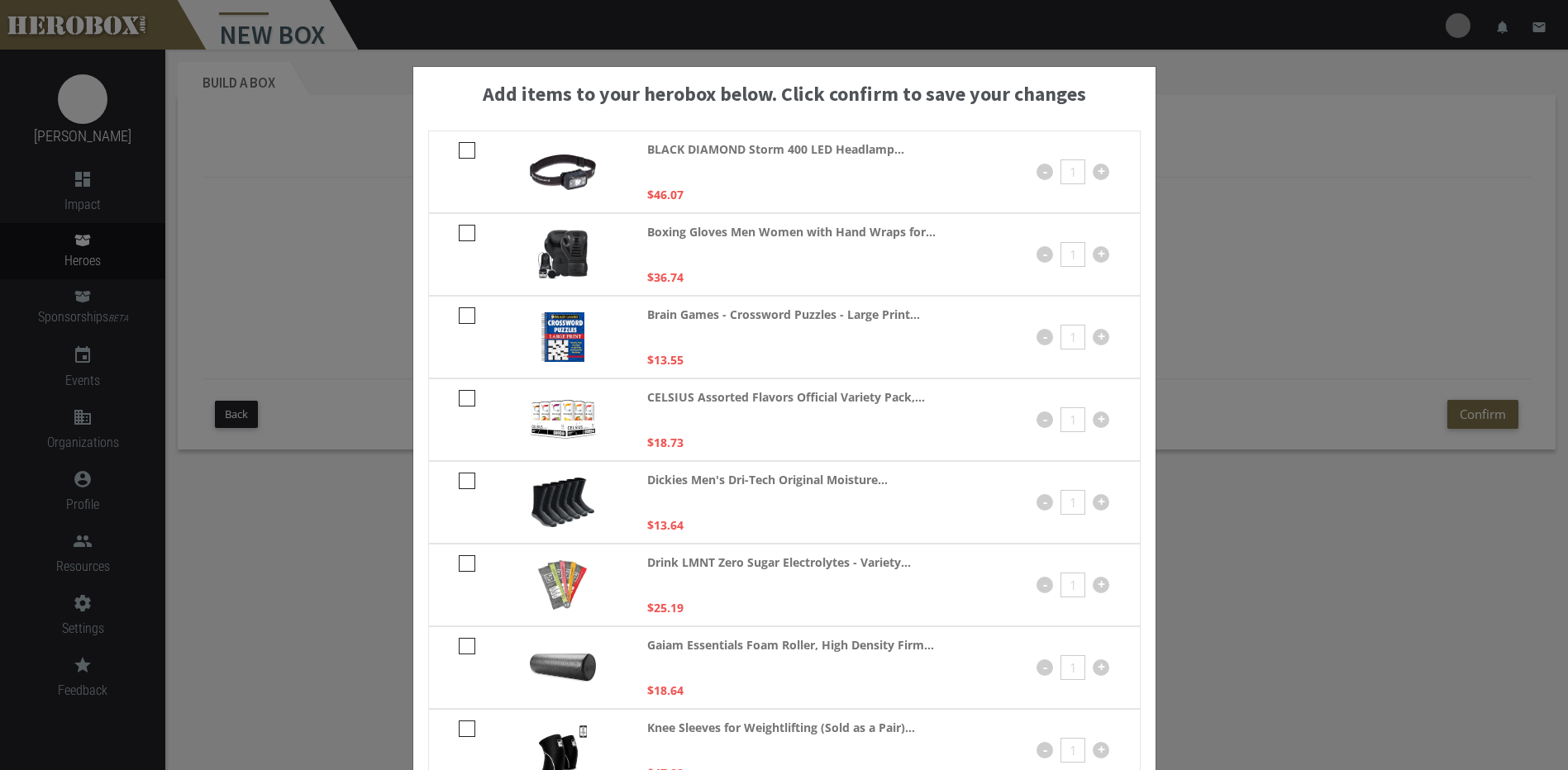
click at [233, 410] on div "Add items to your herobox below. Click confirm to save your changes BLACK DIAMO…" at bounding box center [784, 385] width 1568 height 770
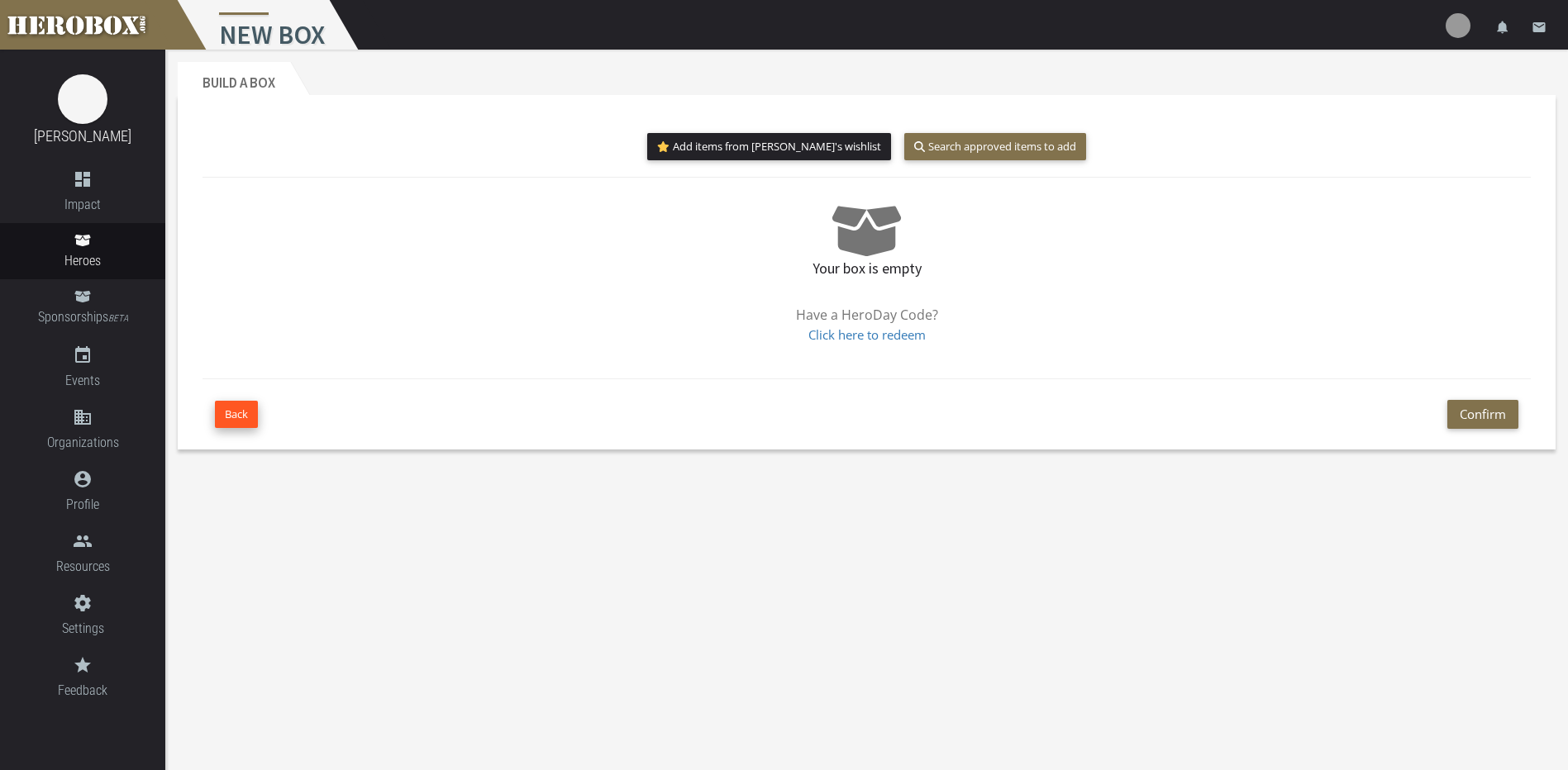
click at [243, 412] on button "Back" at bounding box center [236, 415] width 43 height 28
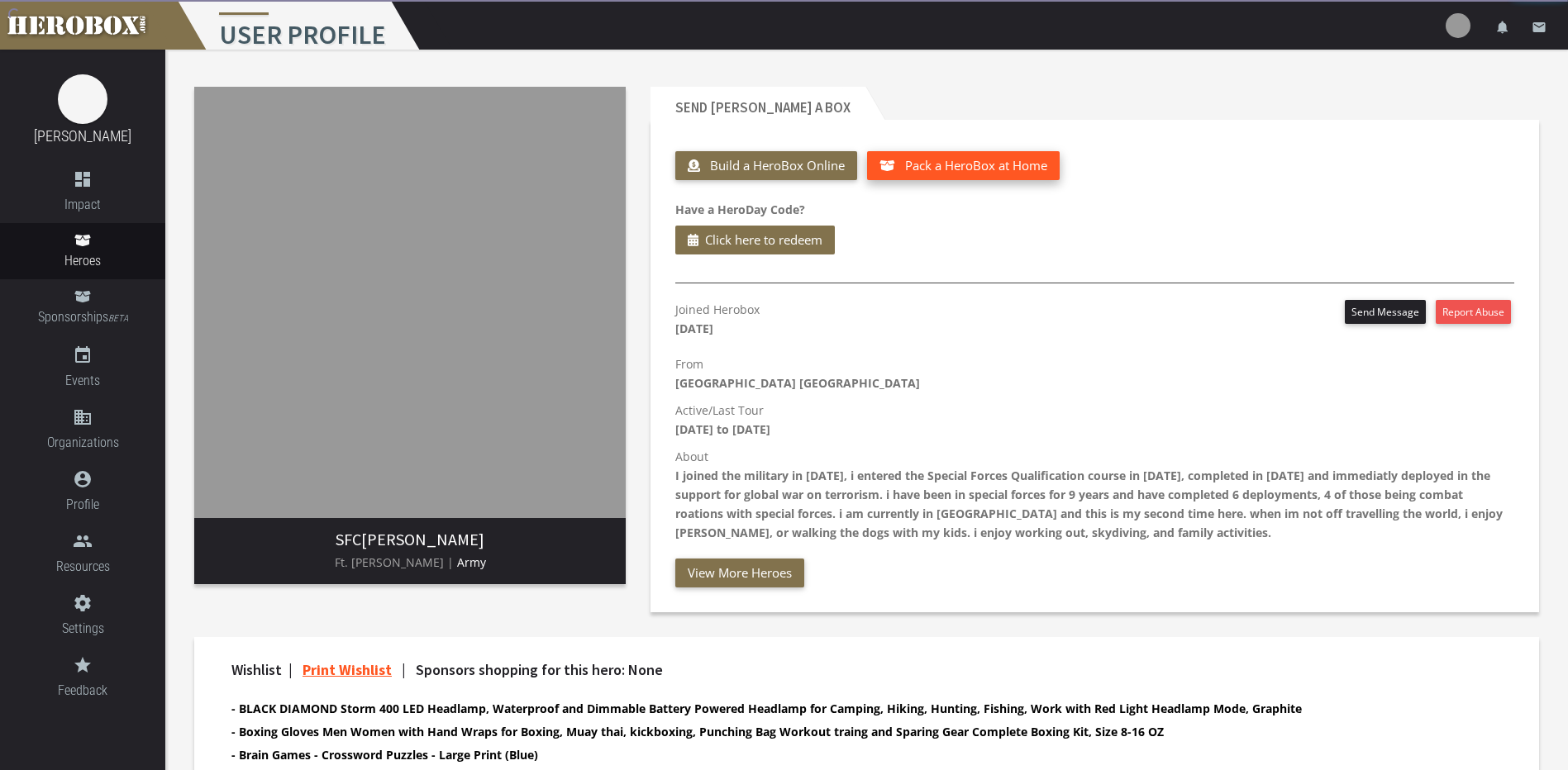
click at [1021, 170] on span "Pack a HeroBox at Home" at bounding box center [976, 165] width 142 height 17
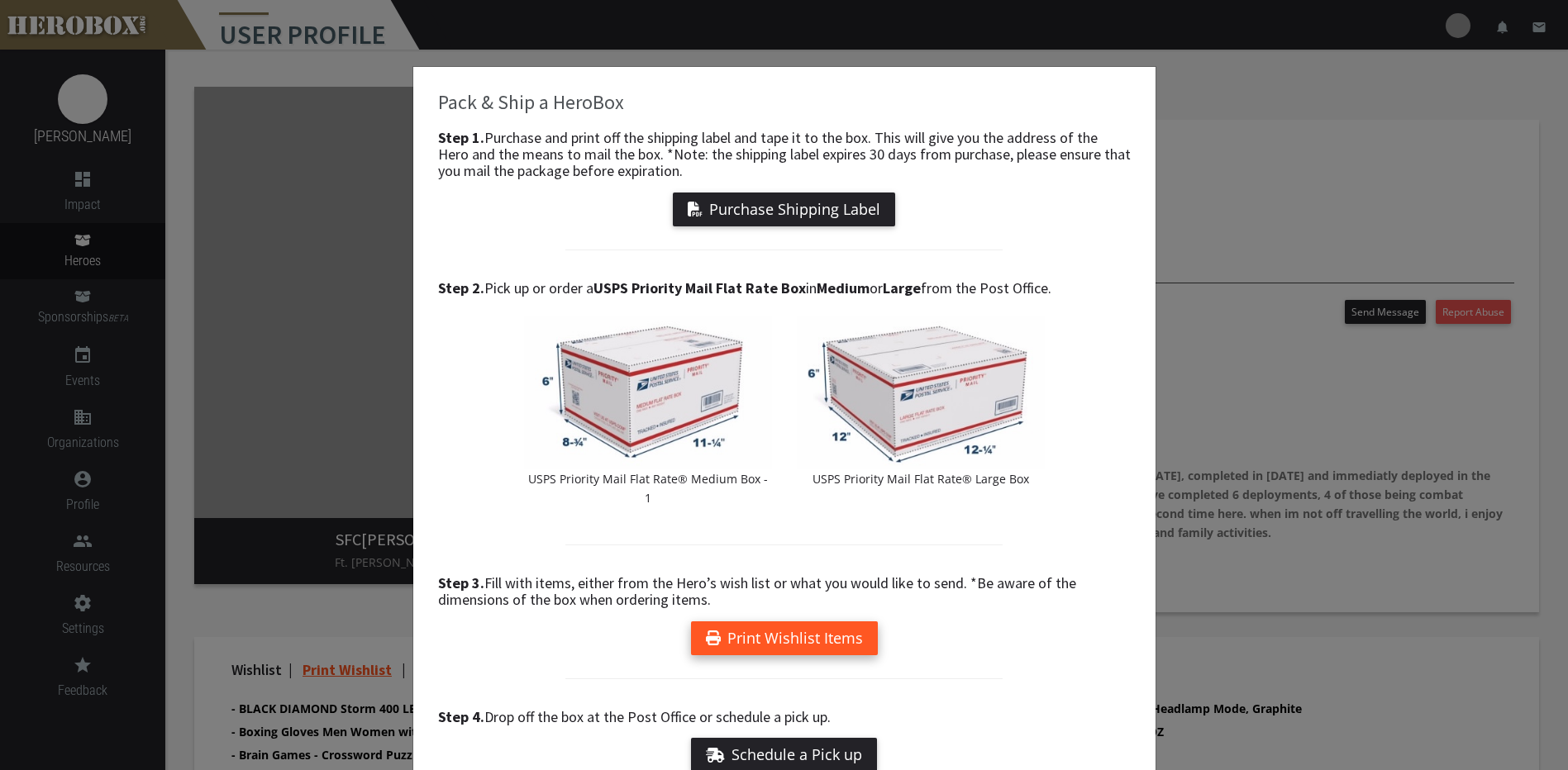
click at [834, 630] on link "Print Wishlist Items" at bounding box center [784, 638] width 187 height 34
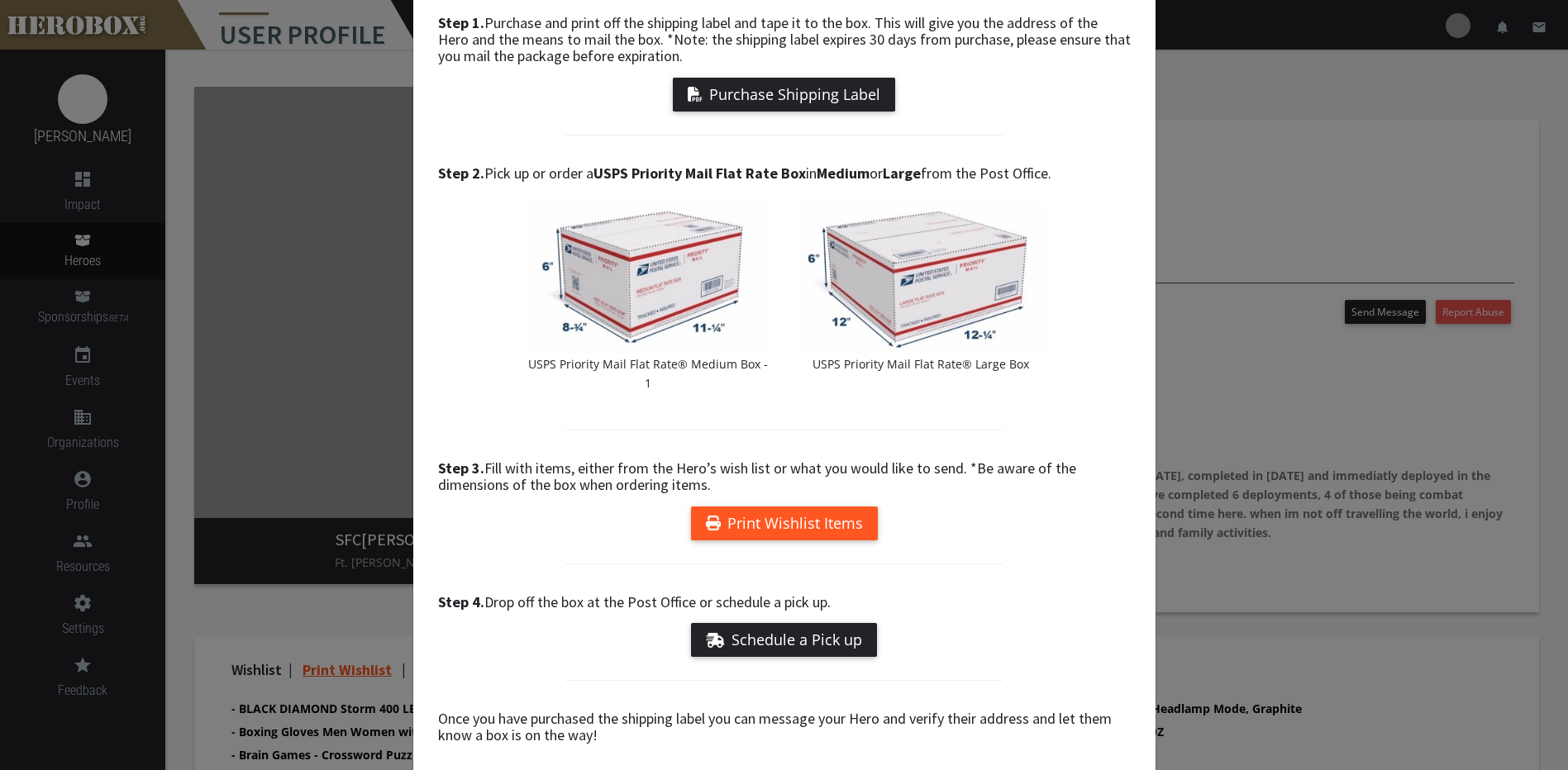
scroll to position [179, 0]
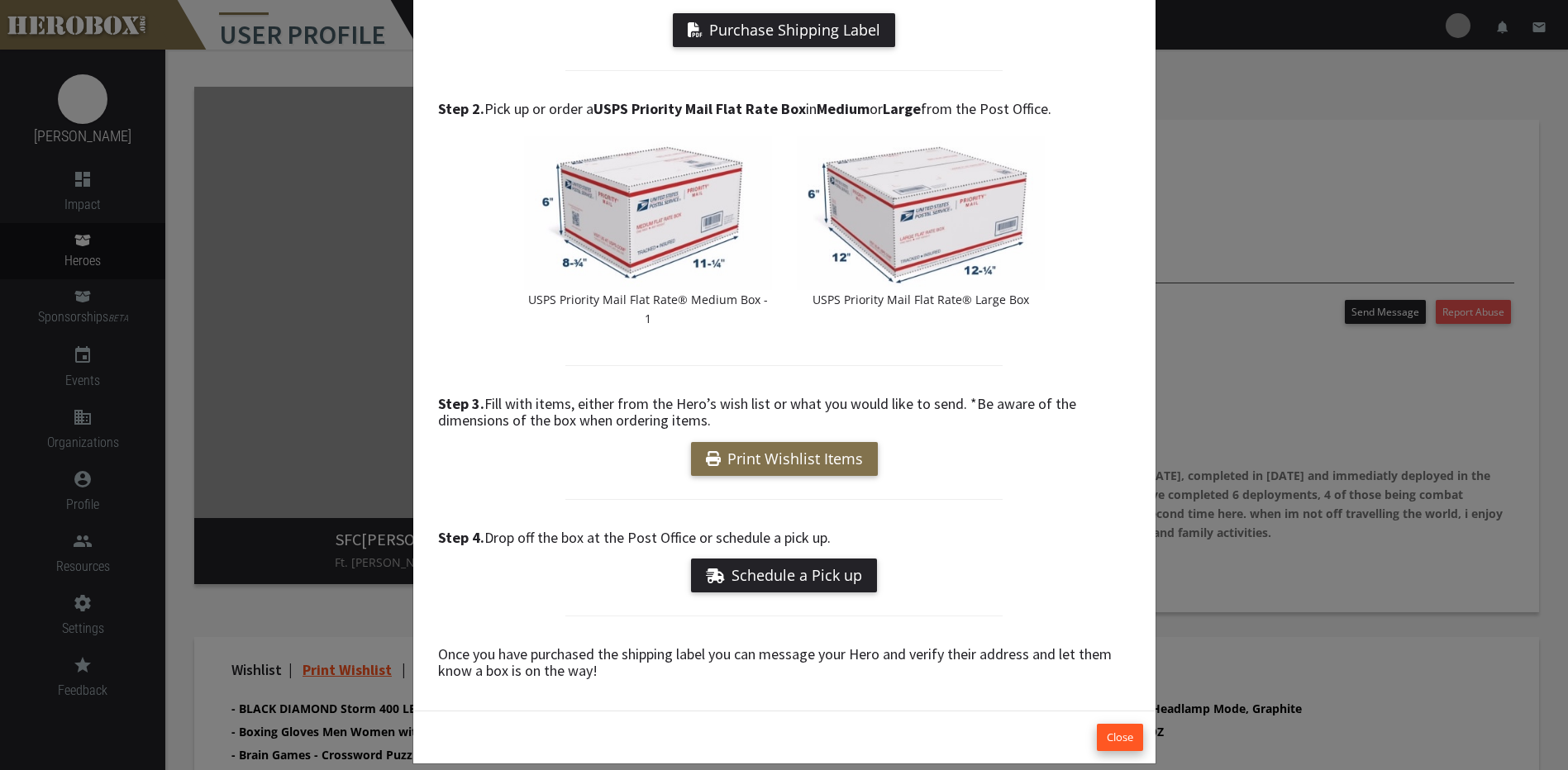
click at [1122, 724] on button "Close" at bounding box center [1120, 738] width 46 height 28
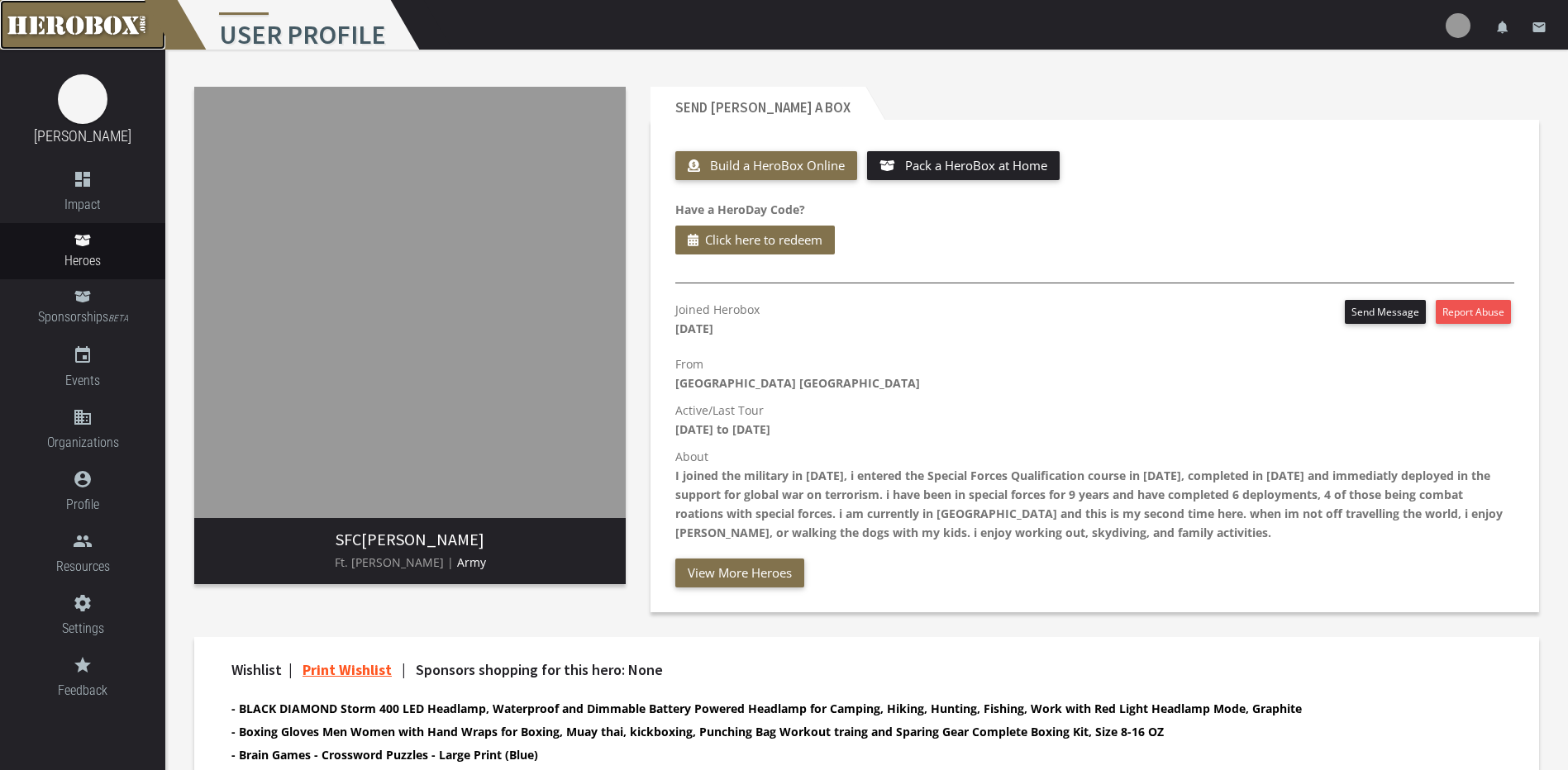
click at [72, 23] on link at bounding box center [82, 25] width 165 height 50
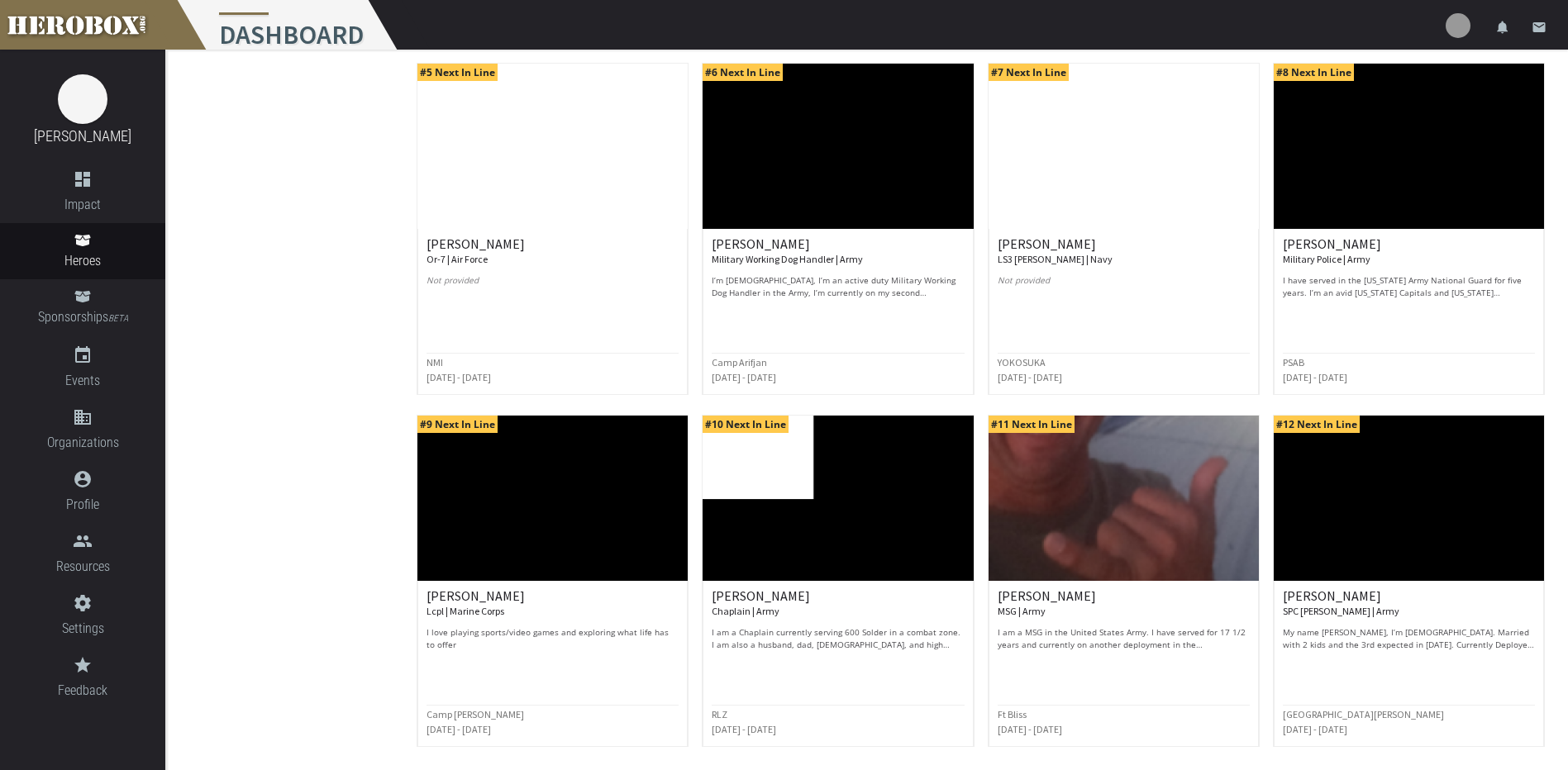
scroll to position [619, 0]
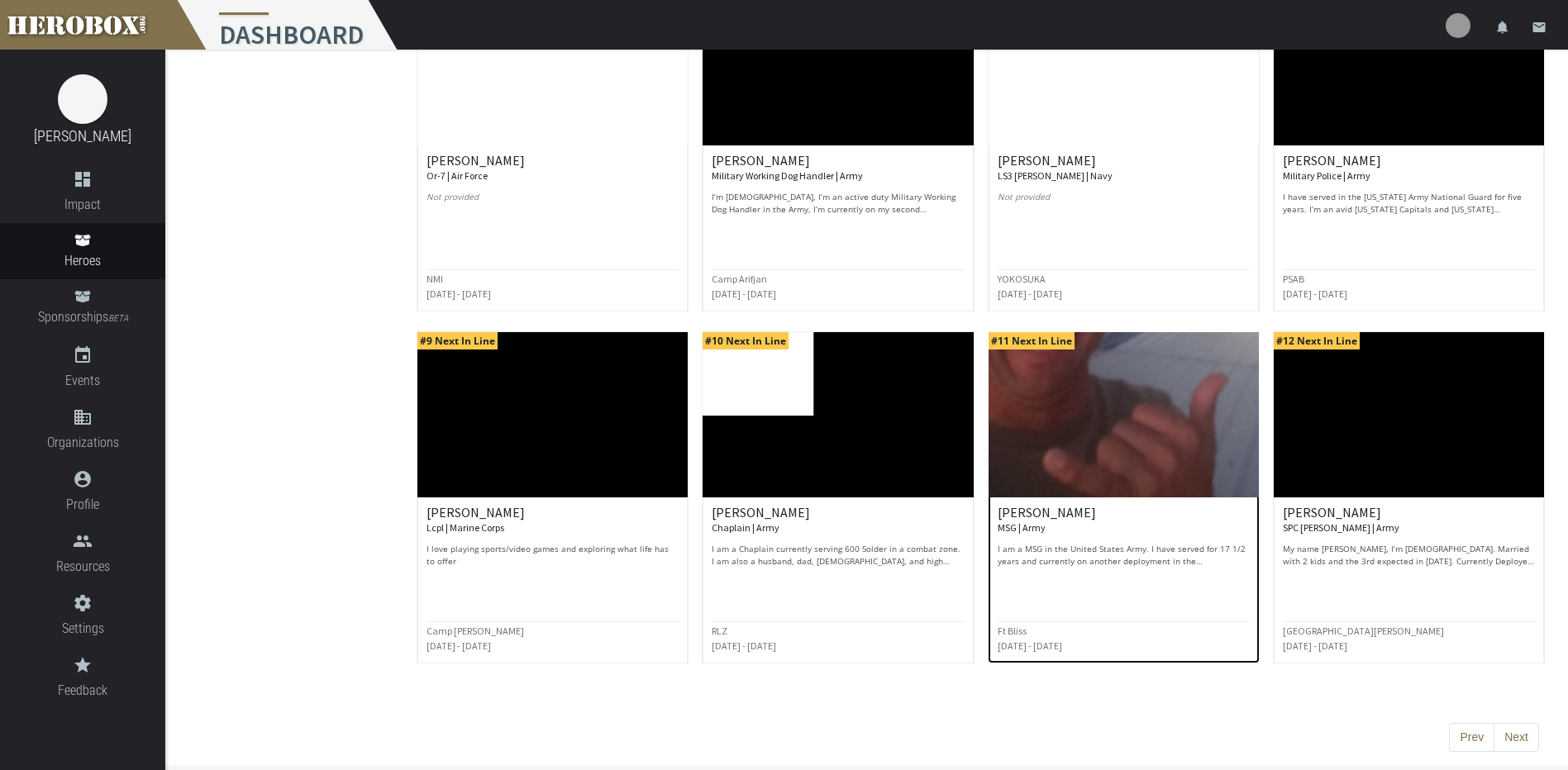
click at [1185, 455] on img at bounding box center [1124, 415] width 271 height 165
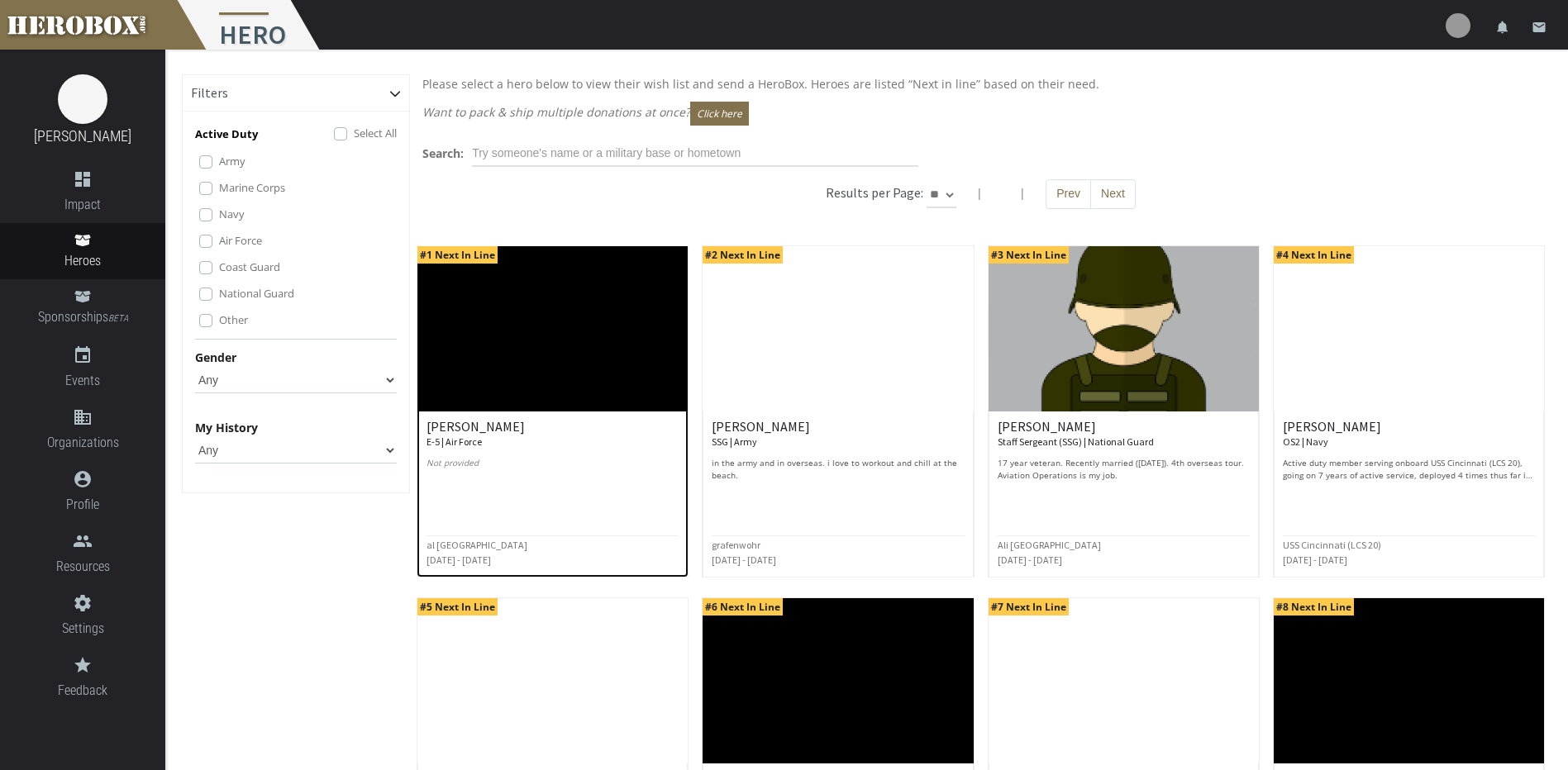
click at [612, 337] on img at bounding box center [552, 329] width 271 height 165
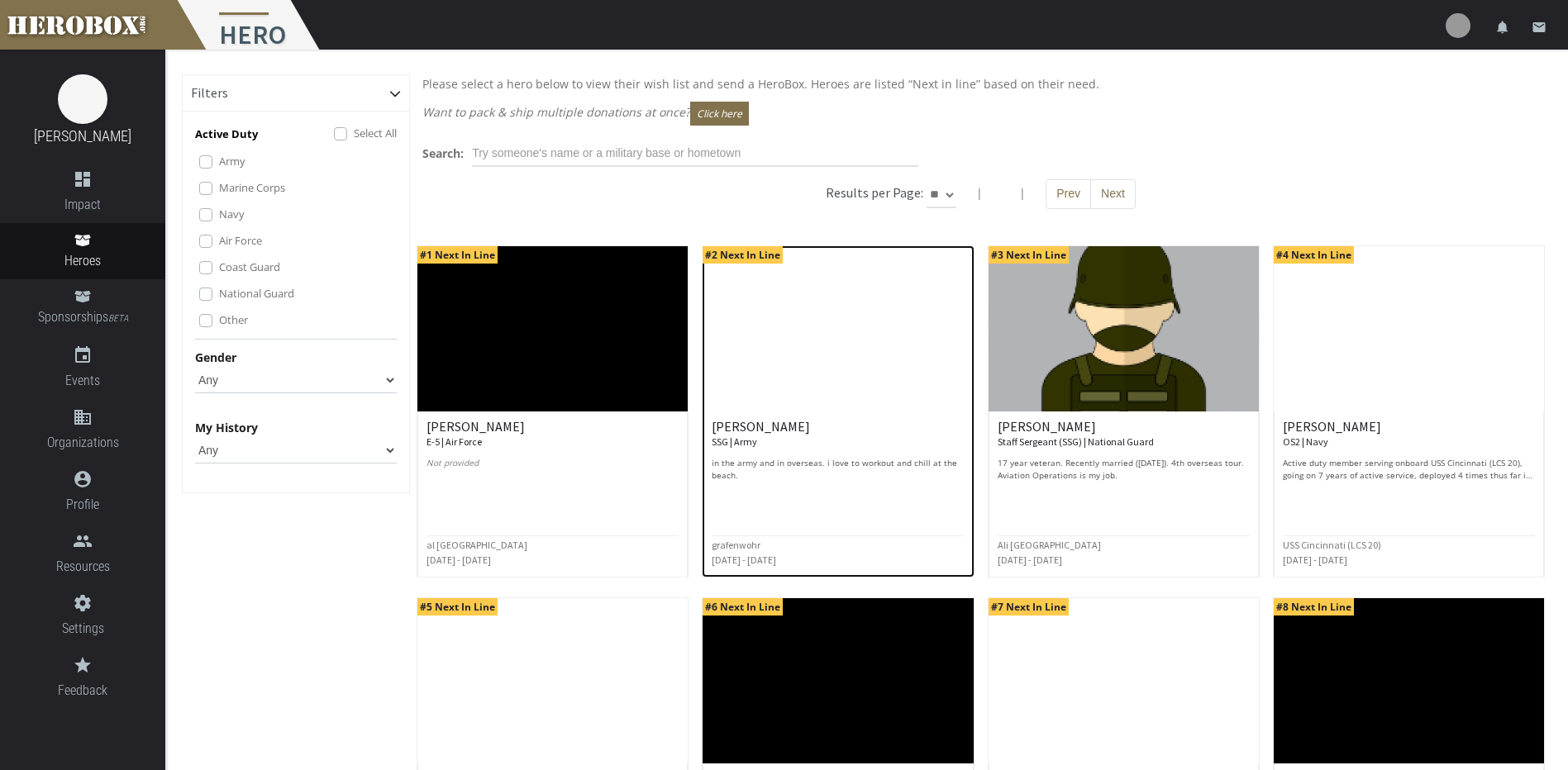
click at [783, 458] on p "in the army and in overseas. i love to workout and chill at the beach." at bounding box center [838, 469] width 252 height 25
